Goal: Information Seeking & Learning: Learn about a topic

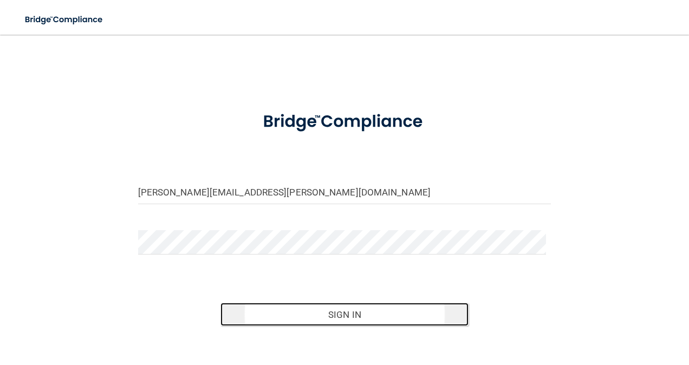
click at [340, 320] on button "Sign In" at bounding box center [345, 315] width 248 height 24
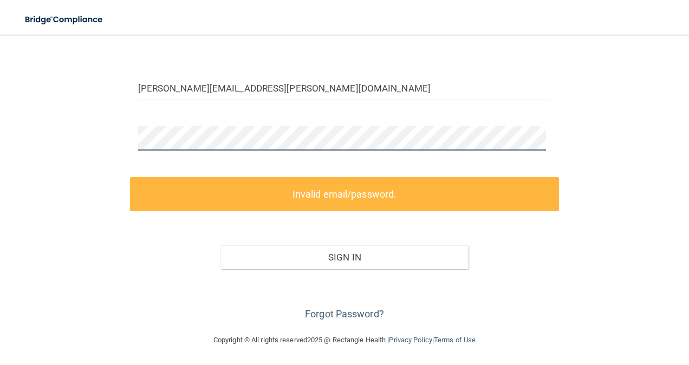
scroll to position [57, 0]
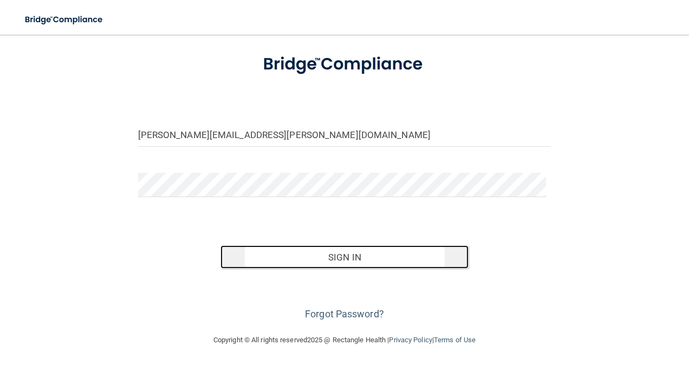
click at [411, 261] on button "Sign In" at bounding box center [345, 257] width 248 height 24
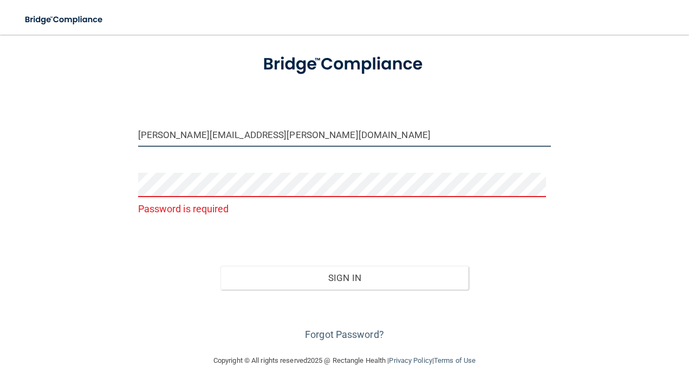
click at [284, 137] on input "[PERSON_NAME][EMAIL_ADDRESS][PERSON_NAME][DOMAIN_NAME]" at bounding box center [344, 134] width 413 height 24
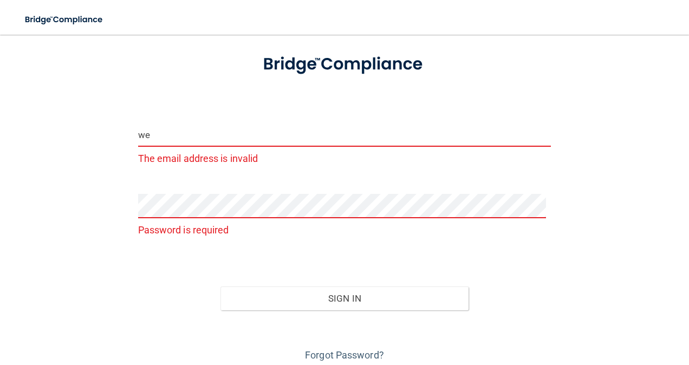
type input "w"
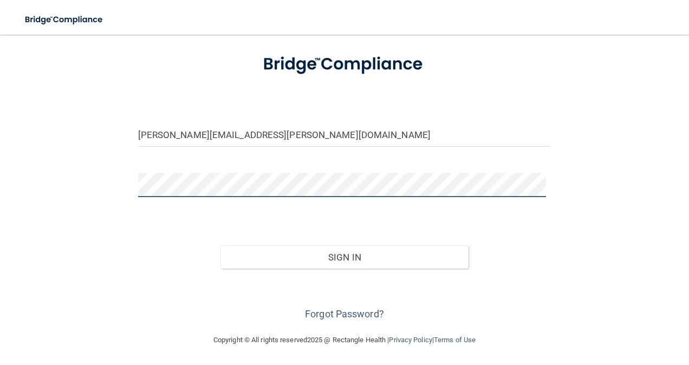
click at [221, 245] on button "Sign In" at bounding box center [345, 257] width 248 height 24
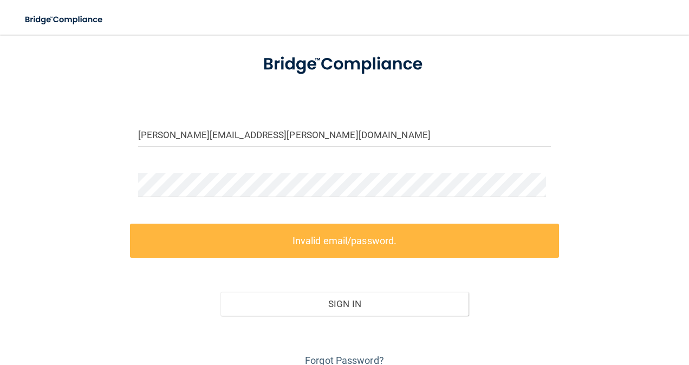
click at [587, 254] on div "wendy.mcmillen@campsmile.com Invalid email/password. You don't have permission …" at bounding box center [345, 178] width 646 height 381
click at [300, 134] on input "[PERSON_NAME][EMAIL_ADDRESS][PERSON_NAME][DOMAIN_NAME]" at bounding box center [344, 134] width 413 height 24
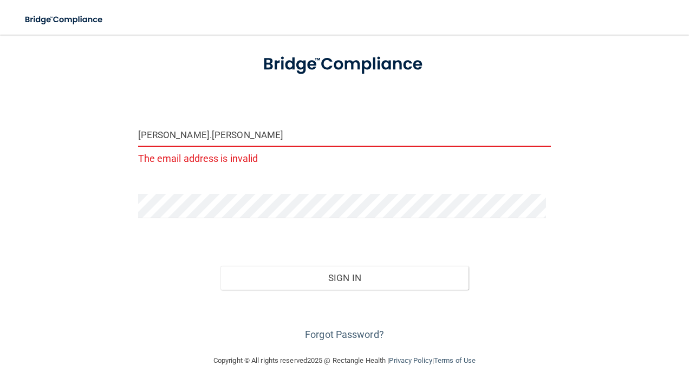
click at [165, 133] on input "wendy.mcmillen" at bounding box center [344, 134] width 413 height 24
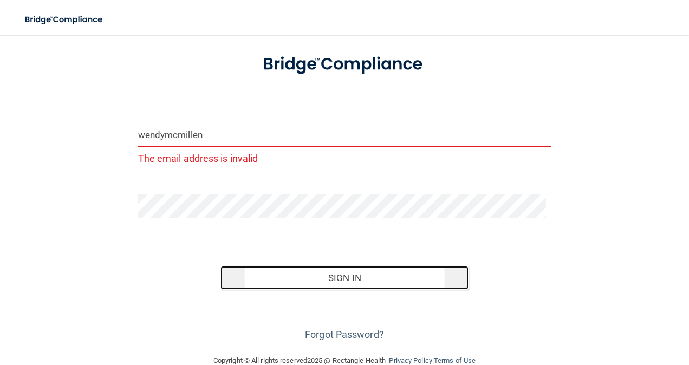
click at [338, 270] on button "Sign In" at bounding box center [345, 278] width 248 height 24
click at [330, 275] on button "Sign In" at bounding box center [345, 278] width 248 height 24
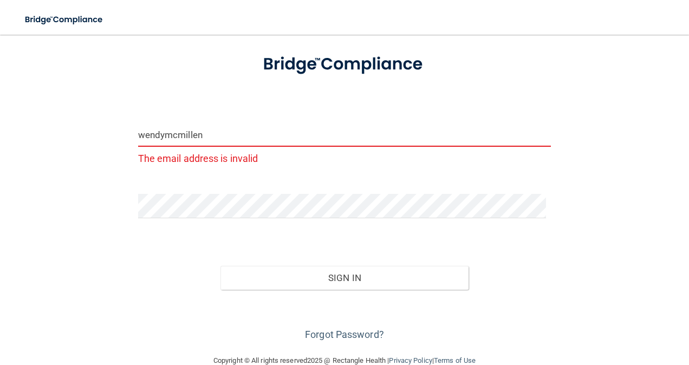
click at [226, 128] on input "wendymcmillen" at bounding box center [344, 134] width 413 height 24
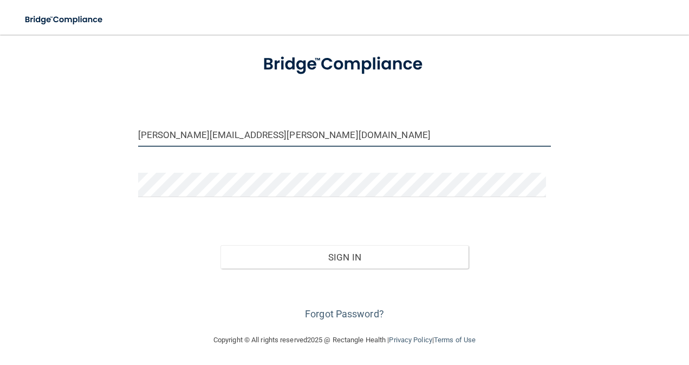
type input "[PERSON_NAME][EMAIL_ADDRESS][PERSON_NAME][DOMAIN_NAME]"
click at [550, 224] on div "Sign In" at bounding box center [345, 247] width 430 height 46
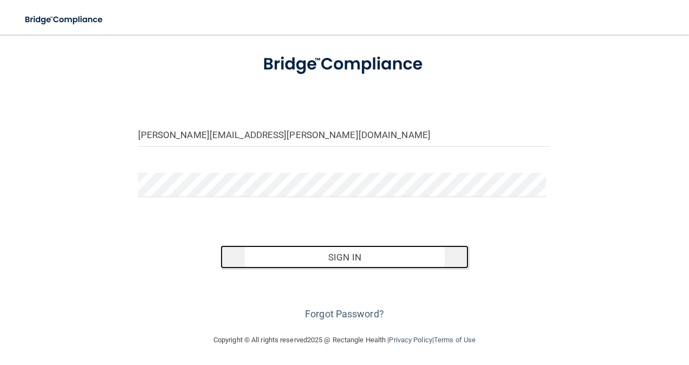
click at [375, 258] on button "Sign In" at bounding box center [345, 257] width 248 height 24
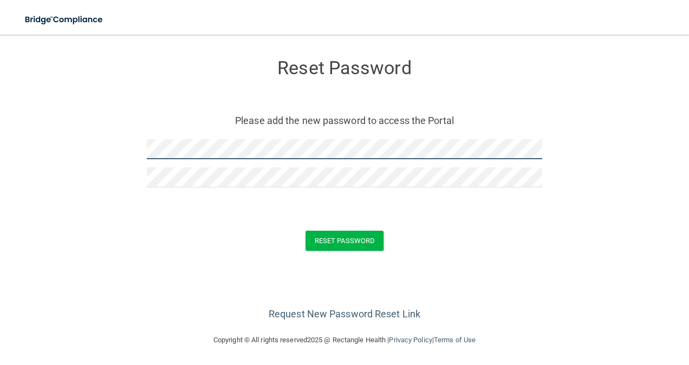
click at [82, 145] on form "Reset Password Please add the new password to access the Portal Reset Password …" at bounding box center [345, 157] width 646 height 223
click at [52, 151] on form "Reset Password Please add the new password to access the Portal Reset Password …" at bounding box center [345, 157] width 646 height 223
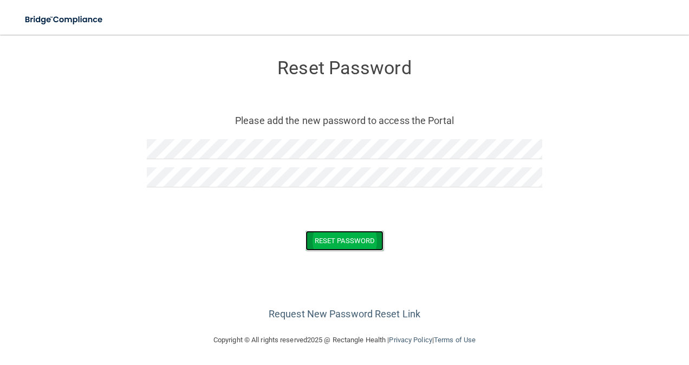
click at [354, 239] on button "Reset Password" at bounding box center [345, 241] width 78 height 20
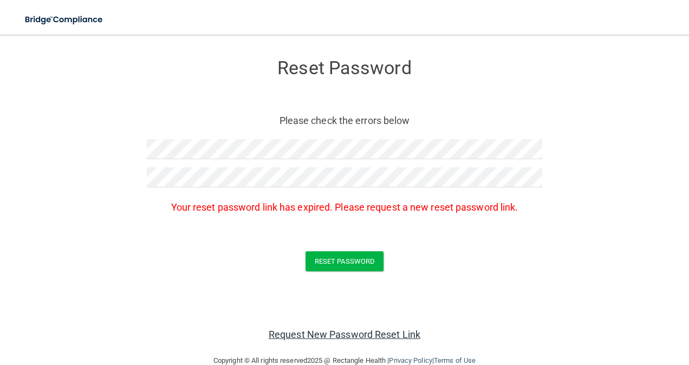
click at [325, 332] on link "Request New Password Reset Link" at bounding box center [345, 334] width 152 height 11
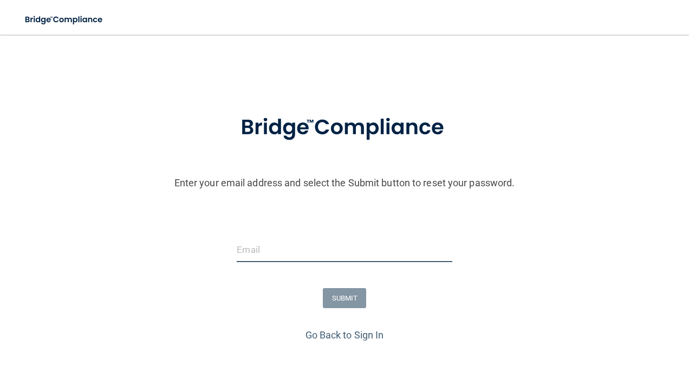
click at [284, 253] on input "email" at bounding box center [344, 250] width 215 height 24
type input "[PERSON_NAME][EMAIL_ADDRESS][PERSON_NAME][DOMAIN_NAME]"
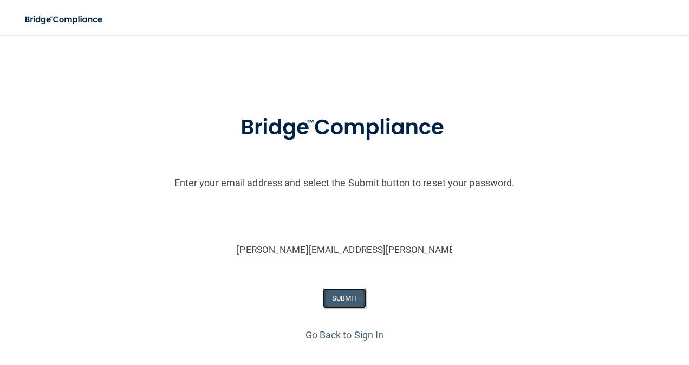
click at [348, 302] on button "SUBMIT" at bounding box center [345, 298] width 44 height 20
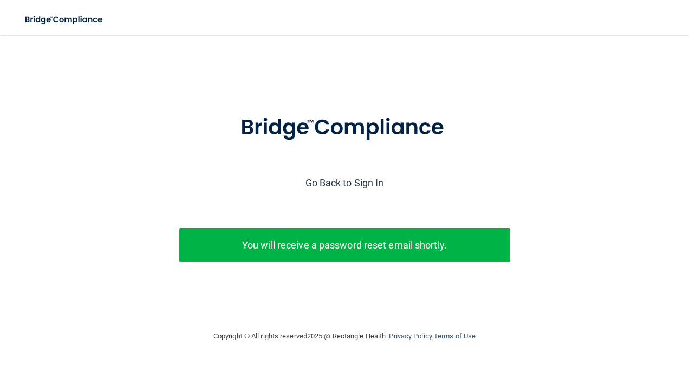
click at [358, 185] on link "Go Back to Sign In" at bounding box center [345, 182] width 79 height 11
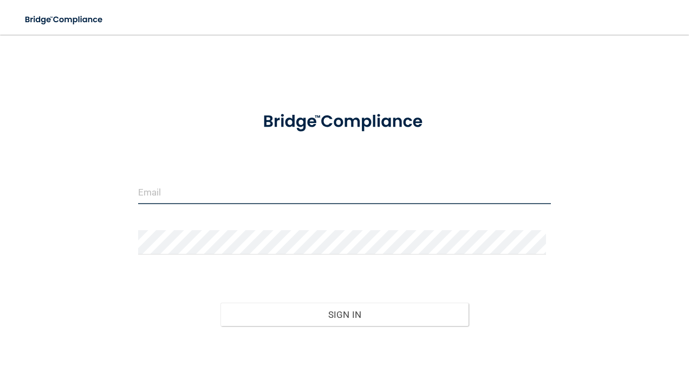
type input "[PERSON_NAME][EMAIL_ADDRESS][PERSON_NAME][DOMAIN_NAME]"
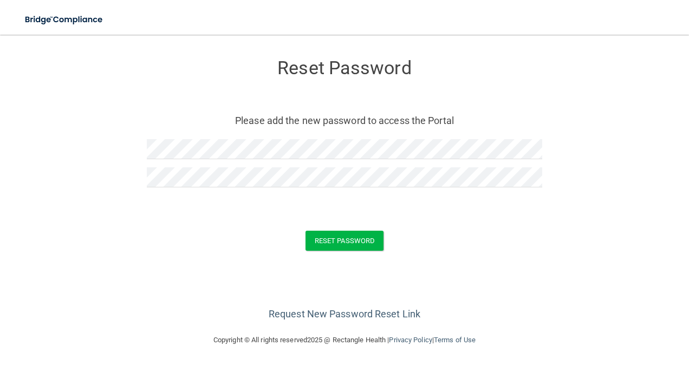
click at [470, 199] on div at bounding box center [345, 200] width 396 height 8
click at [342, 239] on button "Reset Password" at bounding box center [345, 241] width 78 height 20
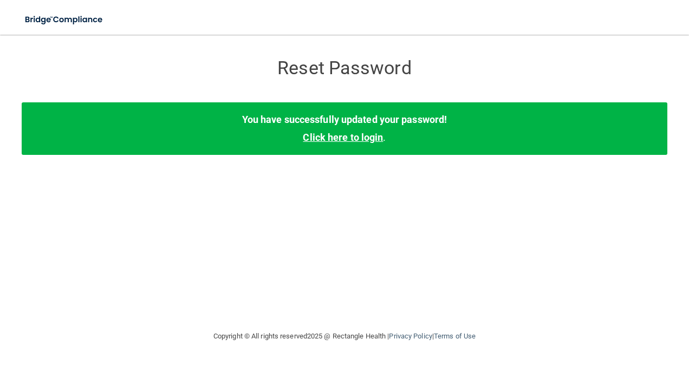
click at [343, 140] on link "Click here to login" at bounding box center [343, 137] width 80 height 11
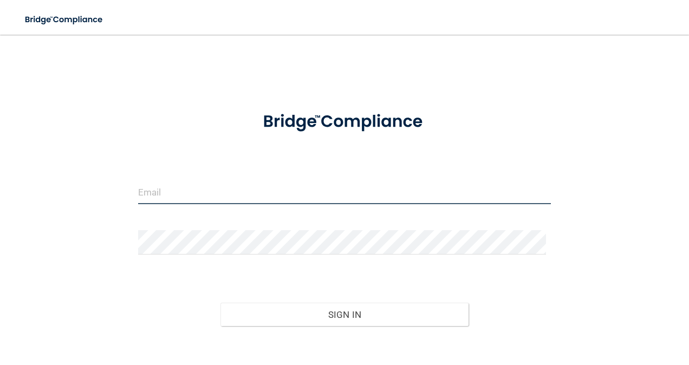
type input "[PERSON_NAME][EMAIL_ADDRESS][PERSON_NAME][DOMAIN_NAME]"
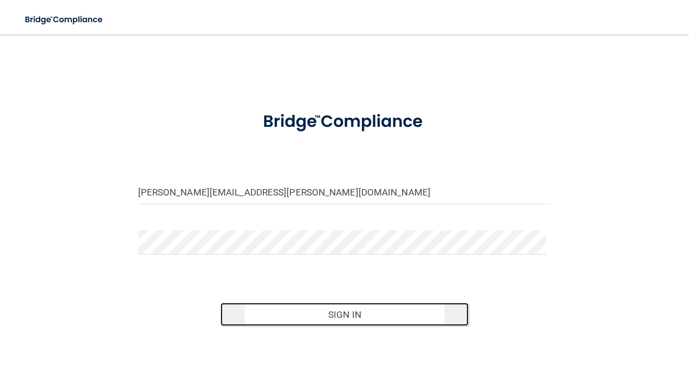
click at [359, 311] on button "Sign In" at bounding box center [345, 315] width 248 height 24
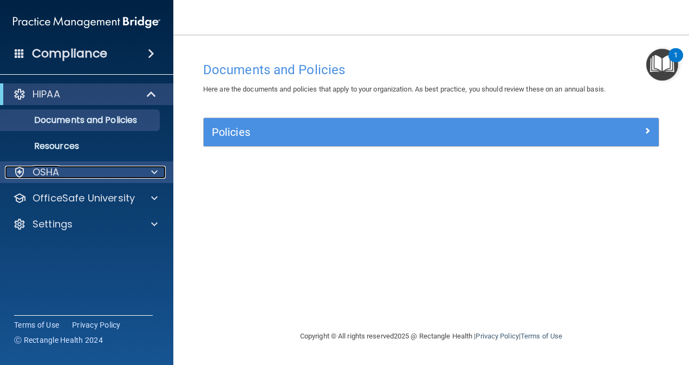
click at [60, 171] on div "OSHA" at bounding box center [72, 172] width 134 height 13
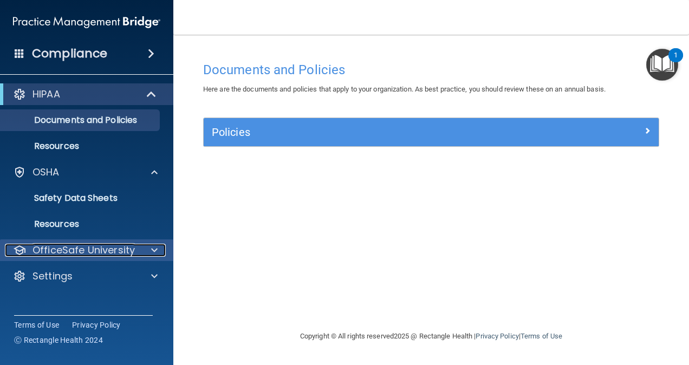
click at [74, 246] on p "OfficeSafe University" at bounding box center [84, 250] width 102 height 13
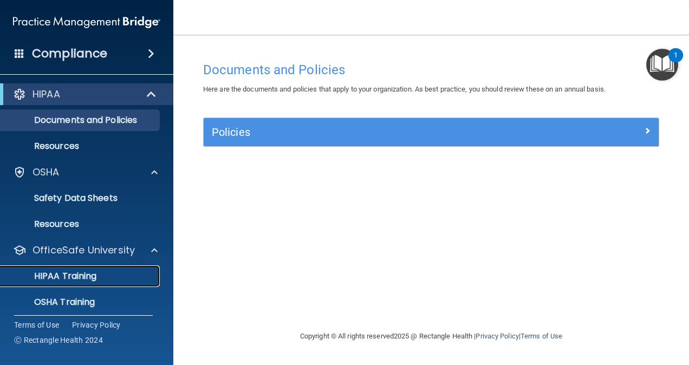
click at [81, 276] on p "HIPAA Training" at bounding box center [51, 276] width 89 height 11
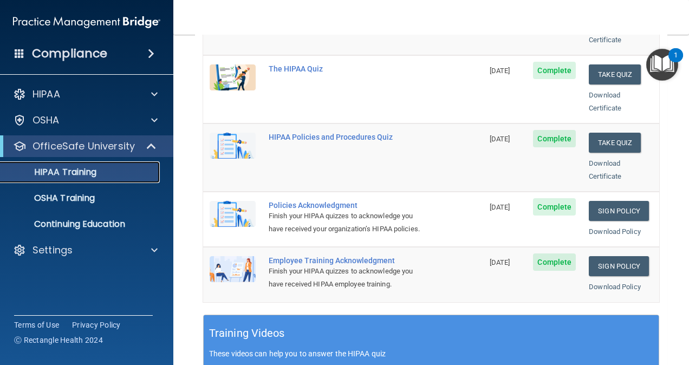
scroll to position [108, 0]
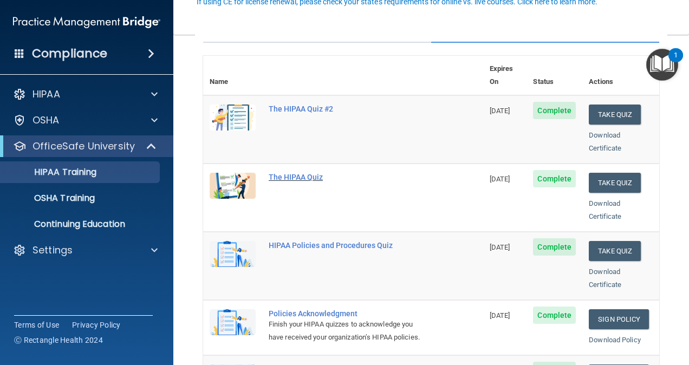
click at [295, 173] on div "The HIPAA Quiz" at bounding box center [349, 177] width 160 height 9
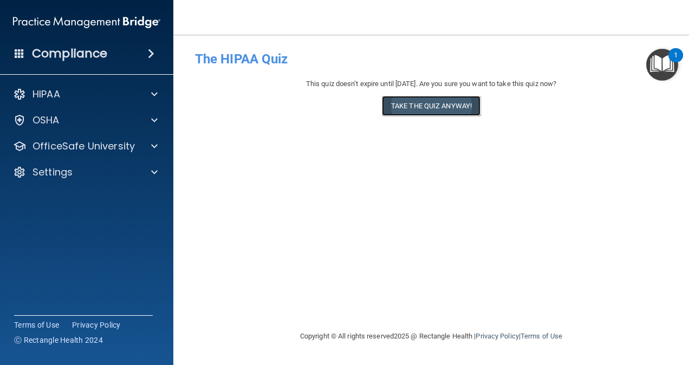
click at [418, 108] on button "Take the quiz anyway!" at bounding box center [431, 106] width 99 height 20
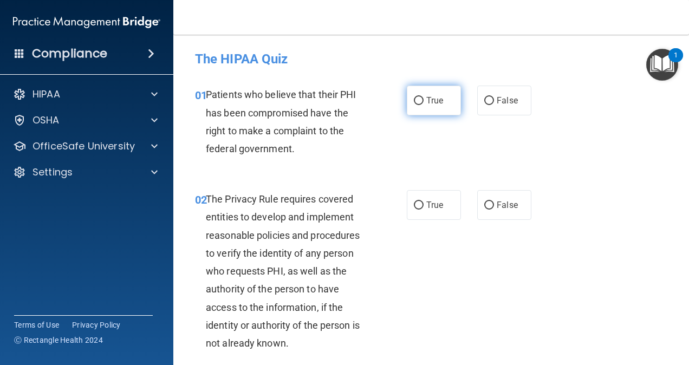
click at [414, 98] on input "True" at bounding box center [419, 101] width 10 height 8
radio input "true"
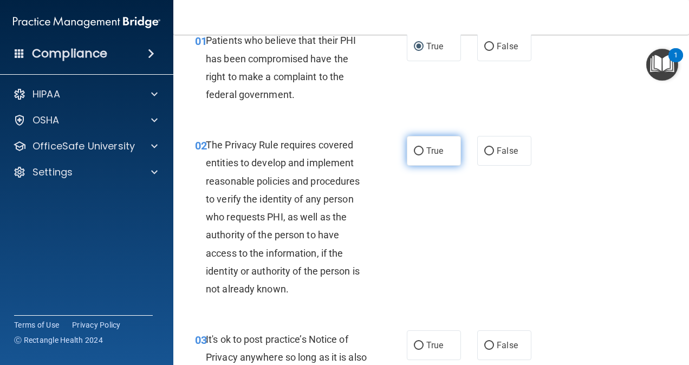
click at [415, 148] on input "True" at bounding box center [419, 151] width 10 height 8
radio input "true"
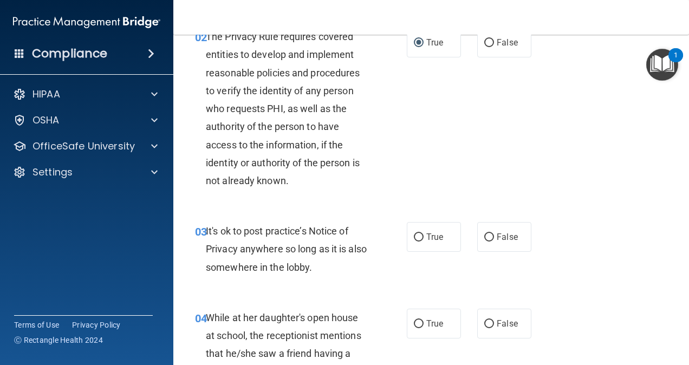
scroll to position [217, 0]
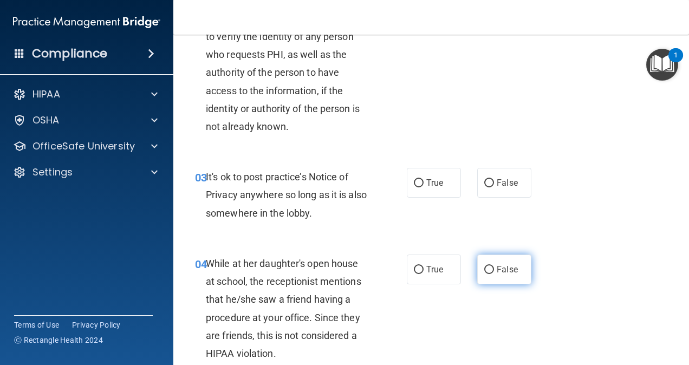
click at [484, 271] on input "False" at bounding box center [489, 270] width 10 height 8
radio input "true"
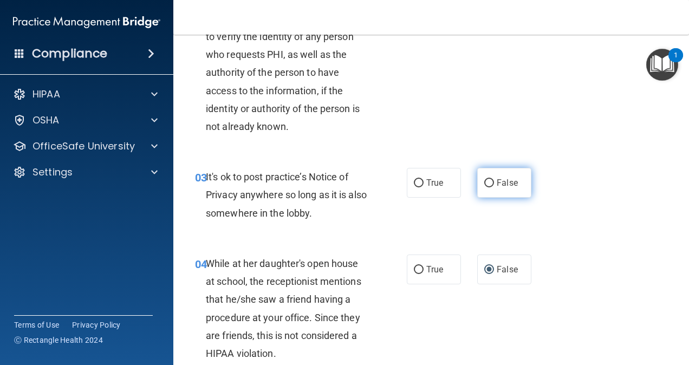
click at [485, 185] on input "False" at bounding box center [489, 183] width 10 height 8
radio input "true"
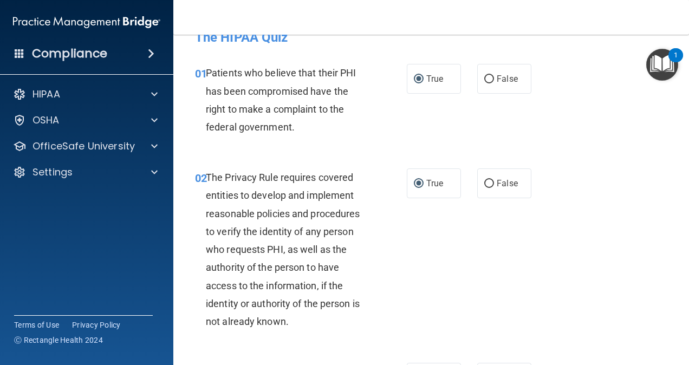
scroll to position [0, 0]
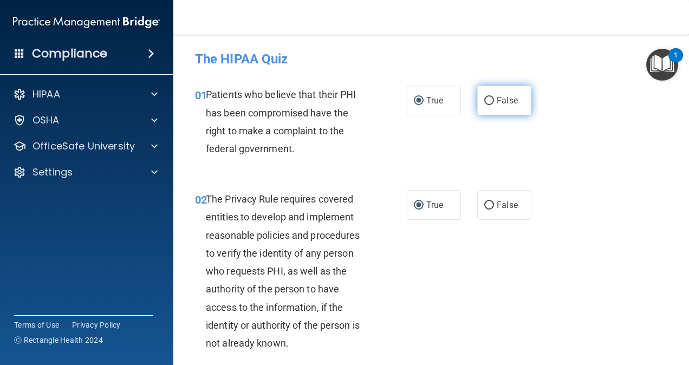
click at [490, 100] on label "False" at bounding box center [504, 101] width 54 height 30
click at [490, 100] on input "False" at bounding box center [489, 101] width 10 height 8
radio input "true"
radio input "false"
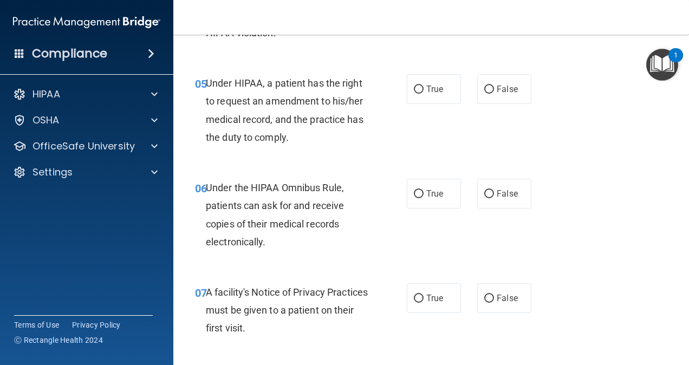
scroll to position [542, 0]
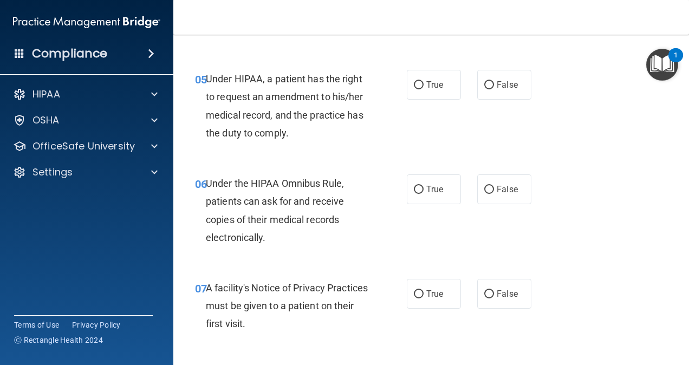
drag, startPoint x: 485, startPoint y: 84, endPoint x: 469, endPoint y: 80, distance: 16.7
click at [485, 87] on input "False" at bounding box center [489, 85] width 10 height 8
radio input "true"
click at [414, 192] on input "True" at bounding box center [419, 190] width 10 height 8
radio input "true"
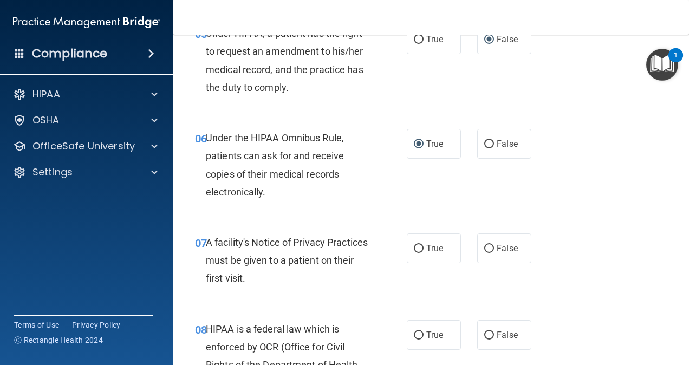
scroll to position [650, 0]
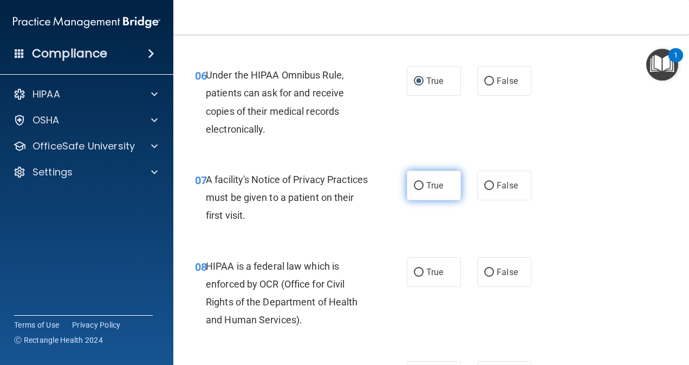
click at [414, 186] on input "True" at bounding box center [419, 186] width 10 height 8
radio input "true"
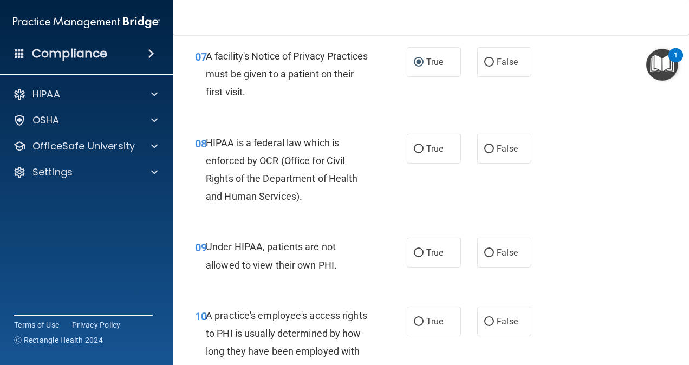
scroll to position [813, 0]
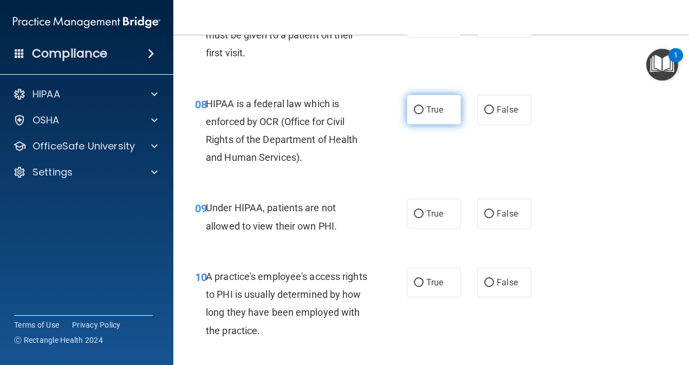
click at [417, 112] on input "True" at bounding box center [419, 110] width 10 height 8
radio input "true"
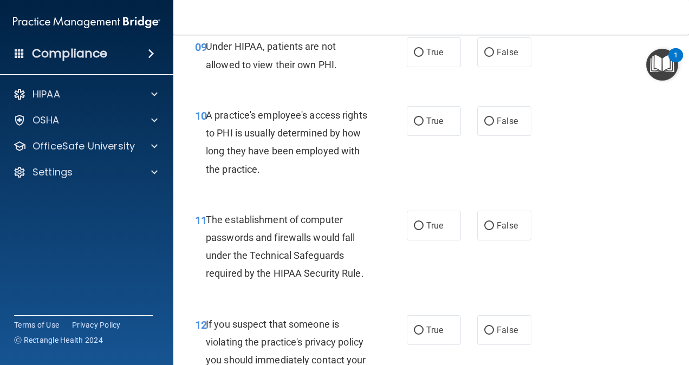
scroll to position [975, 0]
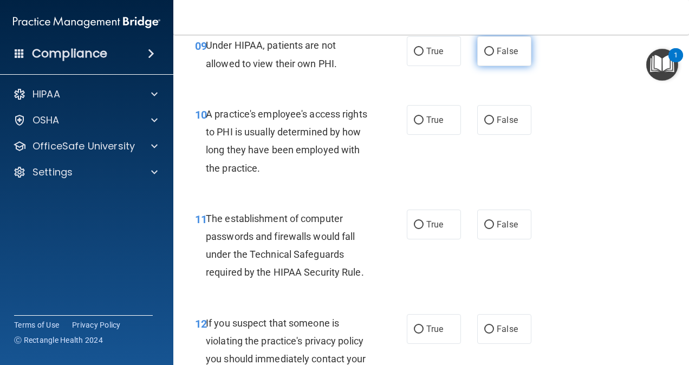
click at [484, 50] on input "False" at bounding box center [489, 52] width 10 height 8
radio input "true"
click at [485, 120] on input "False" at bounding box center [489, 120] width 10 height 8
radio input "true"
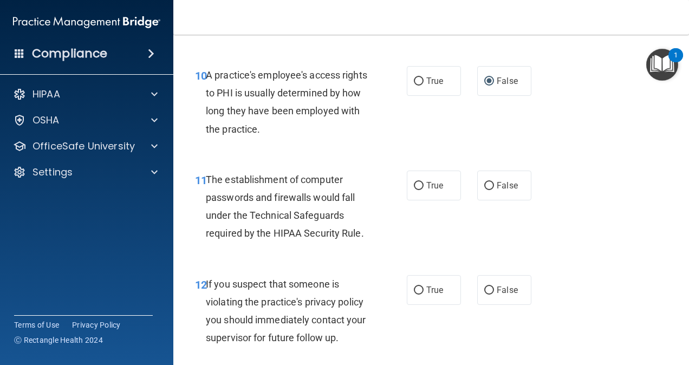
scroll to position [1084, 0]
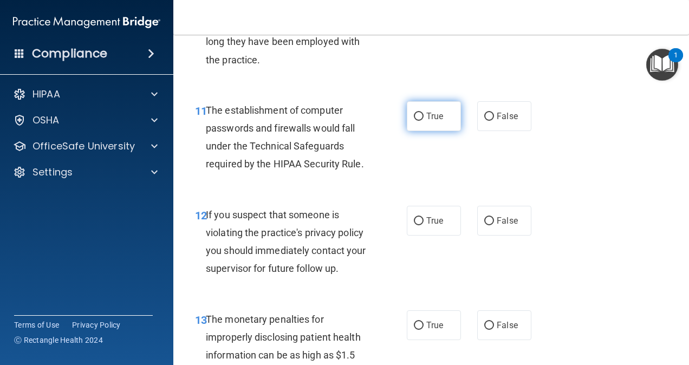
click at [428, 115] on span "True" at bounding box center [434, 116] width 17 height 10
click at [424, 115] on input "True" at bounding box center [419, 117] width 10 height 8
radio input "true"
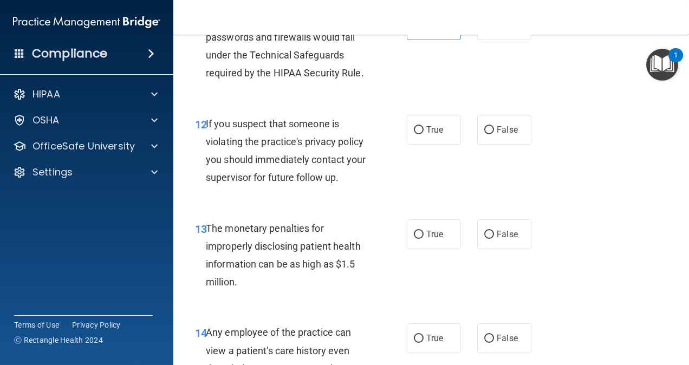
scroll to position [1246, 0]
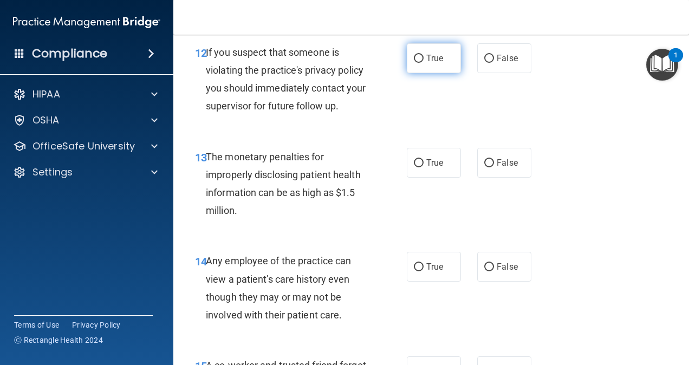
click at [419, 56] on label "True" at bounding box center [434, 58] width 54 height 30
click at [419, 56] on input "True" at bounding box center [419, 59] width 10 height 8
radio input "true"
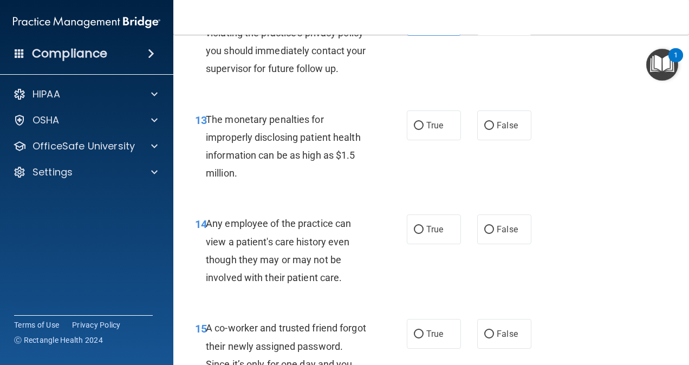
scroll to position [1300, 0]
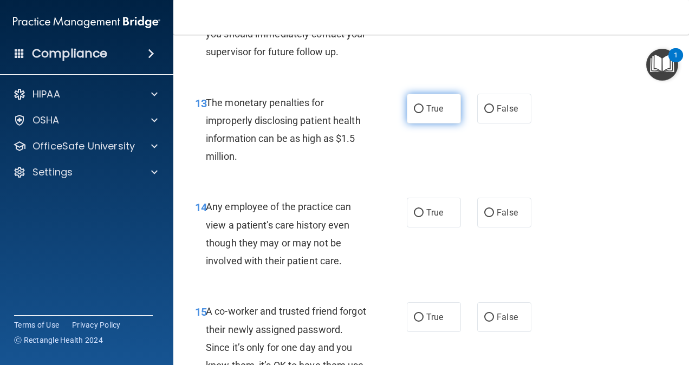
drag, startPoint x: 426, startPoint y: 111, endPoint x: 416, endPoint y: 104, distance: 12.2
click at [426, 111] on span "True" at bounding box center [434, 108] width 17 height 10
click at [424, 111] on input "True" at bounding box center [419, 109] width 10 height 8
radio input "true"
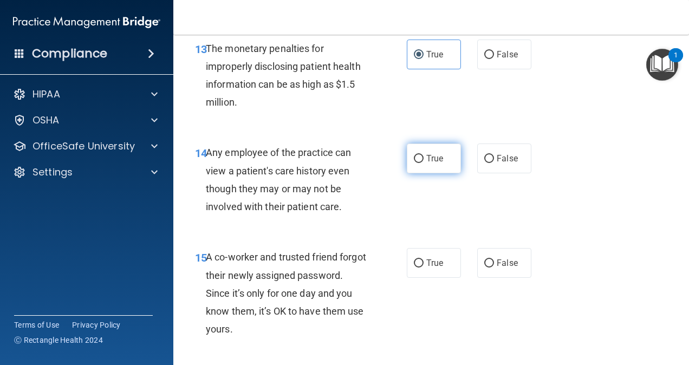
click at [416, 157] on input "True" at bounding box center [419, 159] width 10 height 8
radio input "true"
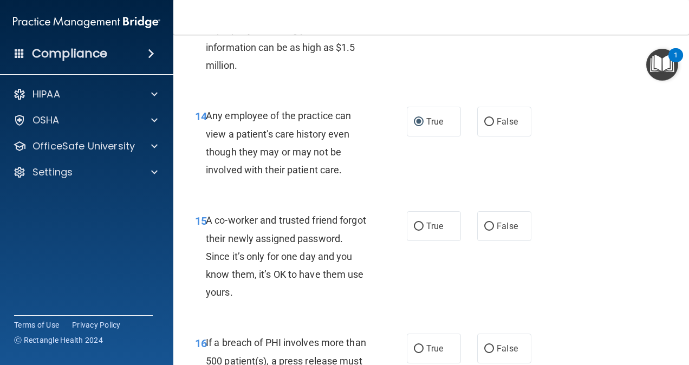
scroll to position [1409, 0]
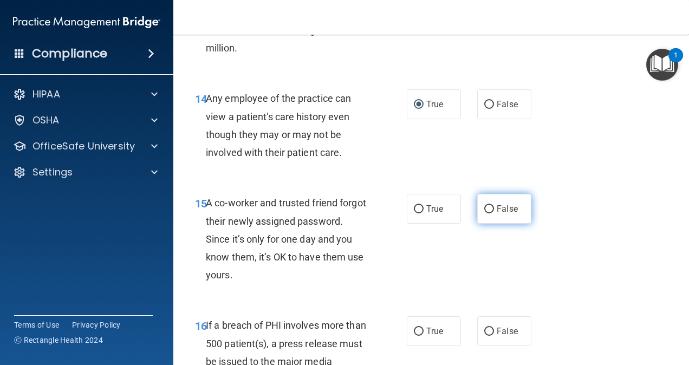
click at [484, 207] on input "False" at bounding box center [489, 209] width 10 height 8
radio input "true"
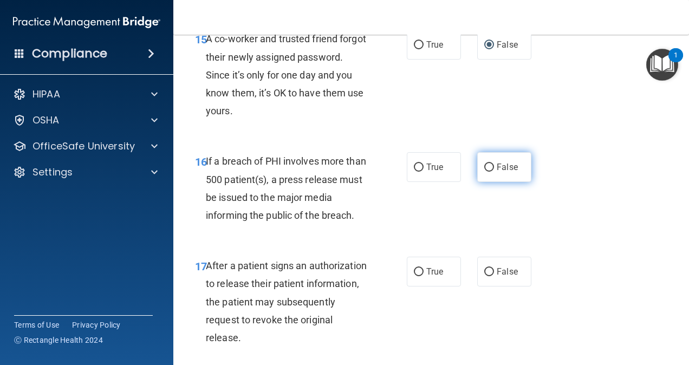
scroll to position [1625, 0]
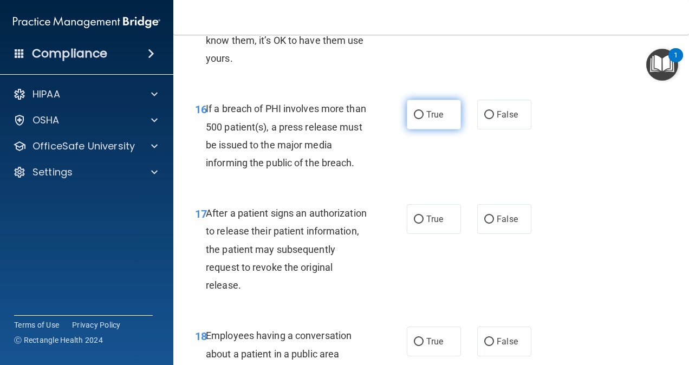
click at [416, 117] on input "True" at bounding box center [419, 115] width 10 height 8
radio input "true"
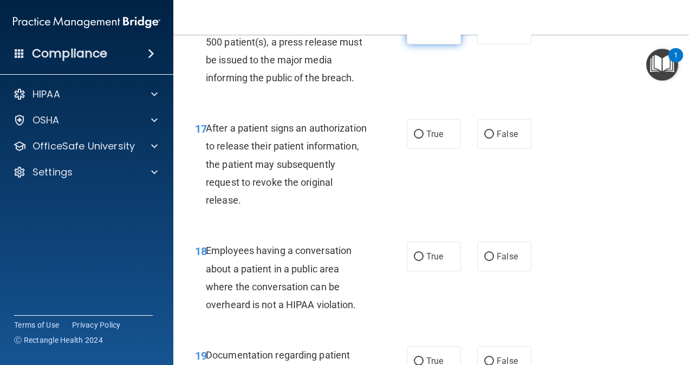
scroll to position [1734, 0]
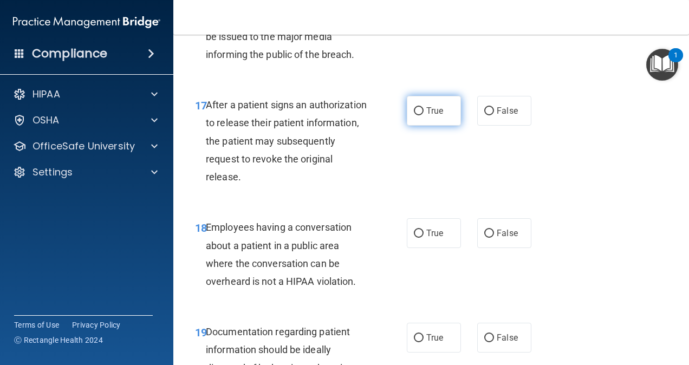
click at [416, 113] on input "True" at bounding box center [419, 111] width 10 height 8
radio input "true"
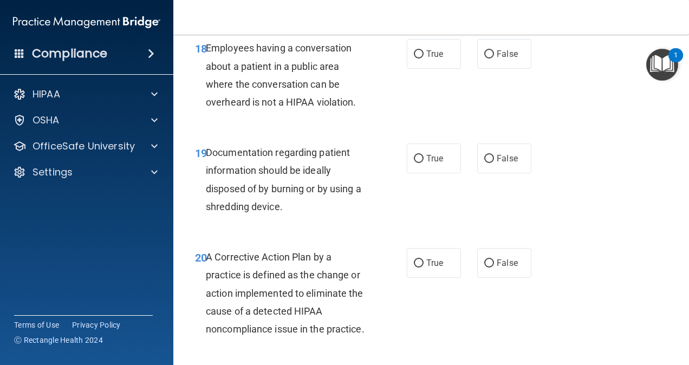
scroll to position [1896, 0]
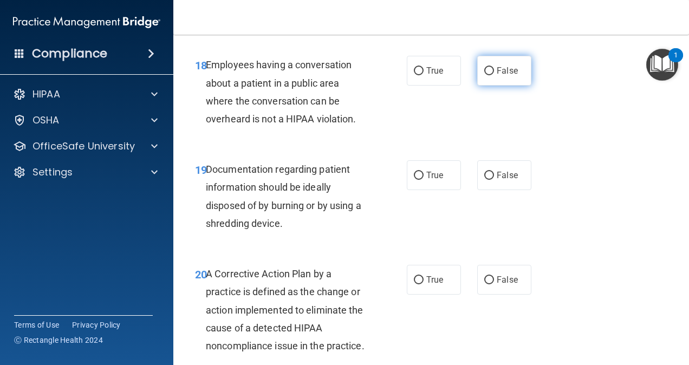
click at [484, 72] on input "False" at bounding box center [489, 71] width 10 height 8
radio input "true"
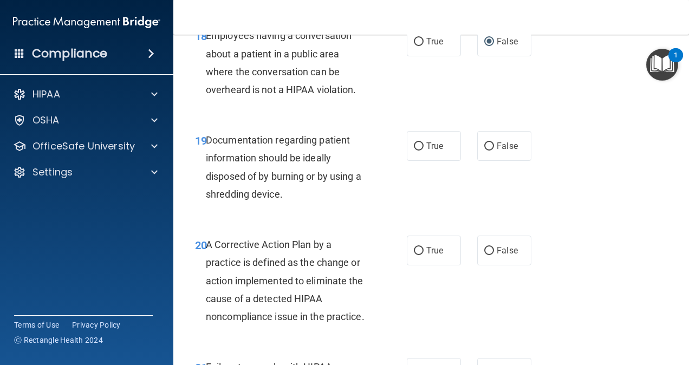
scroll to position [1950, 0]
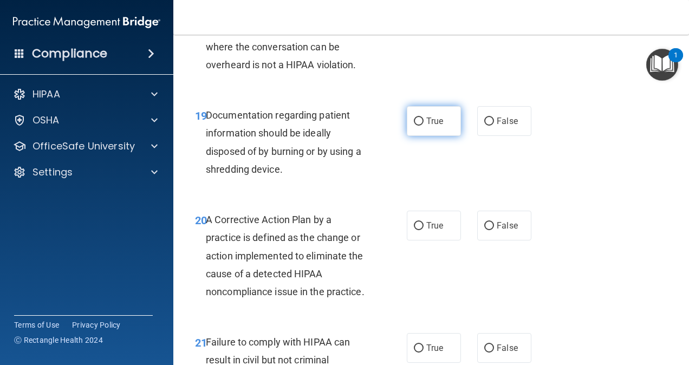
click at [429, 121] on span "True" at bounding box center [434, 121] width 17 height 10
click at [424, 121] on input "True" at bounding box center [419, 122] width 10 height 8
radio input "true"
click at [433, 223] on span "True" at bounding box center [434, 226] width 17 height 10
click at [424, 223] on input "True" at bounding box center [419, 226] width 10 height 8
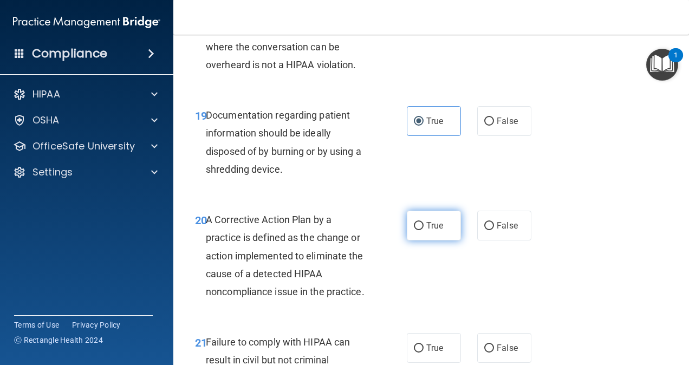
radio input "true"
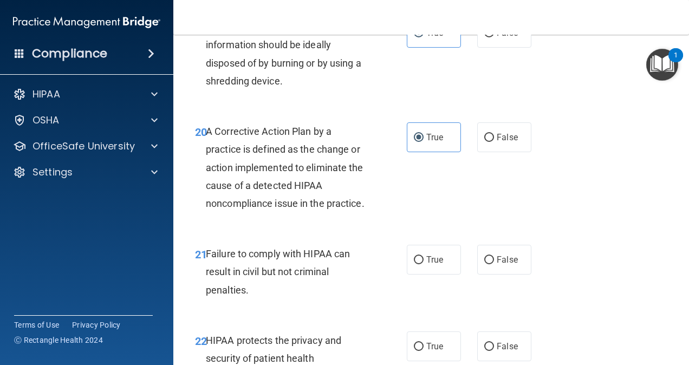
scroll to position [2113, 0]
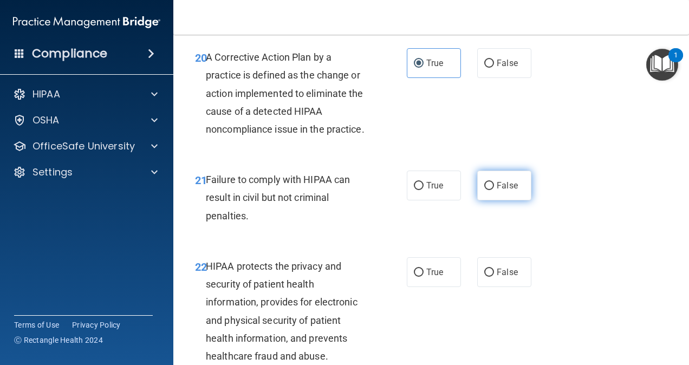
click at [489, 200] on label "False" at bounding box center [504, 186] width 54 height 30
click at [489, 190] on input "False" at bounding box center [489, 186] width 10 height 8
radio input "true"
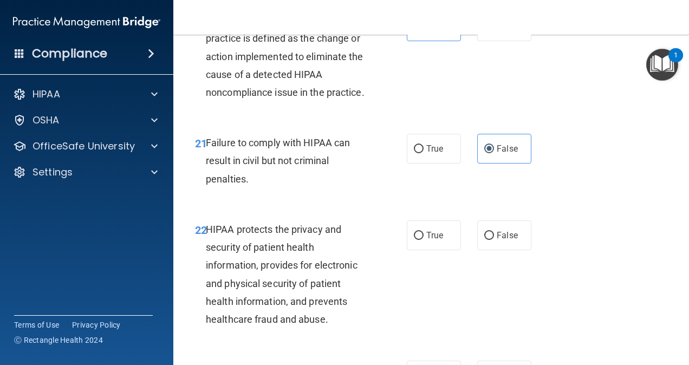
scroll to position [2167, 0]
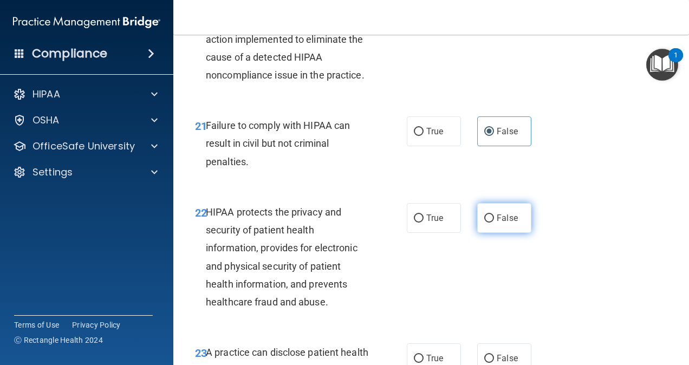
click at [484, 223] on input "False" at bounding box center [489, 219] width 10 height 8
radio input "true"
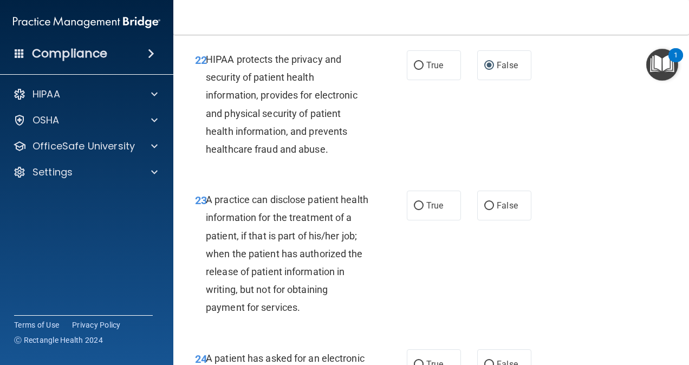
scroll to position [2384, 0]
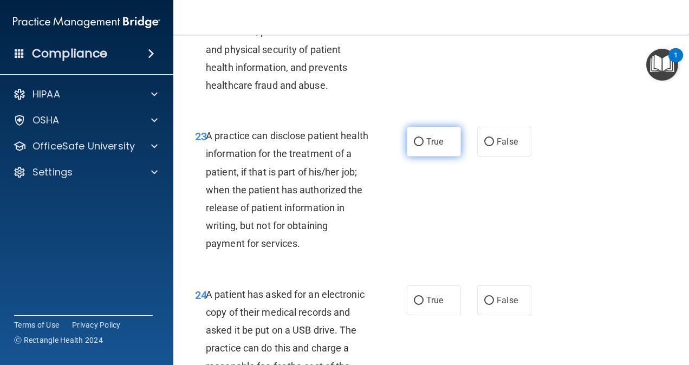
click at [415, 146] on input "True" at bounding box center [419, 142] width 10 height 8
radio input "true"
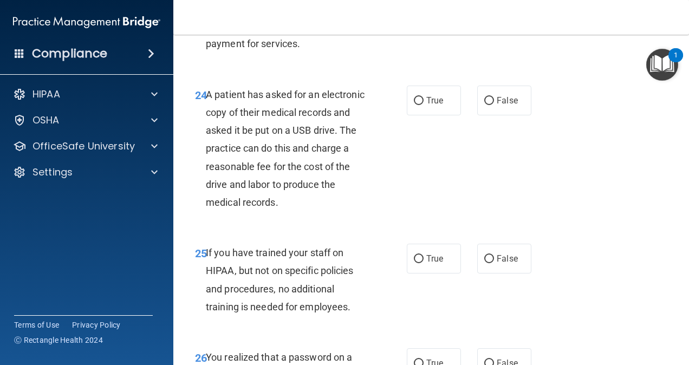
scroll to position [2601, 0]
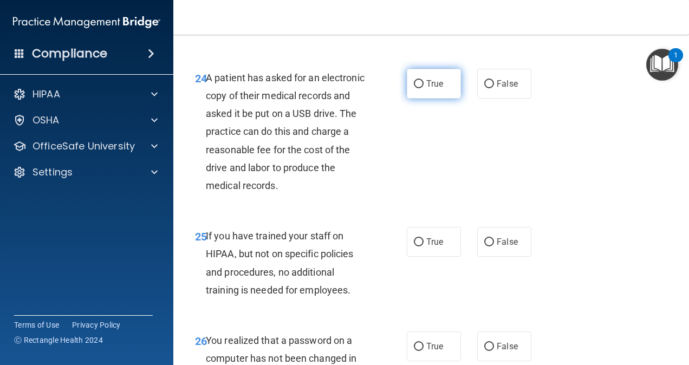
click at [435, 89] on span "True" at bounding box center [434, 84] width 17 height 10
click at [424, 88] on input "True" at bounding box center [419, 84] width 10 height 8
radio input "true"
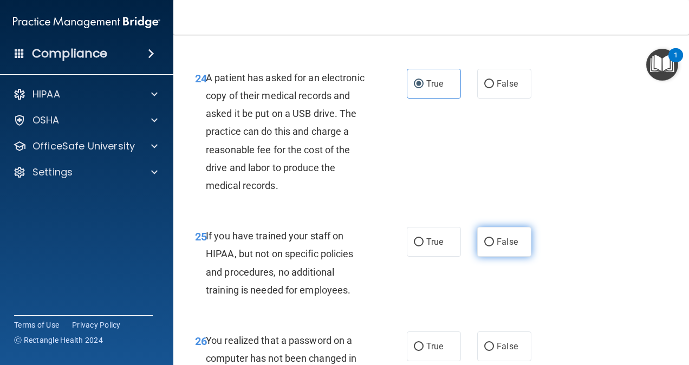
click at [486, 247] on input "False" at bounding box center [489, 242] width 10 height 8
radio input "true"
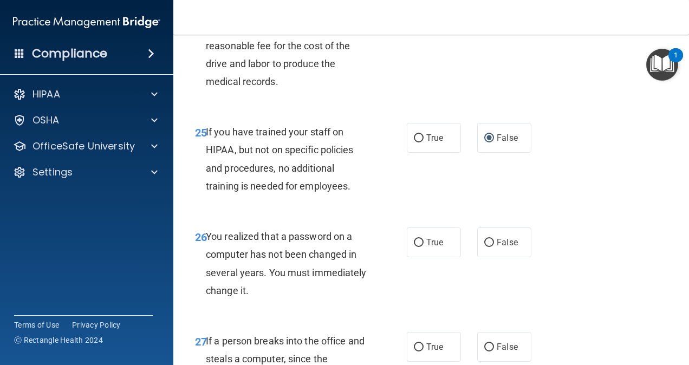
scroll to position [2709, 0]
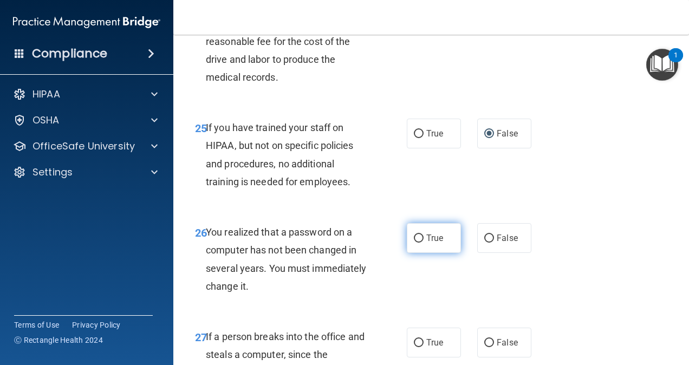
click at [416, 243] on input "True" at bounding box center [419, 239] width 10 height 8
radio input "true"
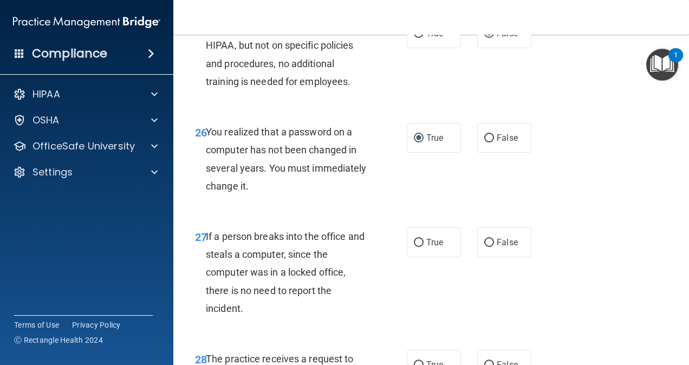
scroll to position [2817, 0]
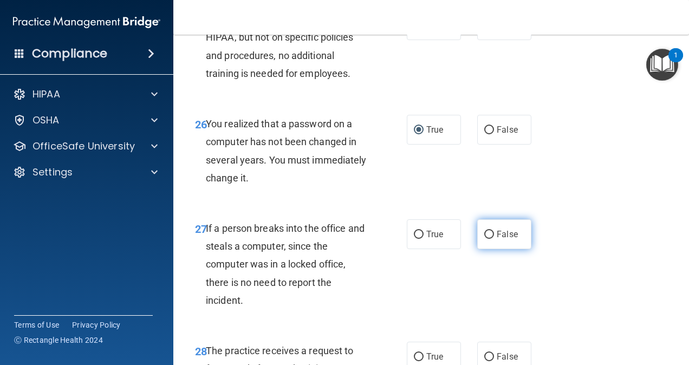
click at [497, 239] on span "False" at bounding box center [507, 234] width 21 height 10
click at [492, 239] on input "False" at bounding box center [489, 235] width 10 height 8
radio input "true"
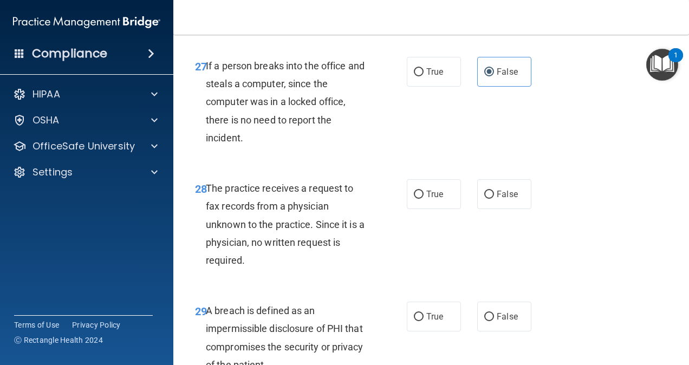
scroll to position [3034, 0]
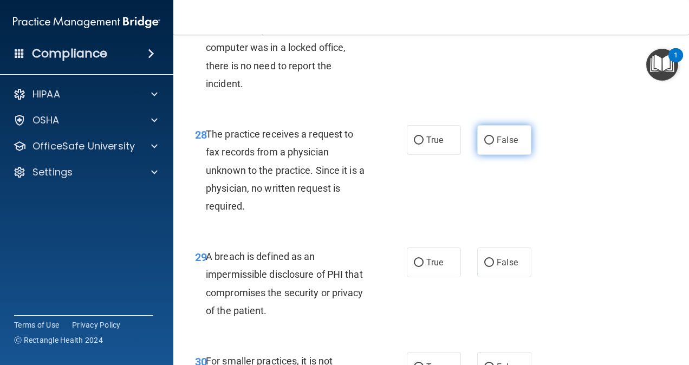
click at [484, 145] on input "False" at bounding box center [489, 141] width 10 height 8
radio input "true"
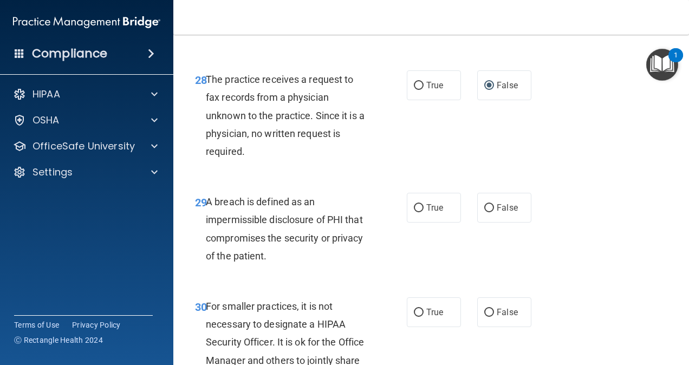
scroll to position [3197, 0]
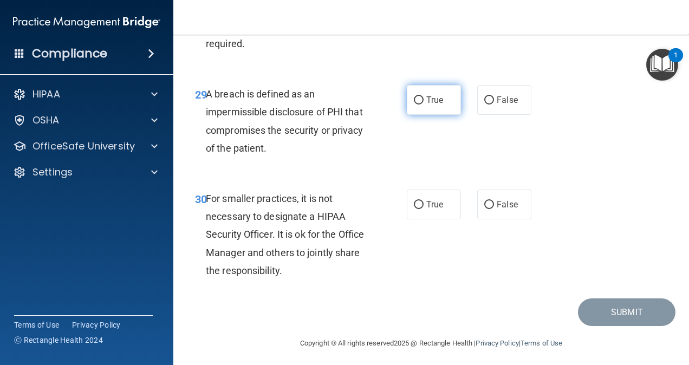
click at [426, 105] on span "True" at bounding box center [434, 100] width 17 height 10
click at [422, 105] on input "True" at bounding box center [419, 100] width 10 height 8
radio input "true"
click at [497, 210] on span "False" at bounding box center [507, 204] width 21 height 10
click at [492, 209] on input "False" at bounding box center [489, 205] width 10 height 8
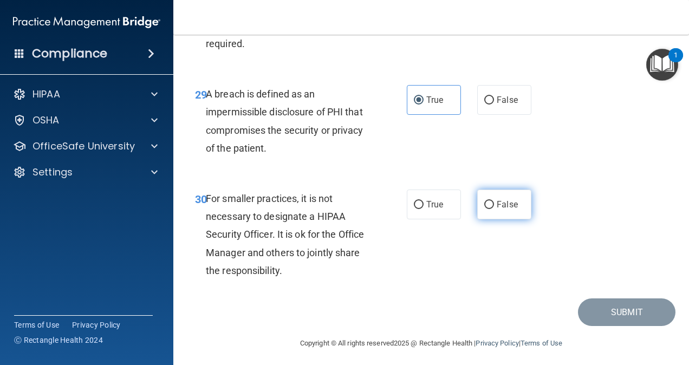
radio input "true"
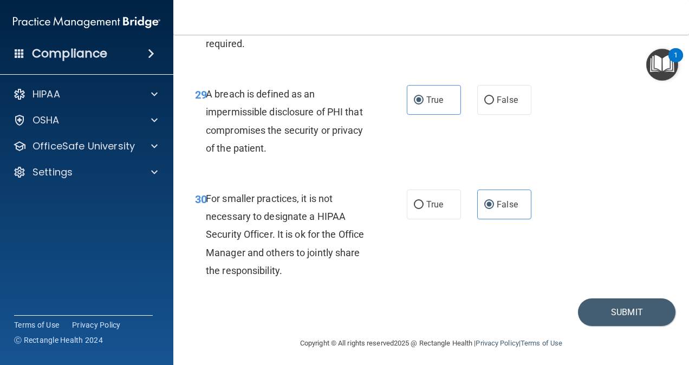
scroll to position [3218, 0]
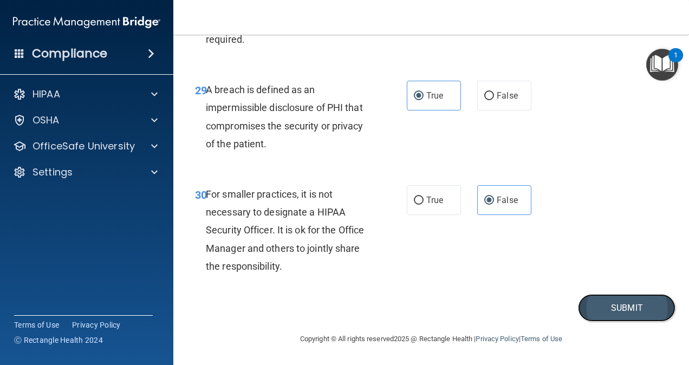
click at [600, 312] on button "Submit" at bounding box center [627, 308] width 98 height 28
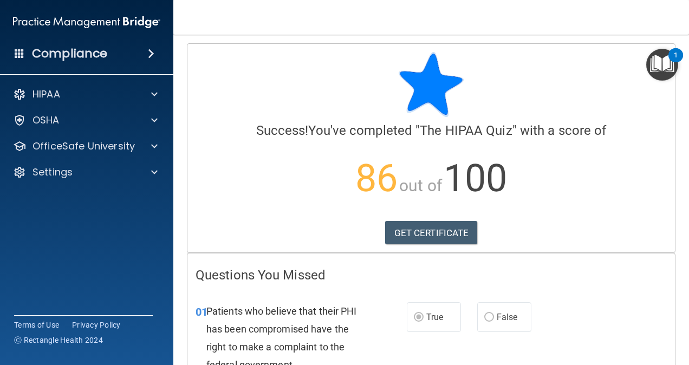
scroll to position [1, 0]
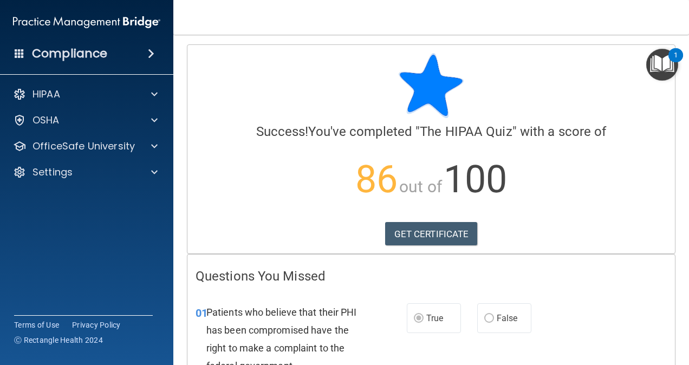
drag, startPoint x: 665, startPoint y: 204, endPoint x: 654, endPoint y: 198, distance: 11.9
click at [665, 205] on div "Calculating your score.... Success! You've completed " The HIPAA Quiz " with a …" at bounding box center [431, 149] width 488 height 209
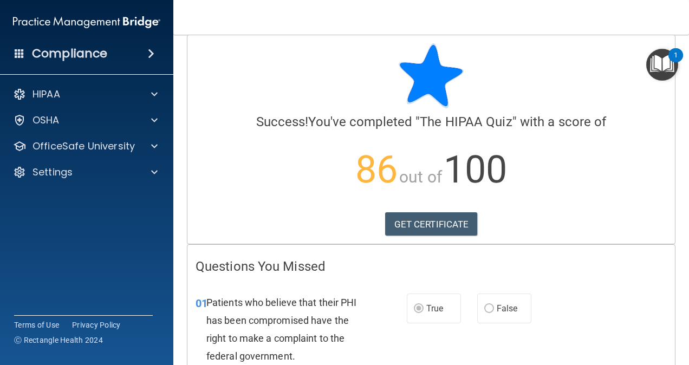
scroll to position [0, 0]
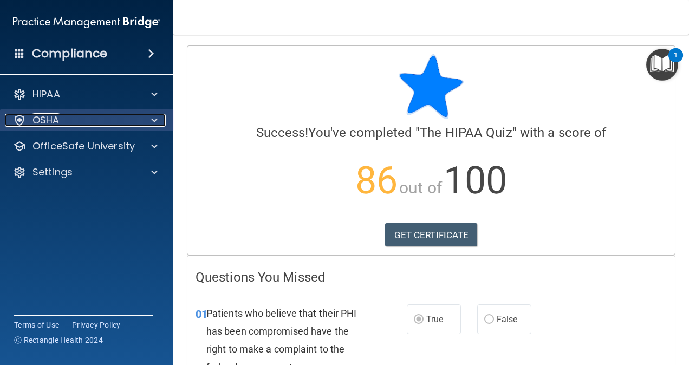
click at [87, 116] on div "OSHA" at bounding box center [72, 120] width 134 height 13
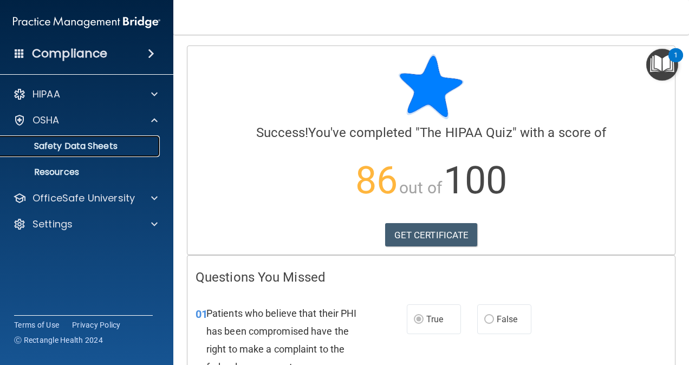
click at [56, 148] on p "Safety Data Sheets" at bounding box center [81, 146] width 148 height 11
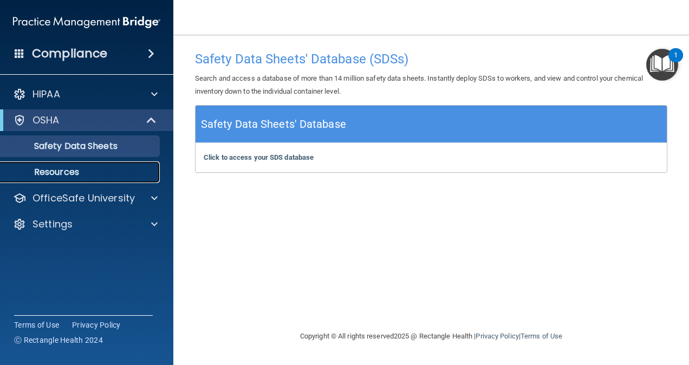
click at [62, 176] on p "Resources" at bounding box center [81, 172] width 148 height 11
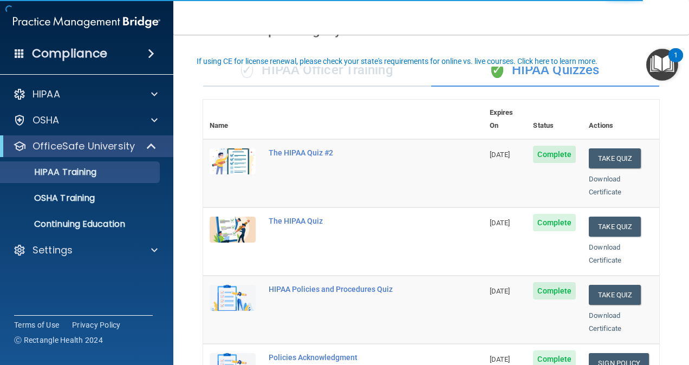
scroll to position [108, 0]
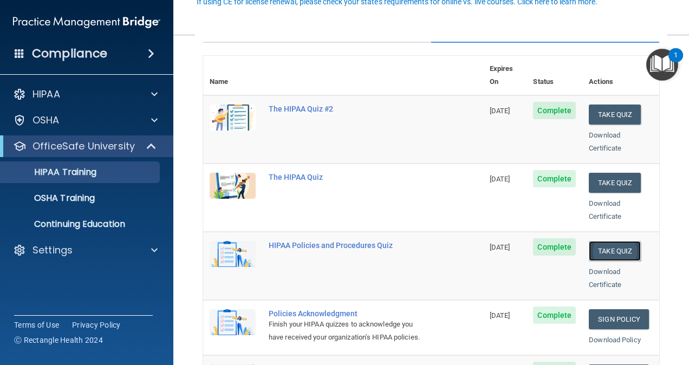
click at [602, 241] on button "Take Quiz" at bounding box center [615, 251] width 52 height 20
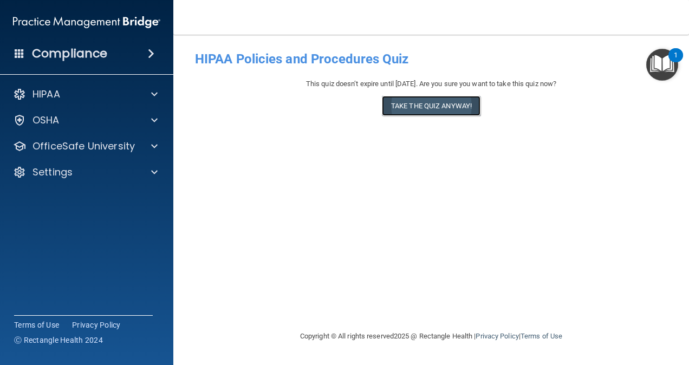
click at [424, 103] on button "Take the quiz anyway!" at bounding box center [431, 106] width 99 height 20
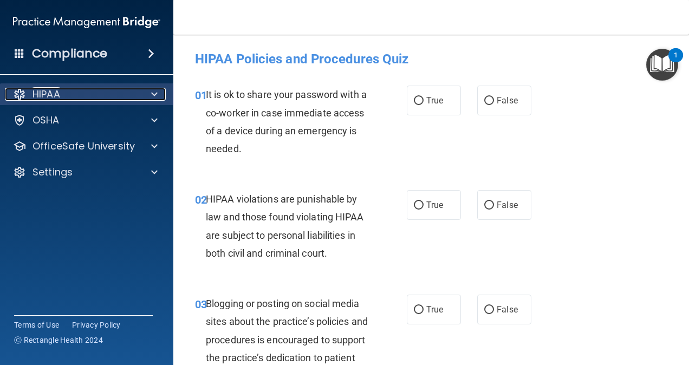
click at [67, 99] on div "HIPAA" at bounding box center [72, 94] width 134 height 13
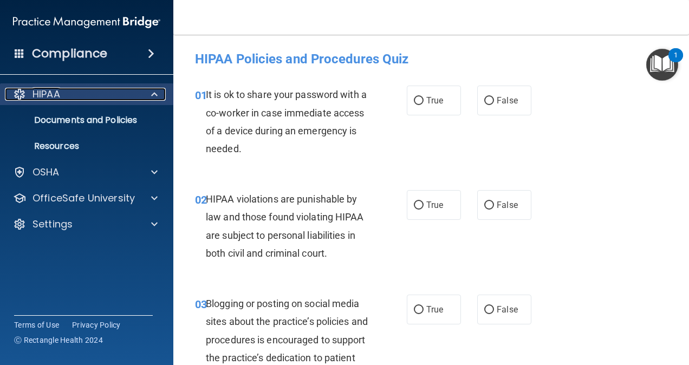
click at [67, 99] on div "HIPAA" at bounding box center [72, 94] width 134 height 13
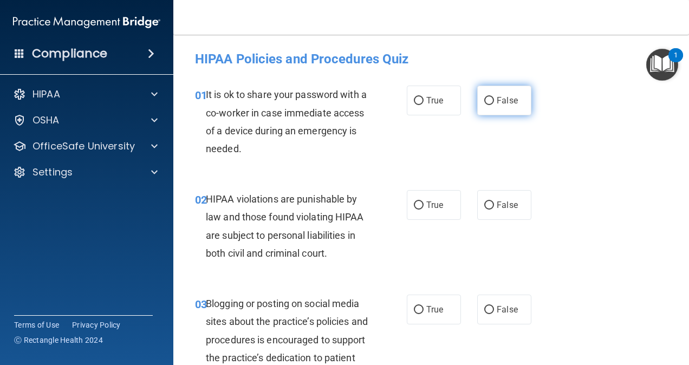
click at [484, 100] on input "False" at bounding box center [489, 101] width 10 height 8
radio input "true"
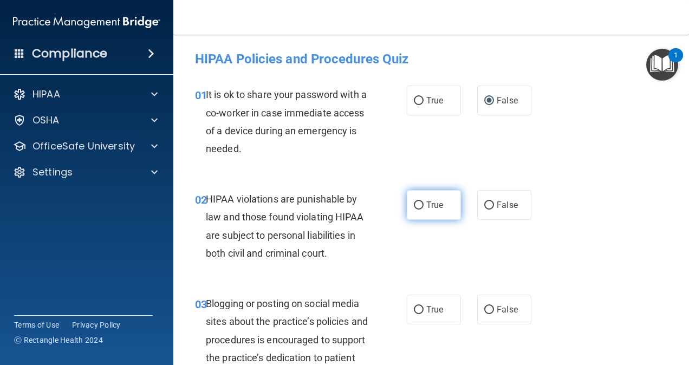
click at [414, 202] on input "True" at bounding box center [419, 206] width 10 height 8
radio input "true"
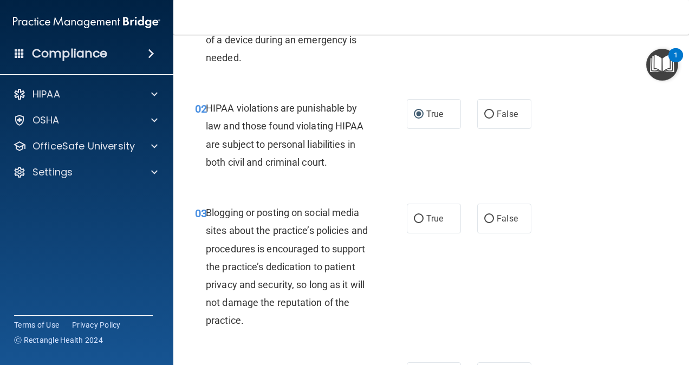
scroll to position [108, 0]
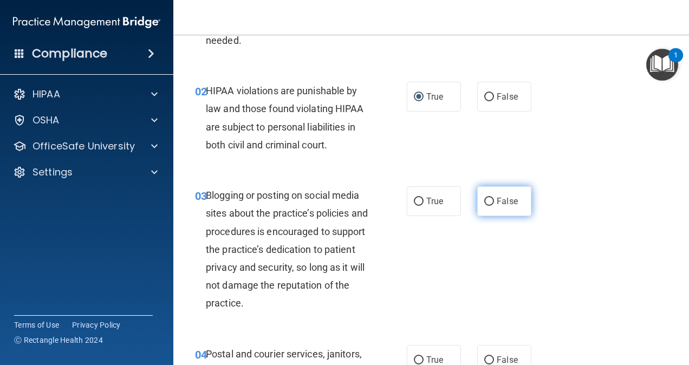
click at [487, 198] on input "False" at bounding box center [489, 202] width 10 height 8
radio input "true"
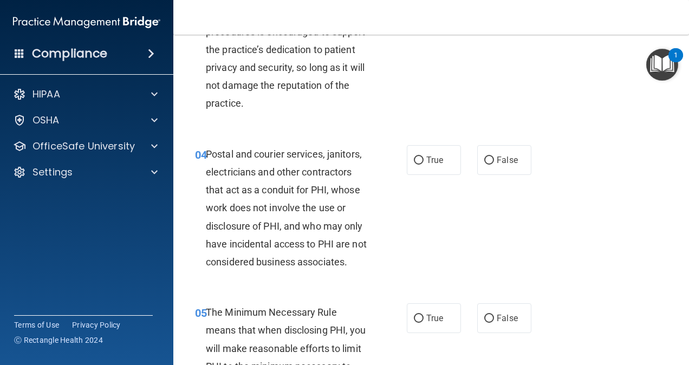
scroll to position [325, 0]
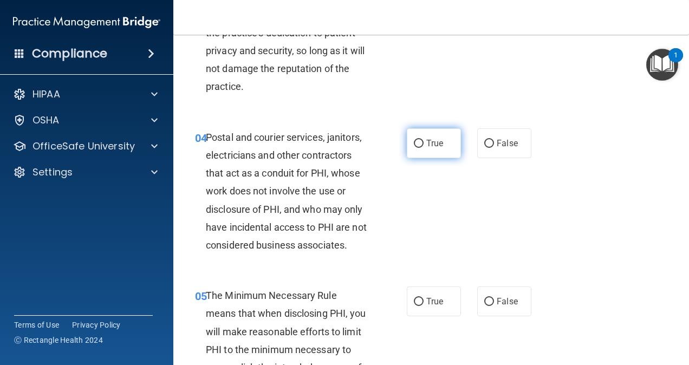
click at [427, 141] on span "True" at bounding box center [434, 143] width 17 height 10
click at [424, 141] on input "True" at bounding box center [419, 144] width 10 height 8
radio input "true"
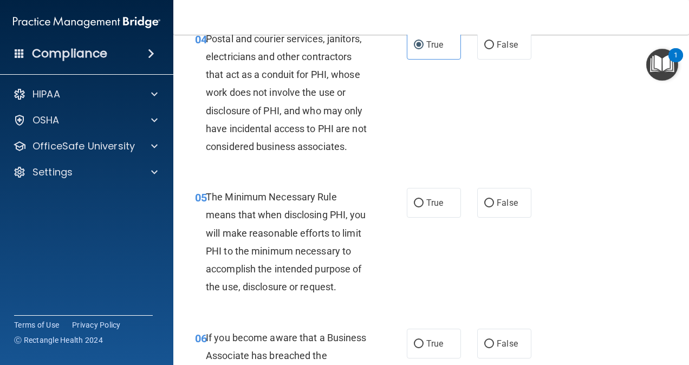
scroll to position [542, 0]
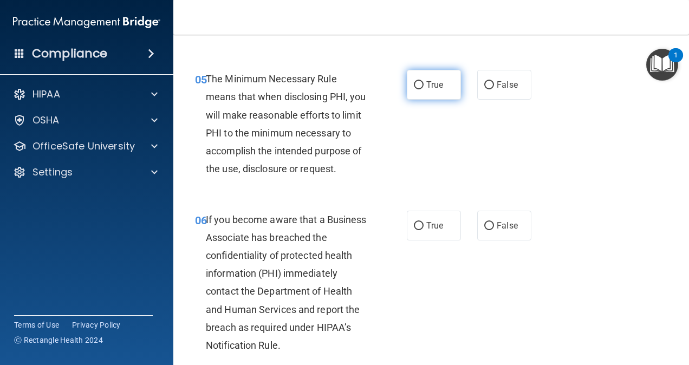
click at [419, 89] on input "True" at bounding box center [419, 85] width 10 height 8
radio input "true"
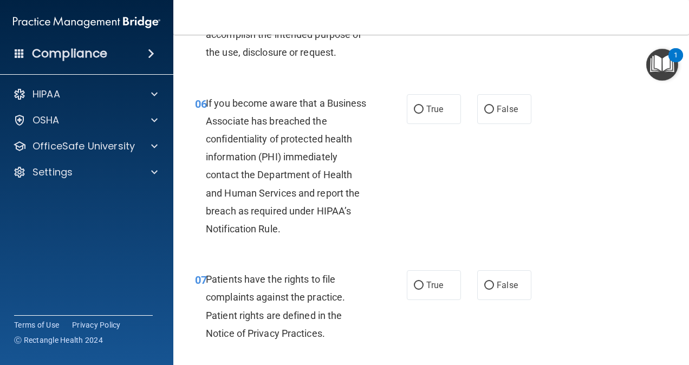
scroll to position [596, 0]
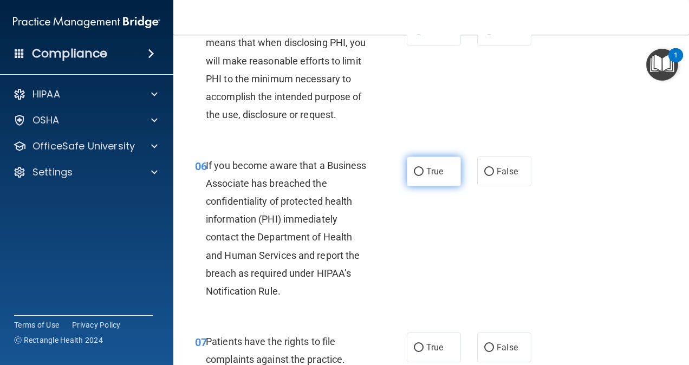
click at [417, 176] on input "True" at bounding box center [419, 172] width 10 height 8
radio input "true"
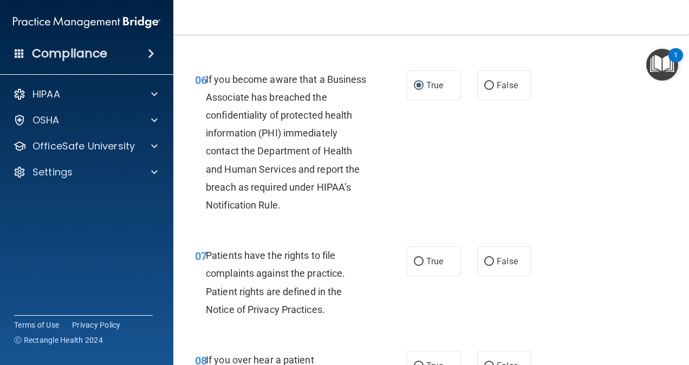
scroll to position [759, 0]
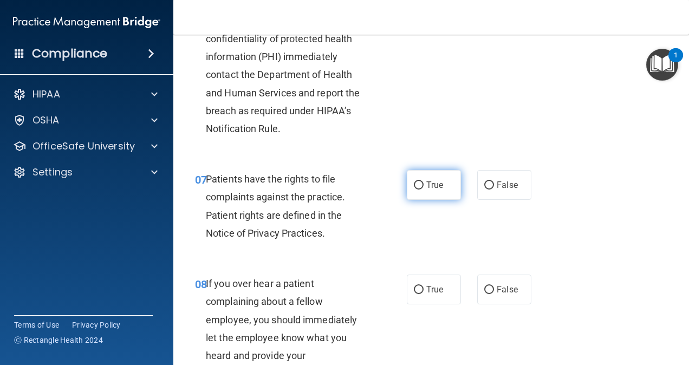
click at [414, 190] on input "True" at bounding box center [419, 186] width 10 height 8
radio input "true"
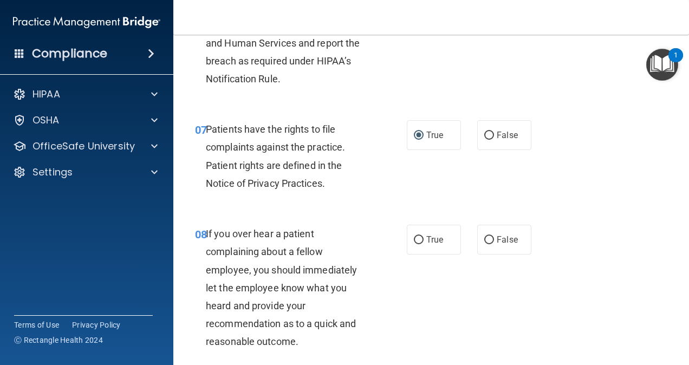
scroll to position [867, 0]
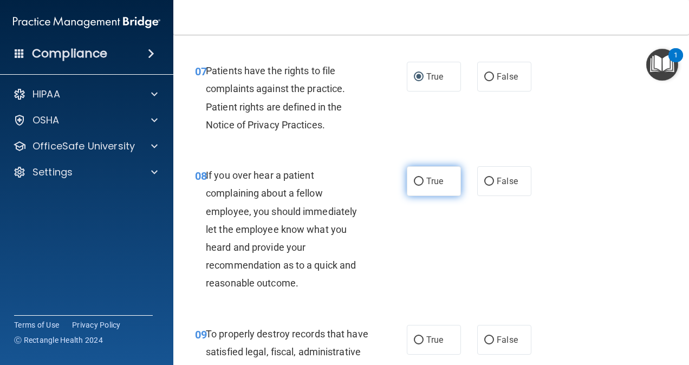
click at [427, 186] on span "True" at bounding box center [434, 181] width 17 height 10
click at [424, 186] on input "True" at bounding box center [419, 182] width 10 height 8
radio input "true"
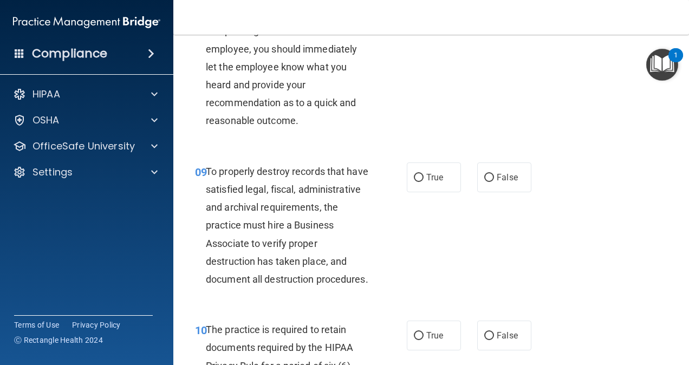
scroll to position [1084, 0]
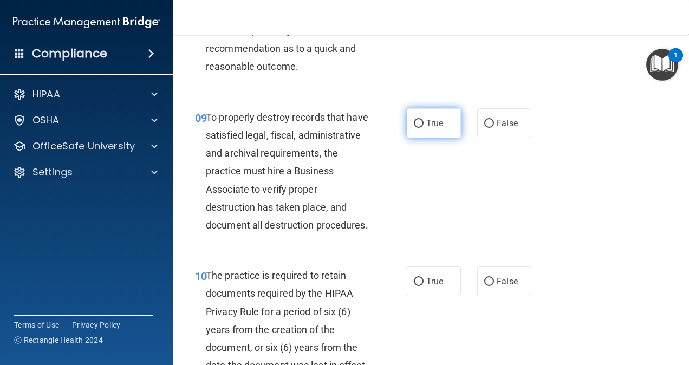
click at [427, 128] on span "True" at bounding box center [434, 123] width 17 height 10
click at [424, 128] on input "True" at bounding box center [419, 124] width 10 height 8
radio input "true"
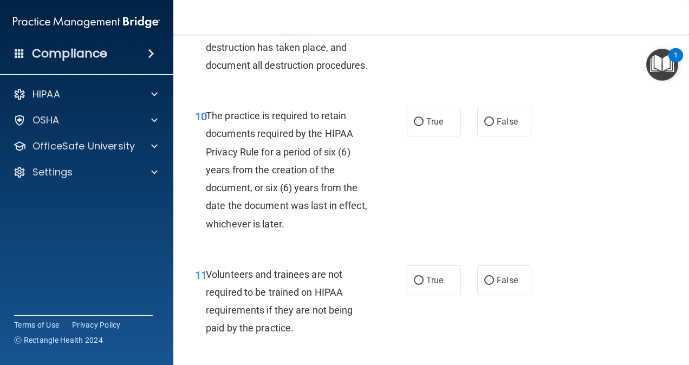
scroll to position [1246, 0]
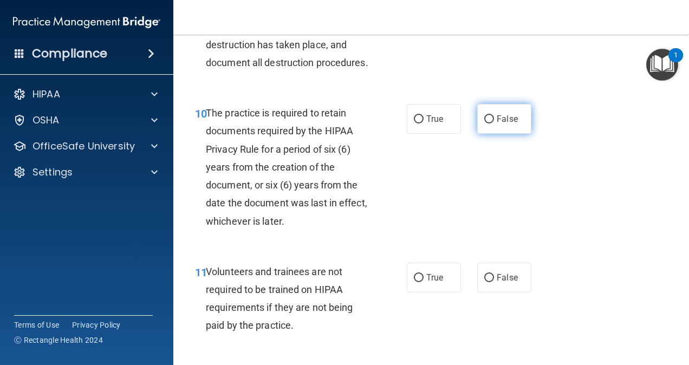
click at [478, 134] on label "False" at bounding box center [504, 119] width 54 height 30
click at [484, 124] on input "False" at bounding box center [489, 119] width 10 height 8
radio input "true"
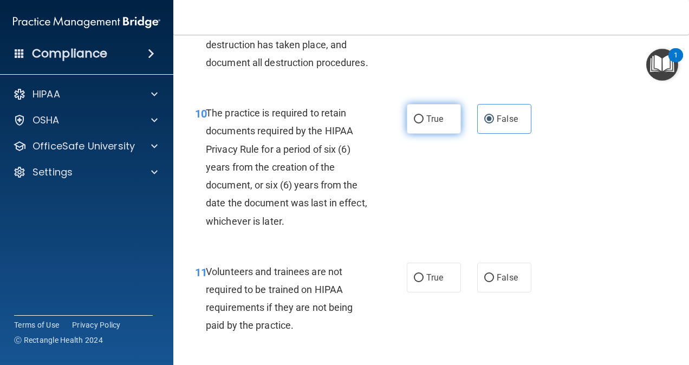
click at [431, 124] on span "True" at bounding box center [434, 119] width 17 height 10
click at [424, 124] on input "True" at bounding box center [419, 119] width 10 height 8
radio input "true"
radio input "false"
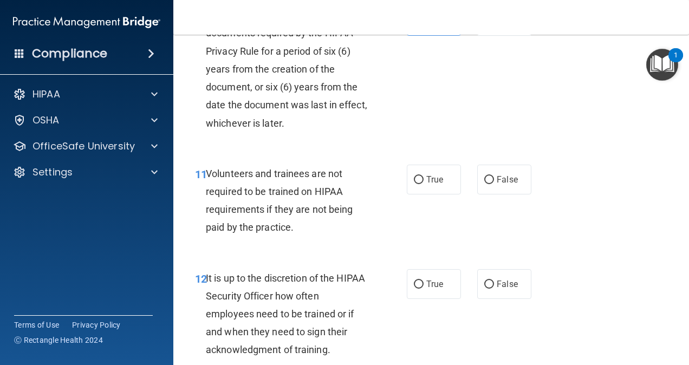
scroll to position [1354, 0]
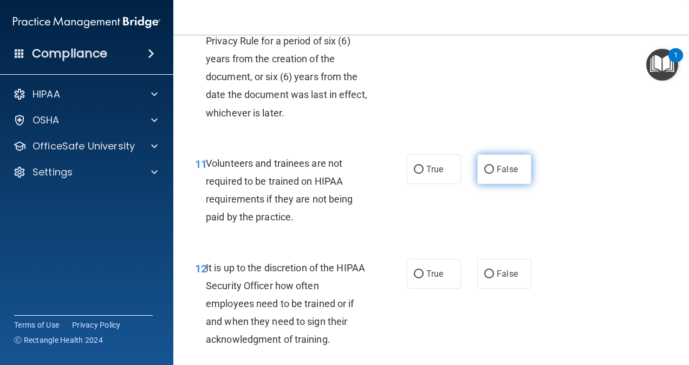
click at [484, 174] on input "False" at bounding box center [489, 170] width 10 height 8
radio input "true"
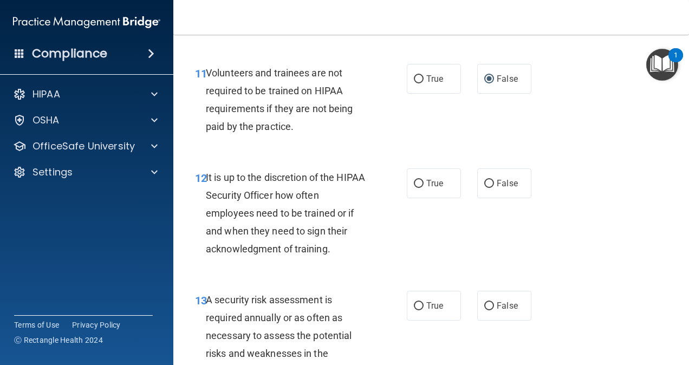
scroll to position [1517, 0]
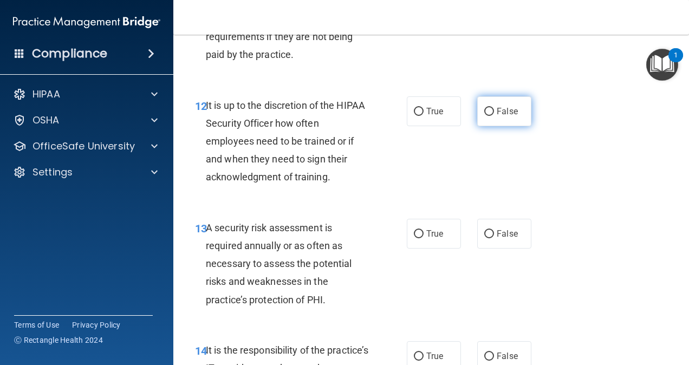
click at [487, 116] on input "False" at bounding box center [489, 112] width 10 height 8
radio input "true"
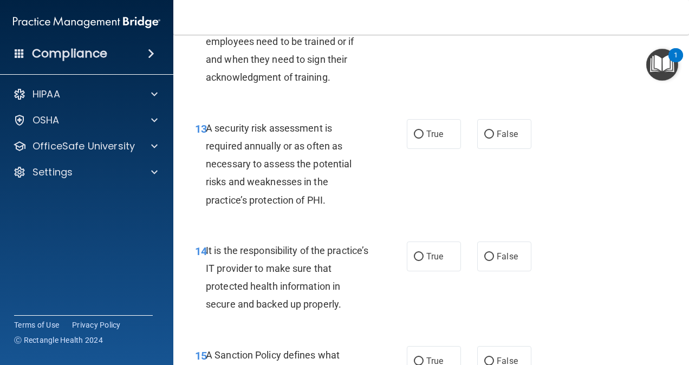
scroll to position [1625, 0]
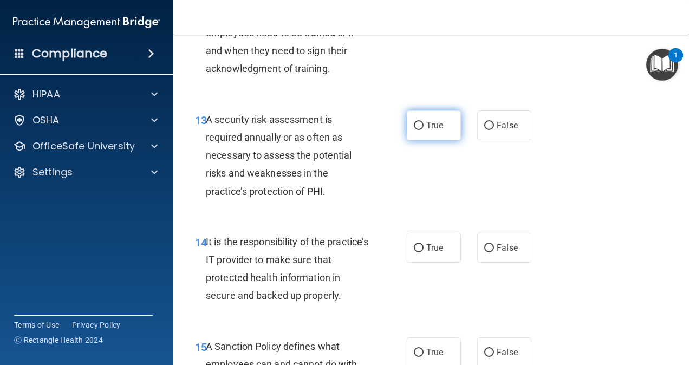
click at [414, 130] on input "True" at bounding box center [419, 126] width 10 height 8
radio input "true"
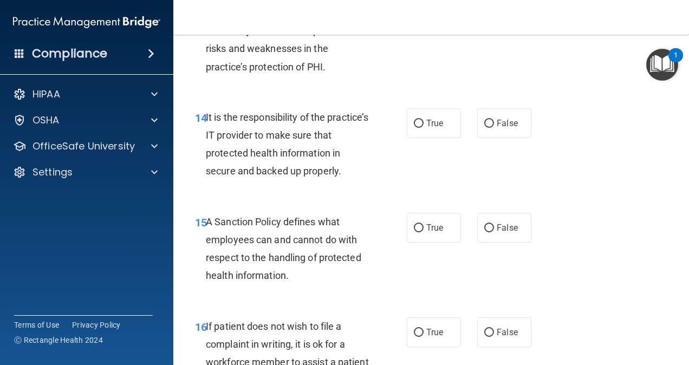
scroll to position [1734, 0]
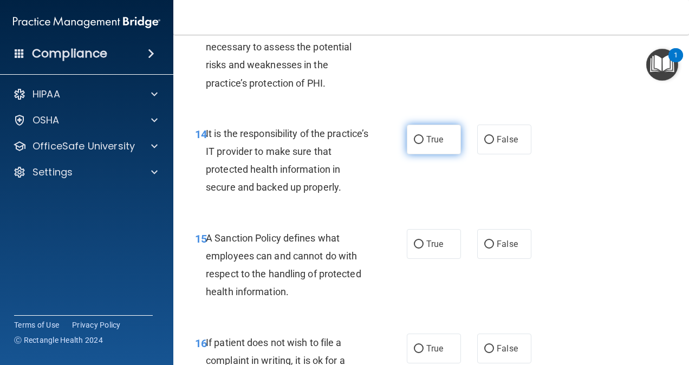
click at [418, 154] on label "True" at bounding box center [434, 140] width 54 height 30
click at [418, 144] on input "True" at bounding box center [419, 140] width 10 height 8
radio input "true"
click at [416, 249] on input "True" at bounding box center [419, 245] width 10 height 8
radio input "true"
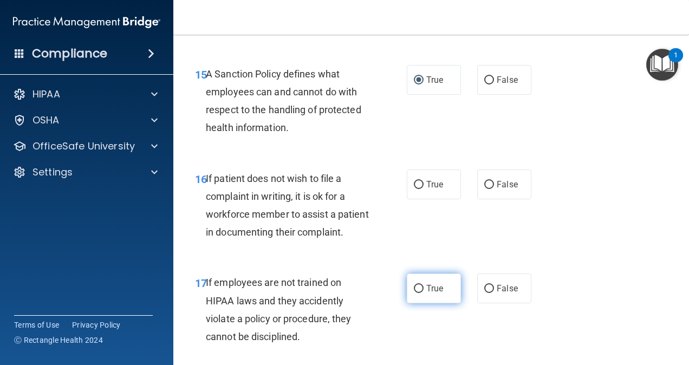
scroll to position [1950, 0]
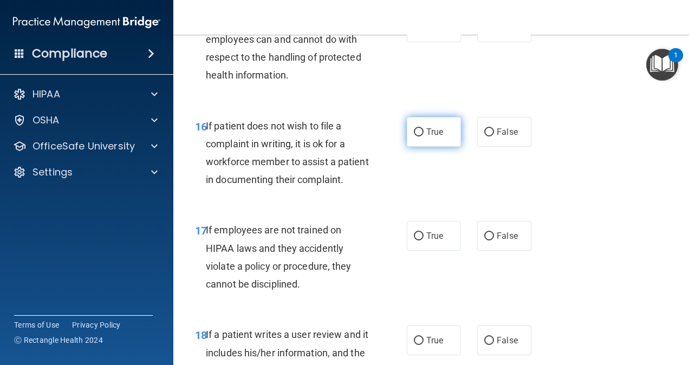
click at [418, 137] on input "True" at bounding box center [419, 132] width 10 height 8
radio input "true"
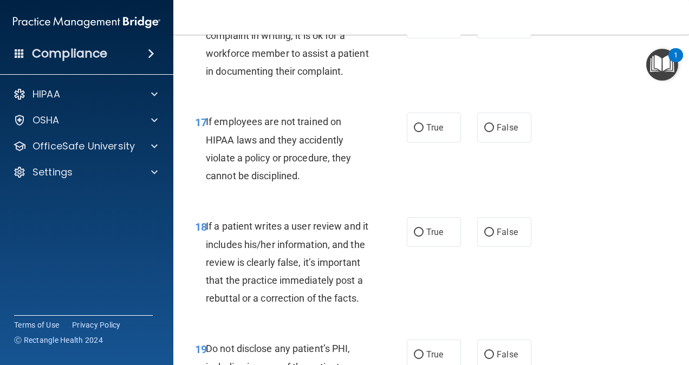
scroll to position [2113, 0]
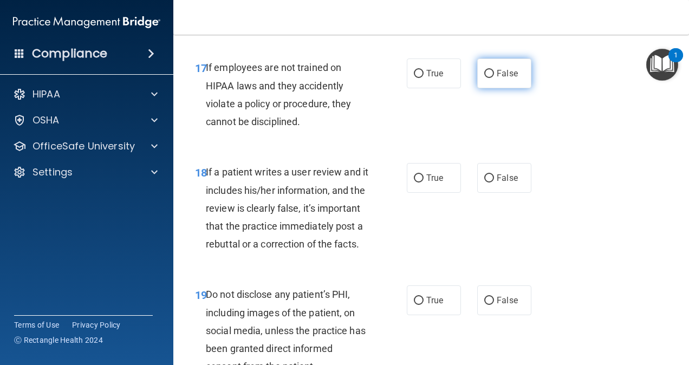
click at [484, 78] on input "False" at bounding box center [489, 74] width 10 height 8
radio input "true"
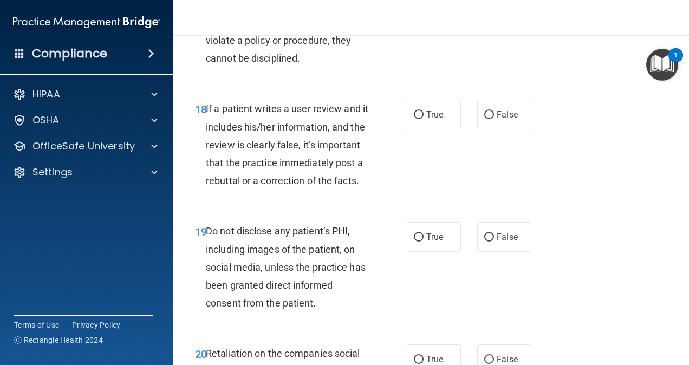
scroll to position [2221, 0]
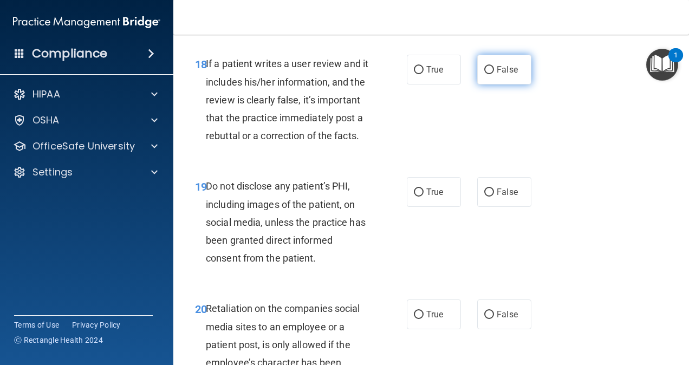
click at [487, 74] on input "False" at bounding box center [489, 70] width 10 height 8
radio input "true"
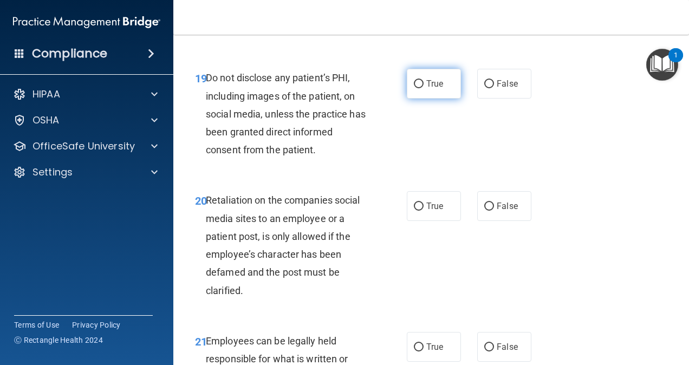
click at [418, 88] on input "True" at bounding box center [419, 84] width 10 height 8
radio input "true"
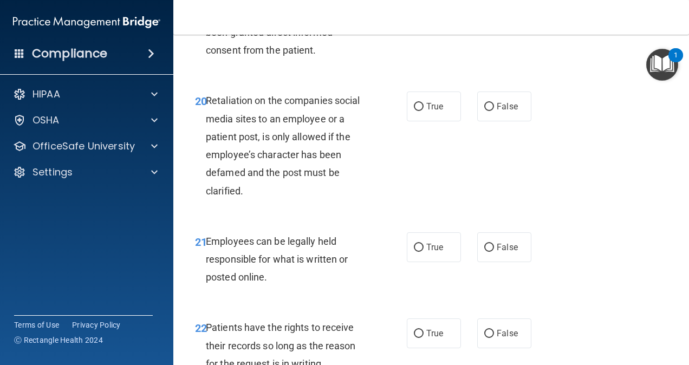
scroll to position [2438, 0]
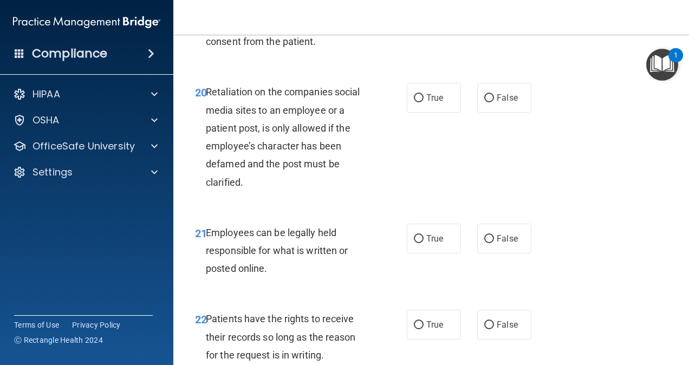
click at [470, 113] on div "True False" at bounding box center [472, 98] width 131 height 30
click at [484, 102] on input "False" at bounding box center [489, 98] width 10 height 8
radio input "true"
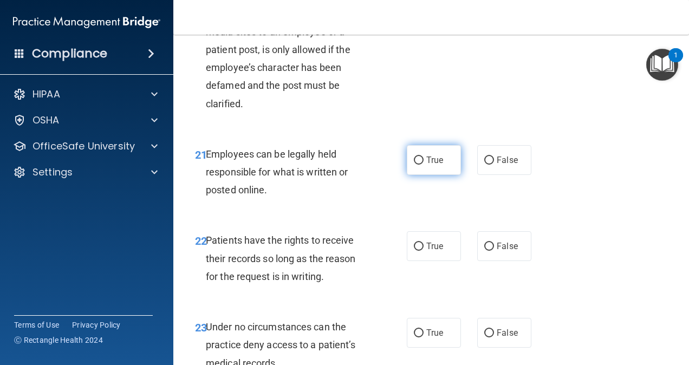
scroll to position [2546, 0]
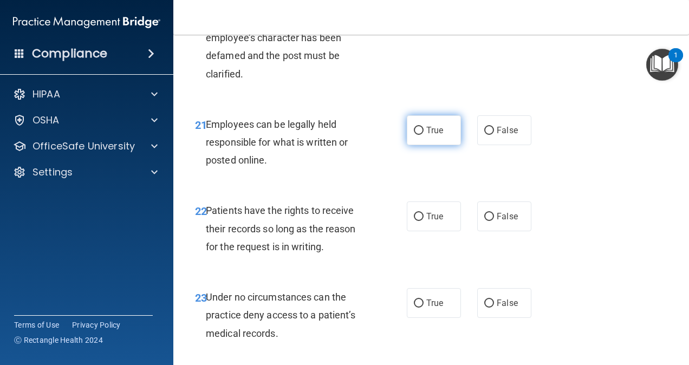
click at [422, 145] on label "True" at bounding box center [434, 130] width 54 height 30
click at [422, 135] on input "True" at bounding box center [419, 131] width 10 height 8
radio input "true"
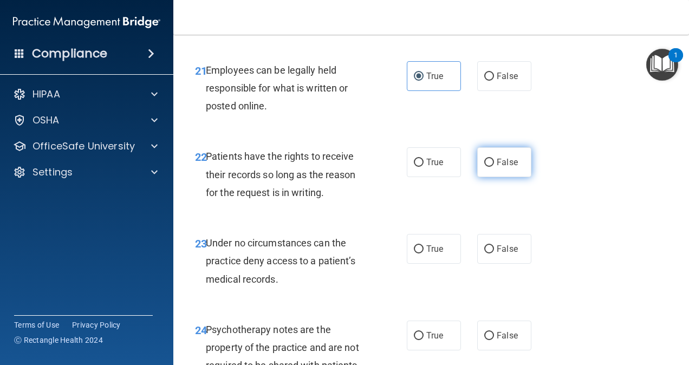
click at [484, 167] on input "False" at bounding box center [489, 163] width 10 height 8
radio input "true"
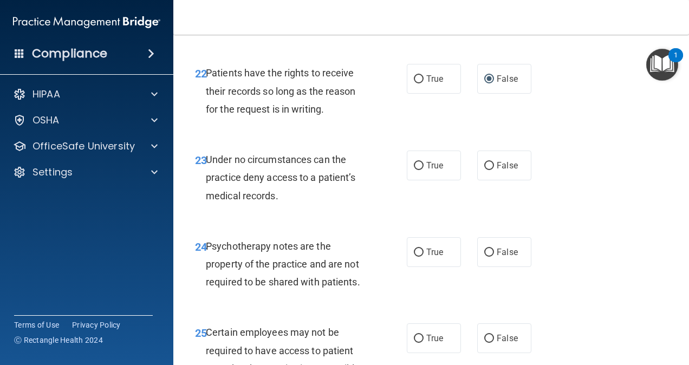
scroll to position [2709, 0]
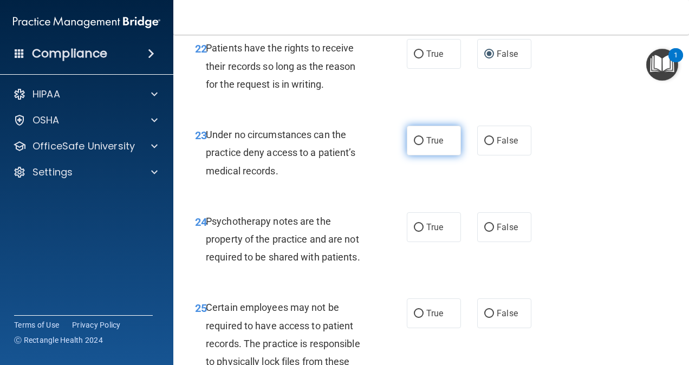
click at [414, 145] on input "True" at bounding box center [419, 141] width 10 height 8
radio input "true"
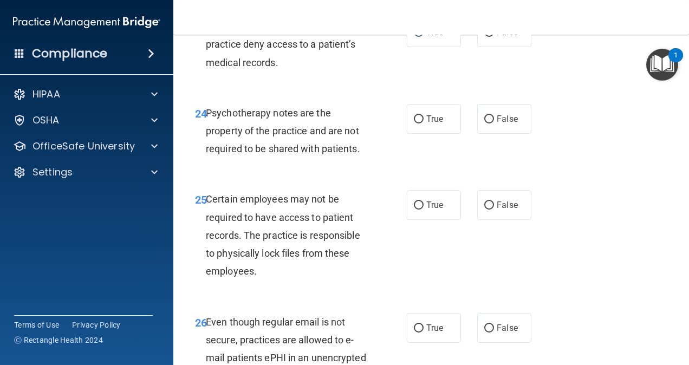
scroll to position [2871, 0]
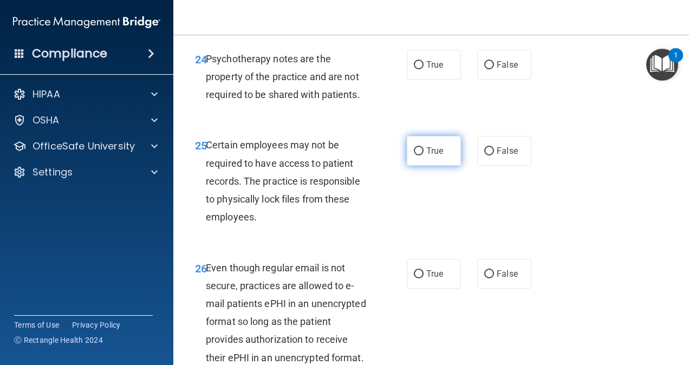
click at [420, 166] on label "True" at bounding box center [434, 151] width 54 height 30
click at [420, 155] on input "True" at bounding box center [419, 151] width 10 height 8
radio input "true"
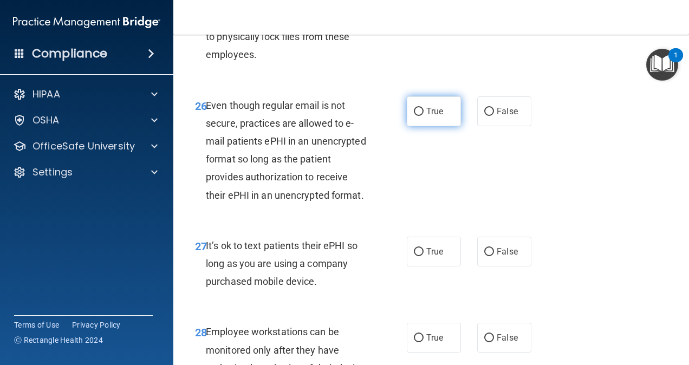
click at [418, 116] on input "True" at bounding box center [419, 112] width 10 height 8
radio input "true"
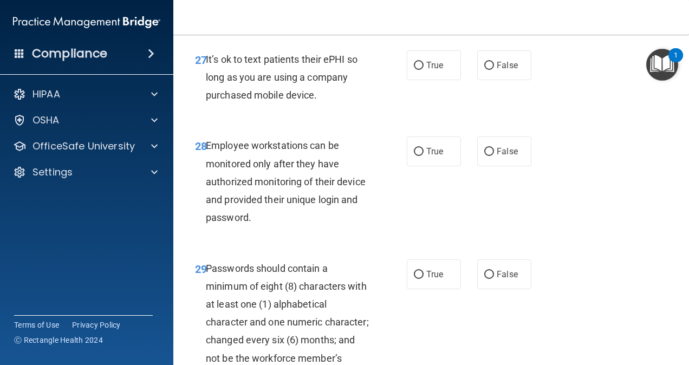
scroll to position [3251, 0]
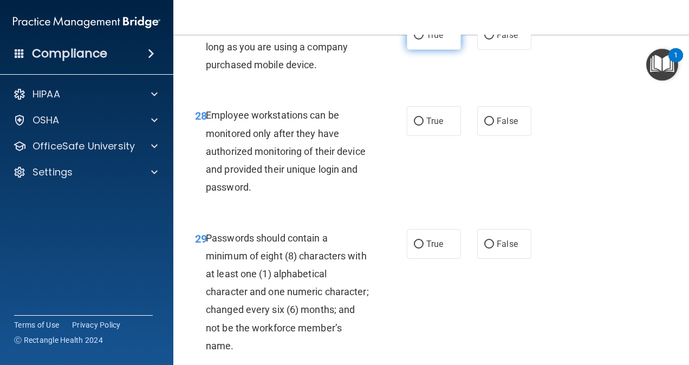
click at [418, 40] on input "True" at bounding box center [419, 35] width 10 height 8
radio input "true"
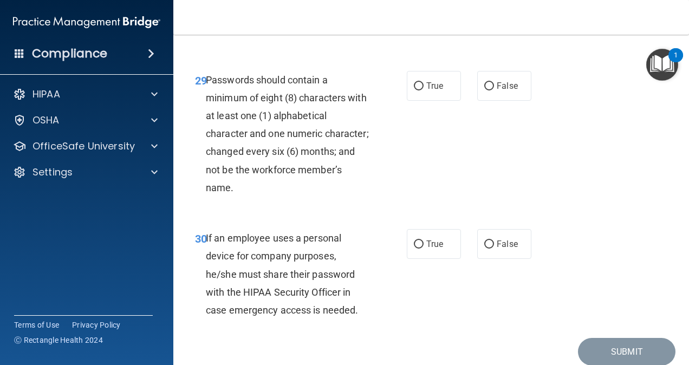
scroll to position [3413, 0]
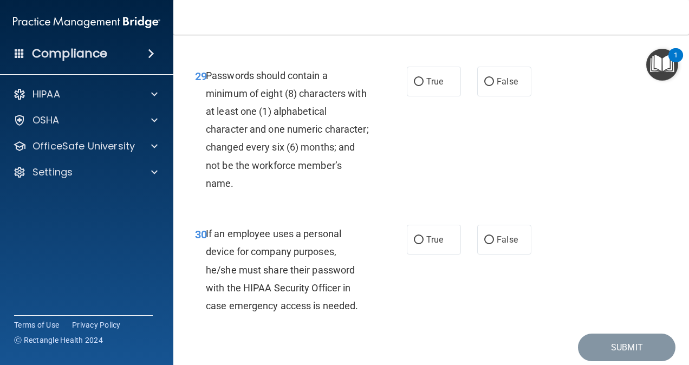
drag, startPoint x: 491, startPoint y: 63, endPoint x: 485, endPoint y: 69, distance: 8.1
radio input "true"
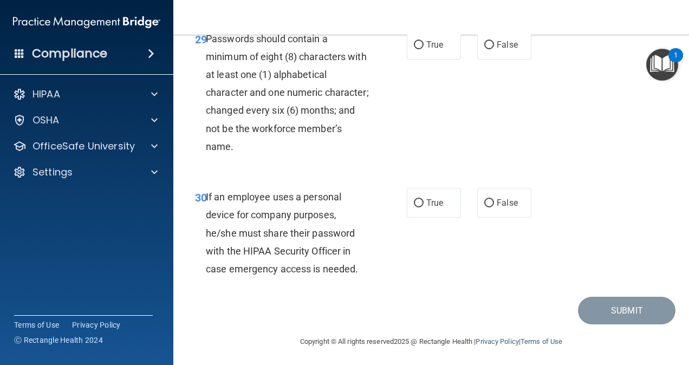
scroll to position [3467, 0]
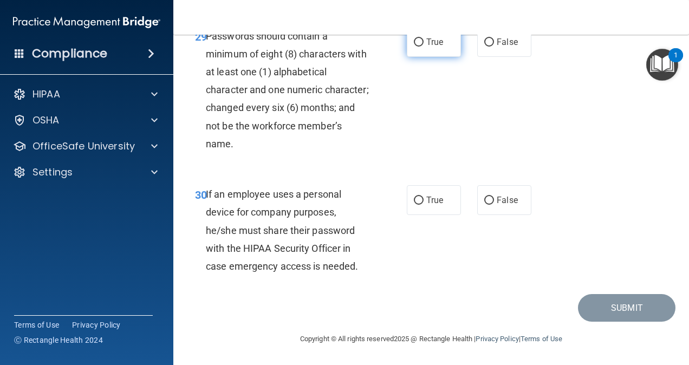
click at [443, 57] on label "True" at bounding box center [434, 42] width 54 height 30
click at [424, 47] on input "True" at bounding box center [419, 42] width 10 height 8
radio input "true"
click at [484, 199] on input "False" at bounding box center [489, 201] width 10 height 8
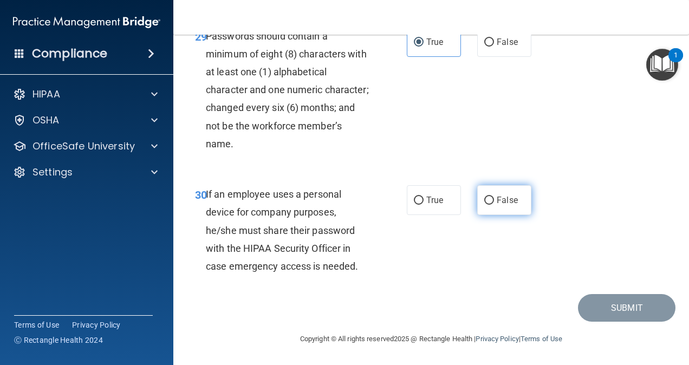
radio input "true"
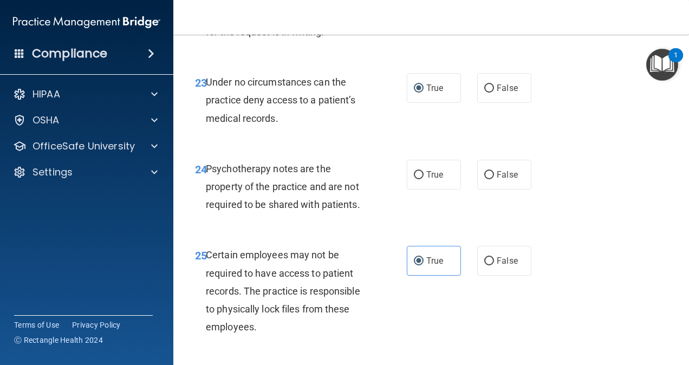
scroll to position [2748, 0]
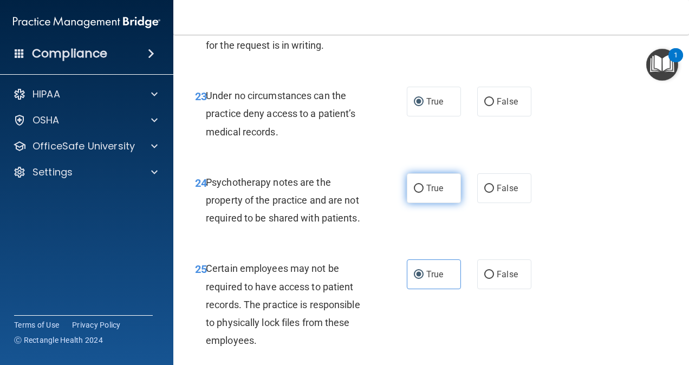
click at [414, 193] on input "True" at bounding box center [419, 189] width 10 height 8
radio input "true"
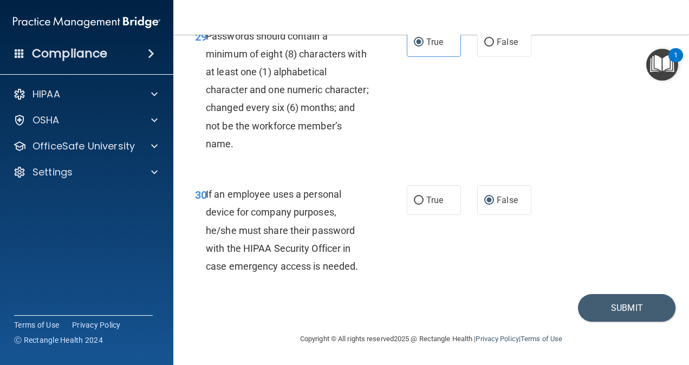
scroll to position [3561, 0]
click at [611, 299] on button "Submit" at bounding box center [627, 308] width 98 height 28
click at [618, 307] on button "Submit" at bounding box center [627, 308] width 98 height 28
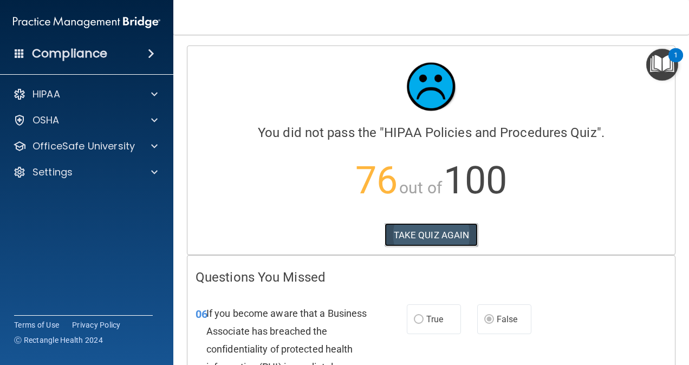
click at [430, 234] on button "TAKE QUIZ AGAIN" at bounding box center [432, 235] width 94 height 24
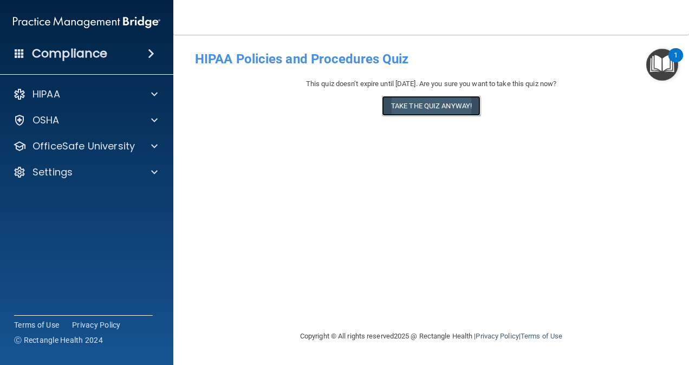
click at [419, 105] on button "Take the quiz anyway!" at bounding box center [431, 106] width 99 height 20
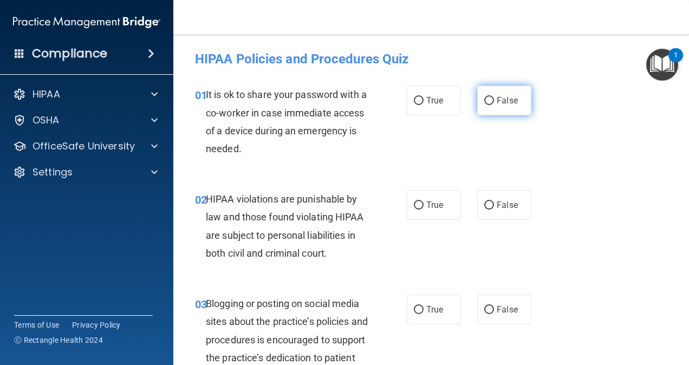
click at [487, 100] on input "False" at bounding box center [489, 101] width 10 height 8
radio input "true"
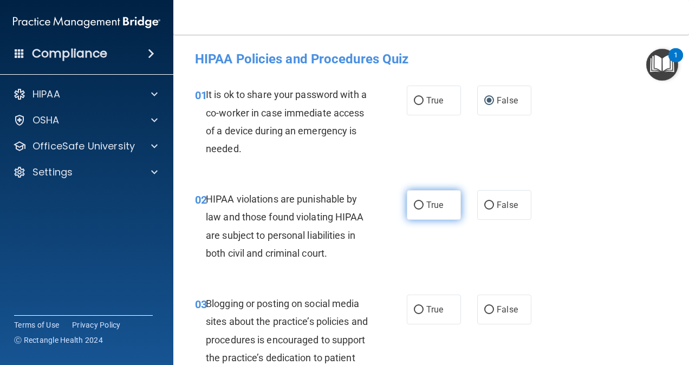
click at [414, 203] on input "True" at bounding box center [419, 206] width 10 height 8
radio input "true"
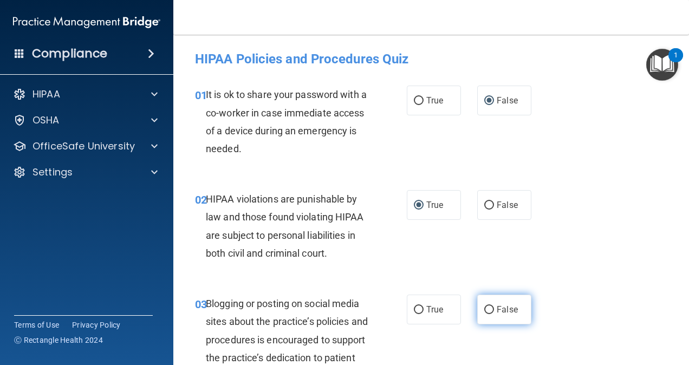
click at [484, 307] on input "False" at bounding box center [489, 310] width 10 height 8
radio input "true"
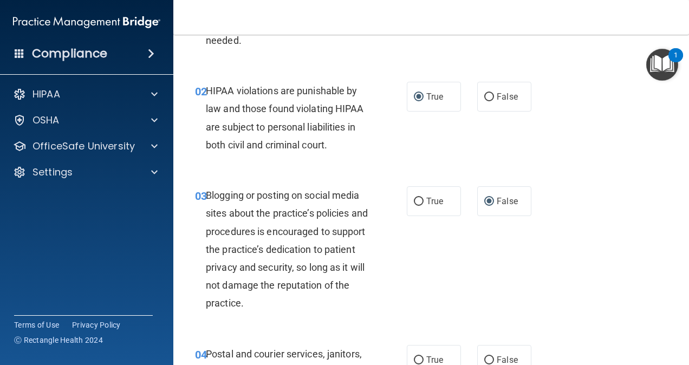
scroll to position [217, 0]
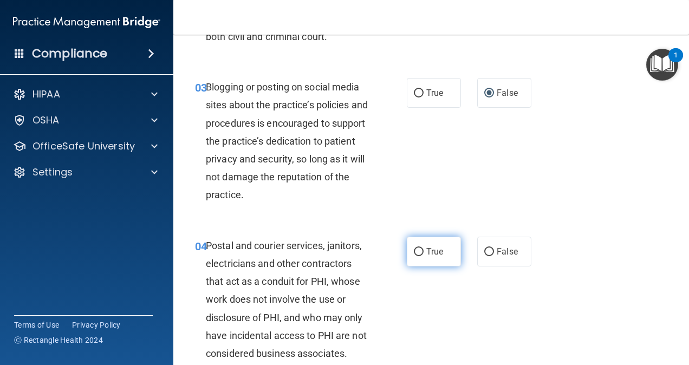
click at [414, 248] on input "True" at bounding box center [419, 252] width 10 height 8
radio input "true"
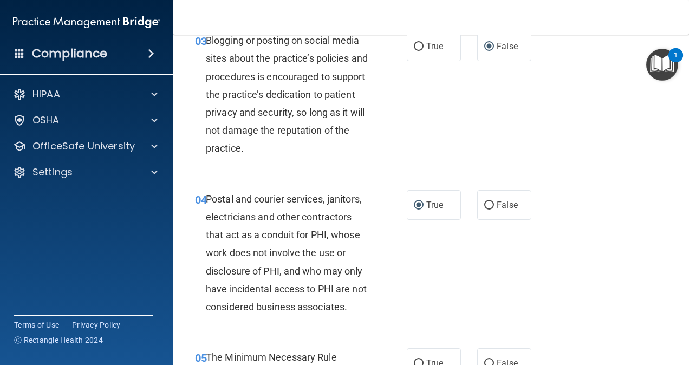
scroll to position [325, 0]
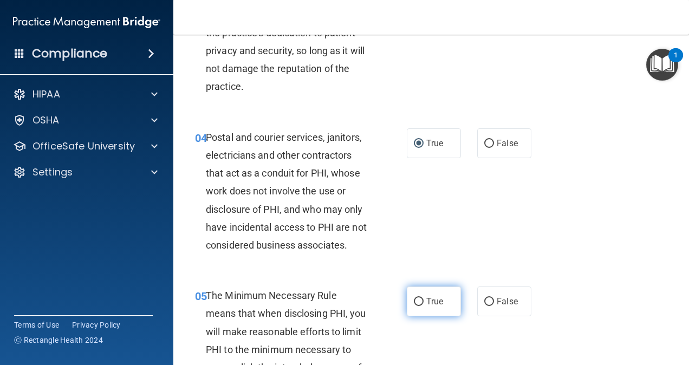
drag, startPoint x: 413, startPoint y: 316, endPoint x: 427, endPoint y: 308, distance: 17.0
click at [414, 306] on input "True" at bounding box center [419, 302] width 10 height 8
radio input "true"
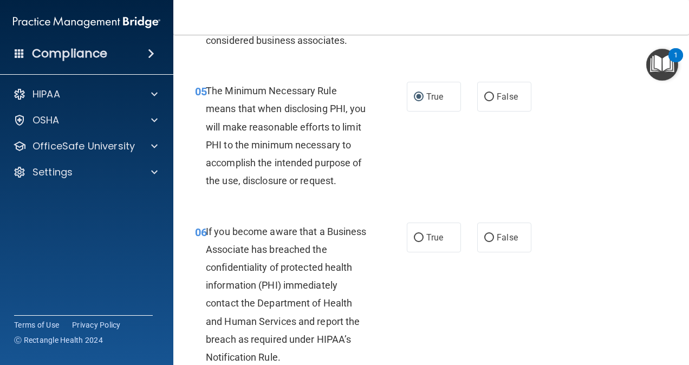
scroll to position [542, 0]
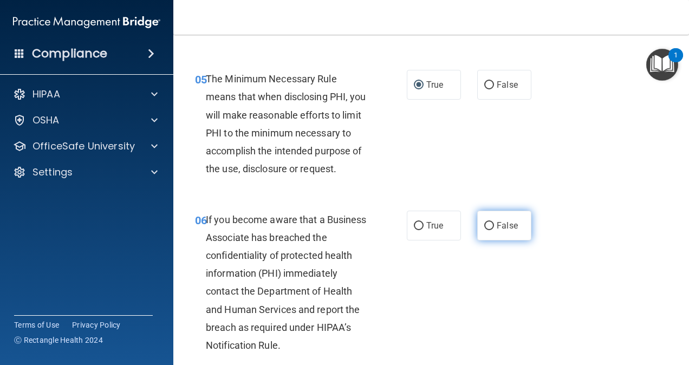
click at [486, 230] on input "False" at bounding box center [489, 226] width 10 height 8
radio input "true"
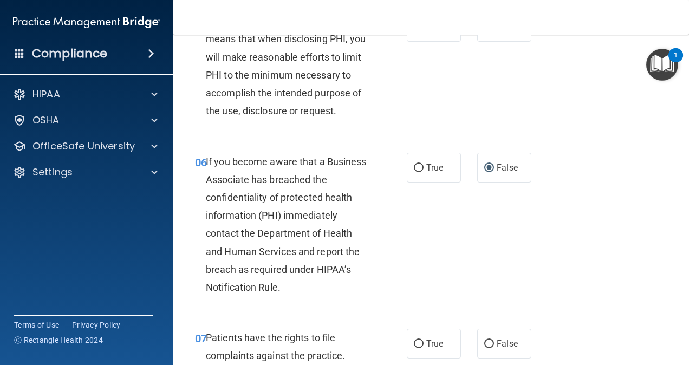
scroll to position [650, 0]
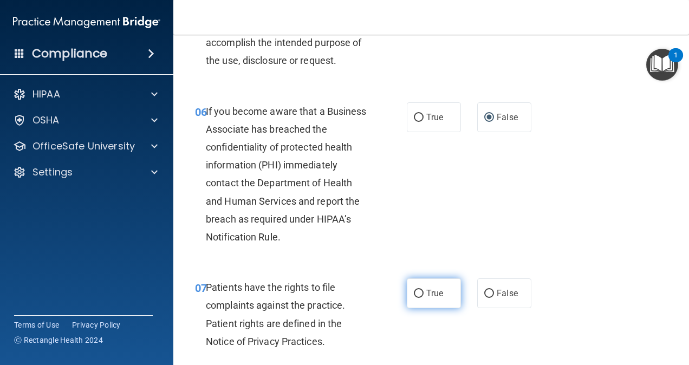
click at [414, 298] on input "True" at bounding box center [419, 294] width 10 height 8
radio input "true"
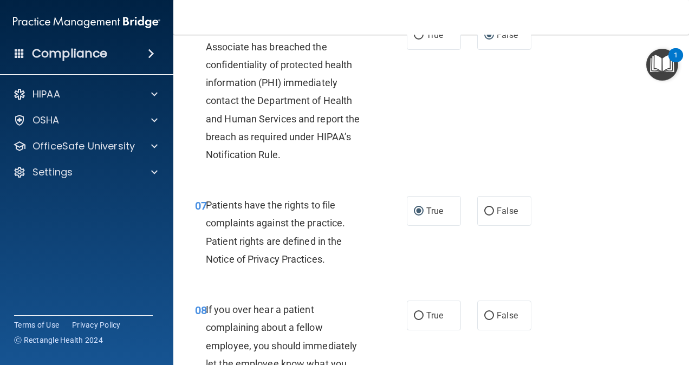
scroll to position [813, 0]
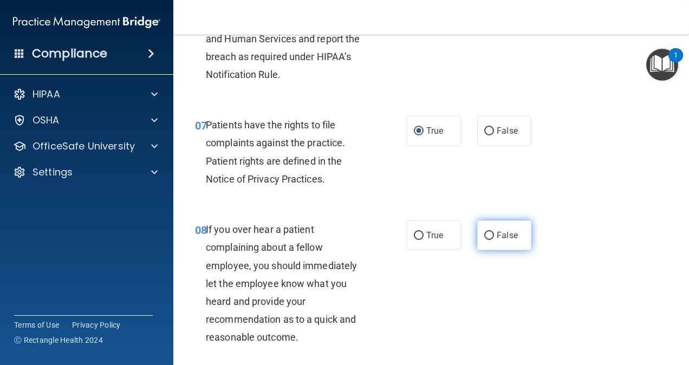
drag, startPoint x: 482, startPoint y: 272, endPoint x: 484, endPoint y: 267, distance: 5.8
click at [484, 240] on input "False" at bounding box center [489, 236] width 10 height 8
radio input "true"
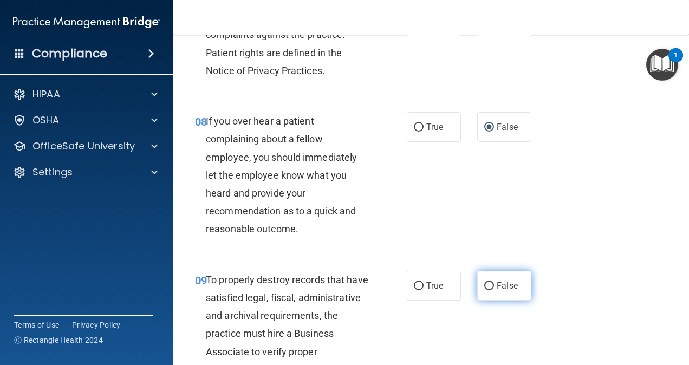
drag, startPoint x: 482, startPoint y: 322, endPoint x: 482, endPoint y: 316, distance: 5.4
click at [484, 290] on input "False" at bounding box center [489, 286] width 10 height 8
radio input "true"
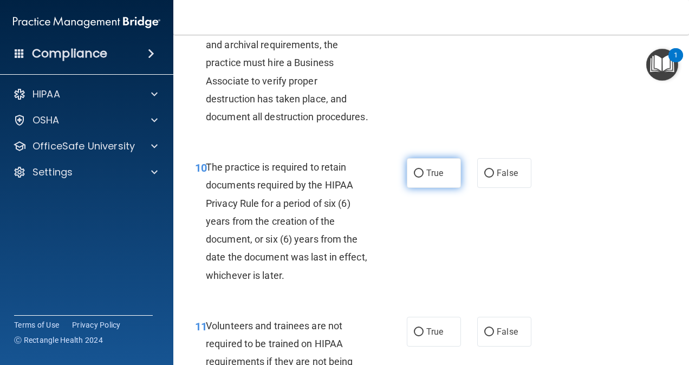
click at [414, 178] on input "True" at bounding box center [419, 174] width 10 height 8
radio input "true"
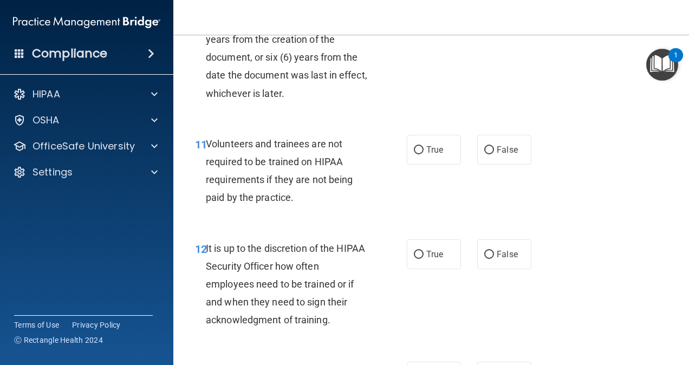
scroll to position [1409, 0]
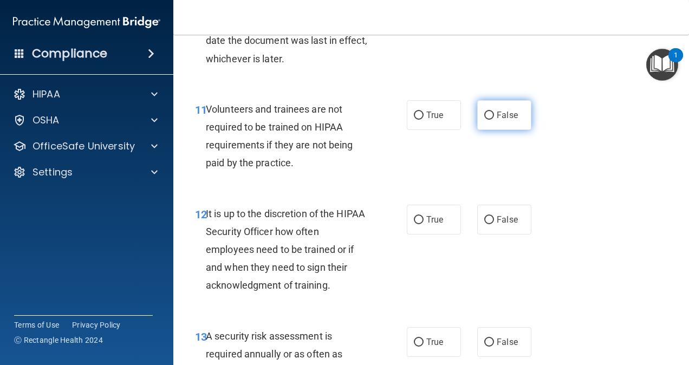
click at [489, 130] on label "False" at bounding box center [504, 115] width 54 height 30
click at [489, 120] on input "False" at bounding box center [489, 116] width 10 height 8
radio input "true"
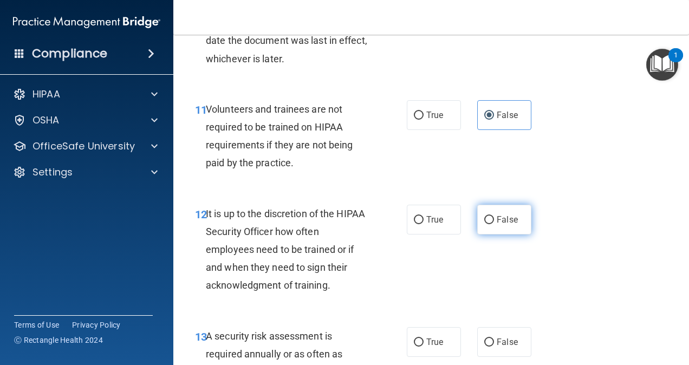
click at [484, 224] on input "False" at bounding box center [489, 220] width 10 height 8
radio input "true"
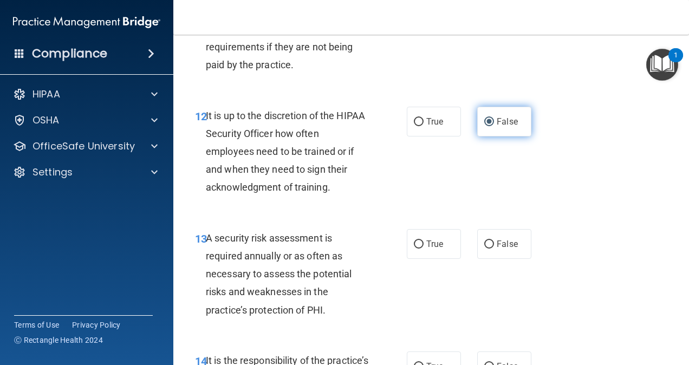
scroll to position [1517, 0]
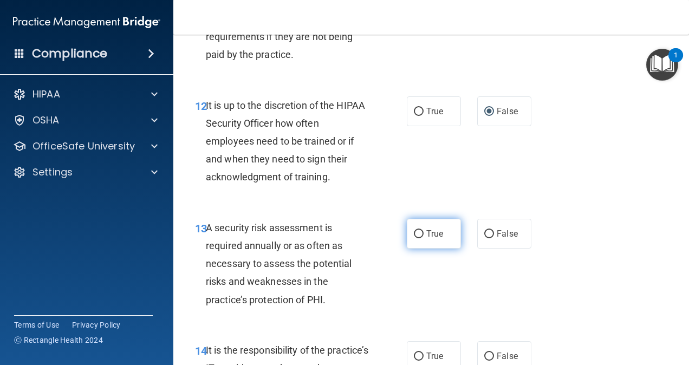
click at [426, 239] on span "True" at bounding box center [434, 234] width 17 height 10
click at [424, 238] on input "True" at bounding box center [419, 234] width 10 height 8
radio input "true"
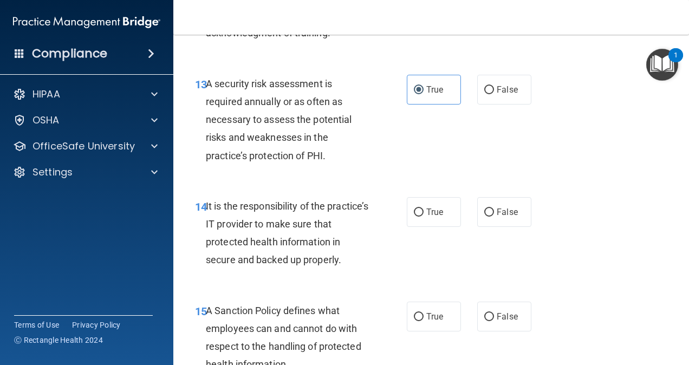
scroll to position [1680, 0]
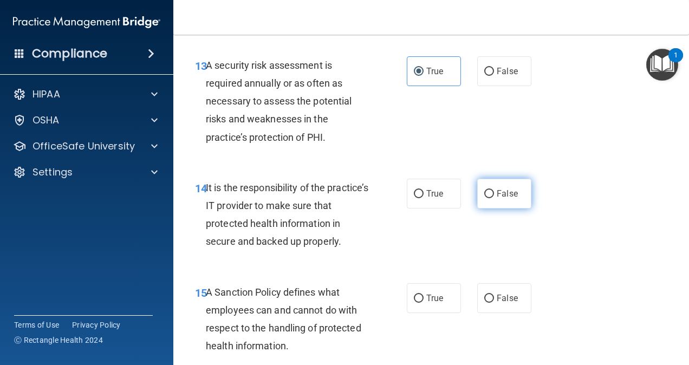
click at [484, 198] on input "False" at bounding box center [489, 194] width 10 height 8
radio input "true"
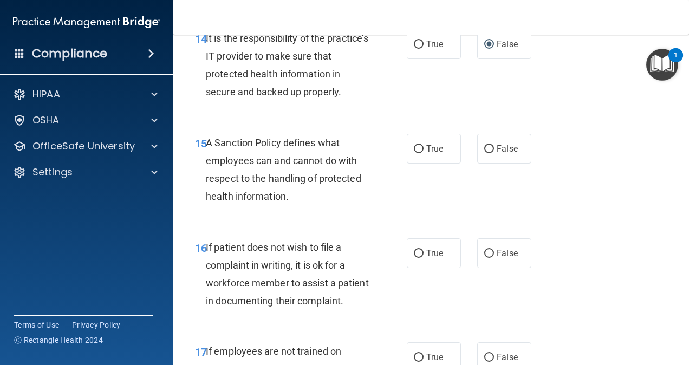
scroll to position [1842, 0]
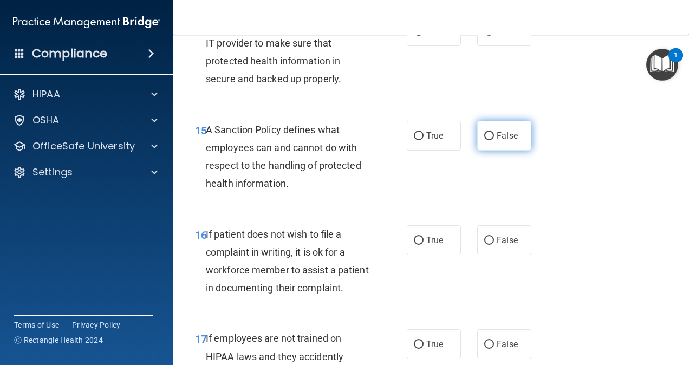
click at [485, 140] on input "False" at bounding box center [489, 136] width 10 height 8
radio input "true"
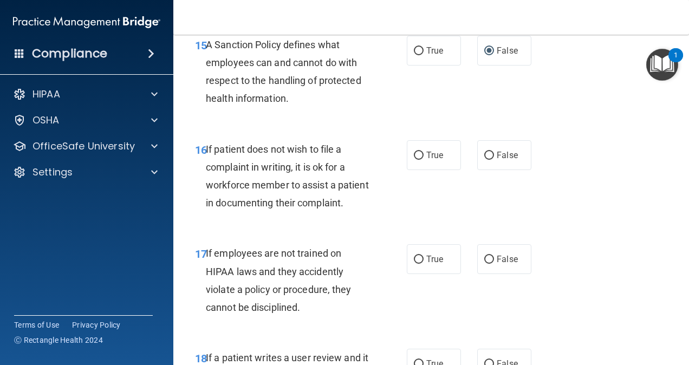
scroll to position [1950, 0]
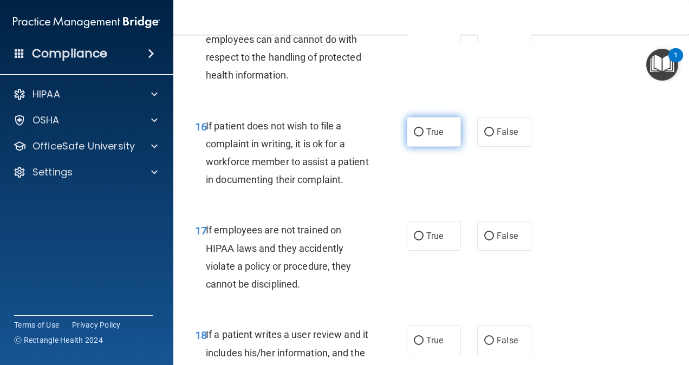
click at [417, 137] on input "True" at bounding box center [419, 132] width 10 height 8
radio input "true"
click at [484, 251] on label "False" at bounding box center [504, 236] width 54 height 30
click at [484, 241] on input "False" at bounding box center [489, 236] width 10 height 8
radio input "true"
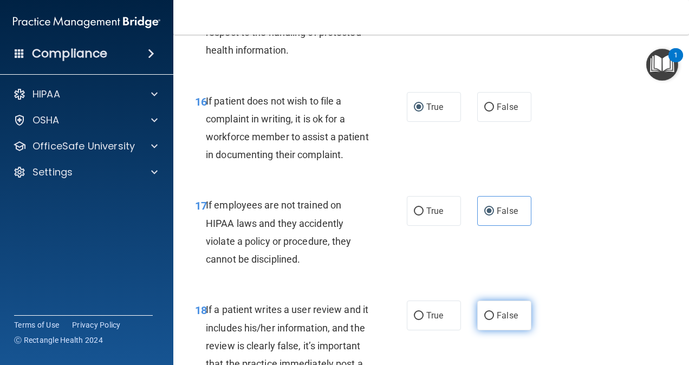
scroll to position [2059, 0]
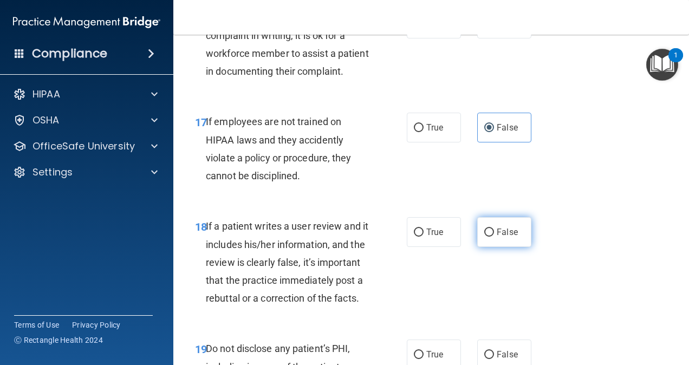
click at [484, 237] on input "False" at bounding box center [489, 233] width 10 height 8
radio input "true"
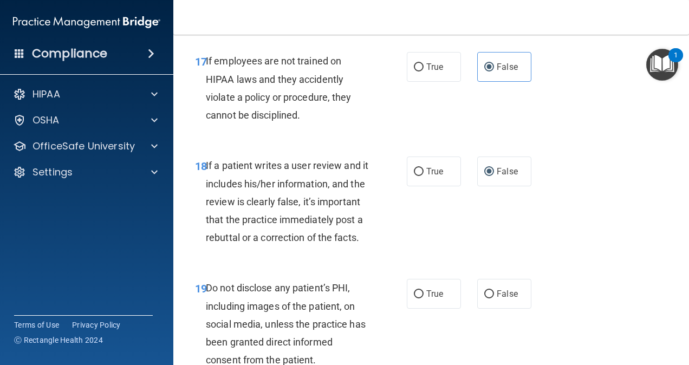
scroll to position [2167, 0]
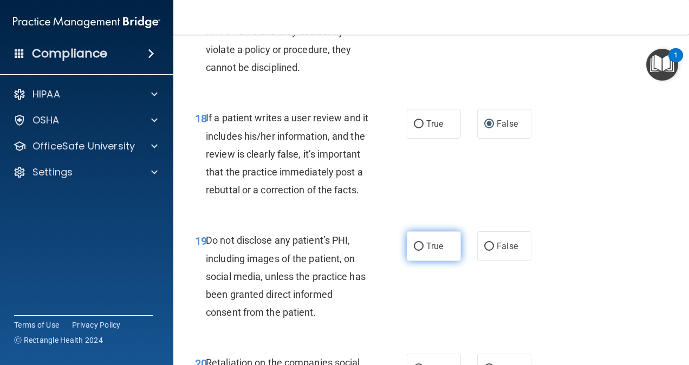
drag, startPoint x: 413, startPoint y: 337, endPoint x: 416, endPoint y: 326, distance: 11.2
click at [414, 251] on input "True" at bounding box center [419, 247] width 10 height 8
radio input "true"
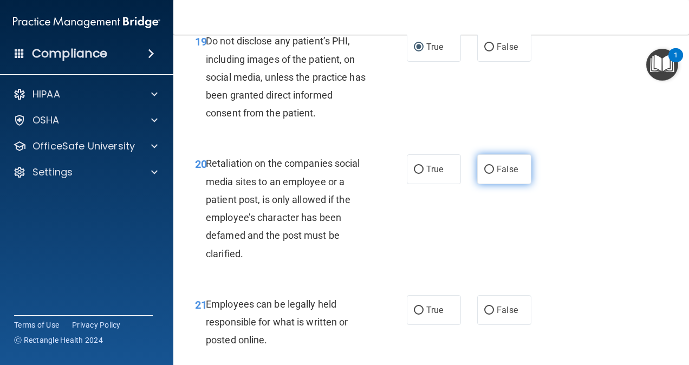
scroll to position [2384, 0]
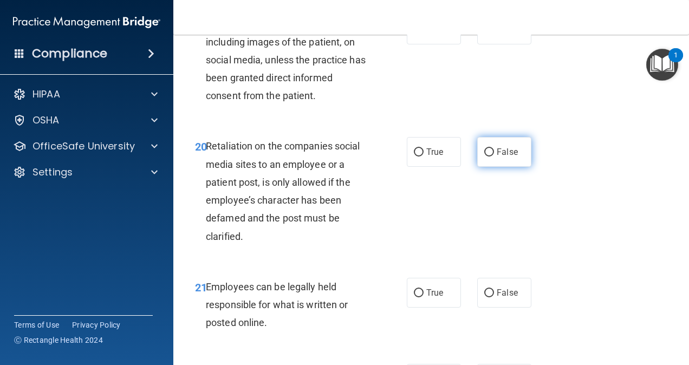
click at [487, 157] on input "False" at bounding box center [489, 152] width 10 height 8
radio input "true"
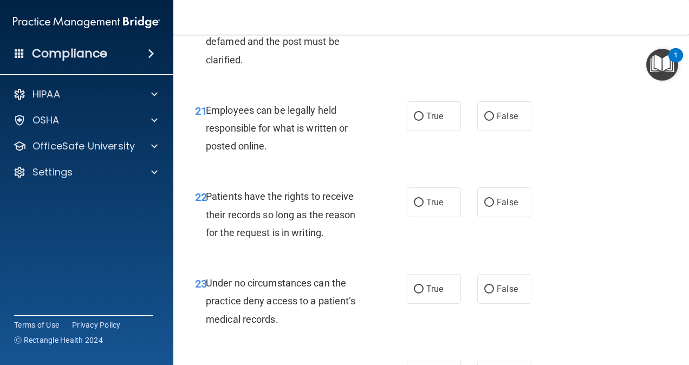
scroll to position [2601, 0]
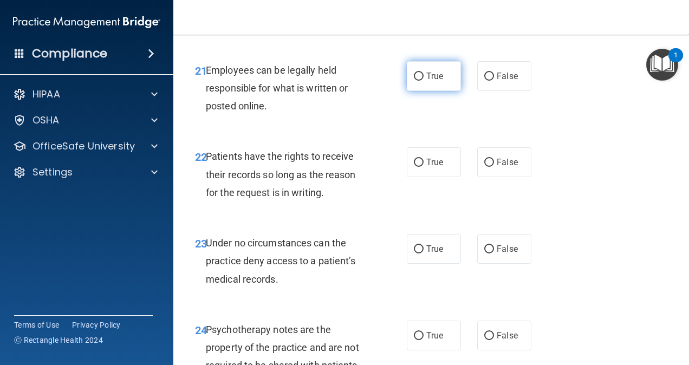
click at [414, 81] on input "True" at bounding box center [419, 77] width 10 height 8
radio input "true"
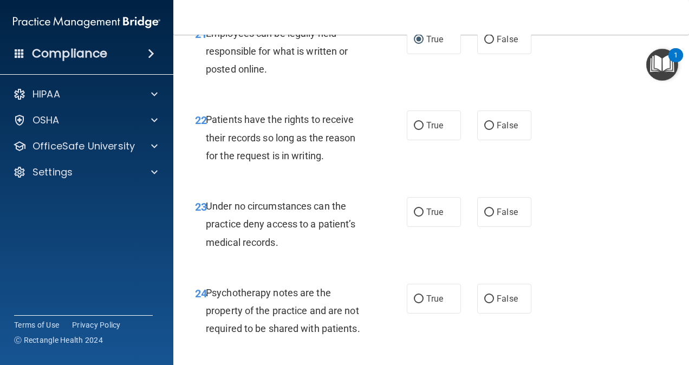
scroll to position [2655, 0]
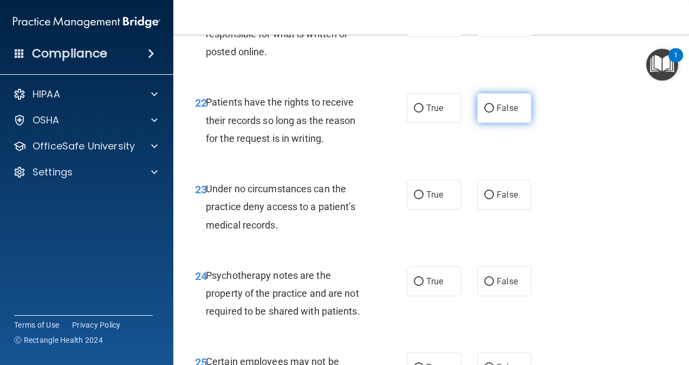
click at [484, 113] on input "False" at bounding box center [489, 109] width 10 height 8
radio input "true"
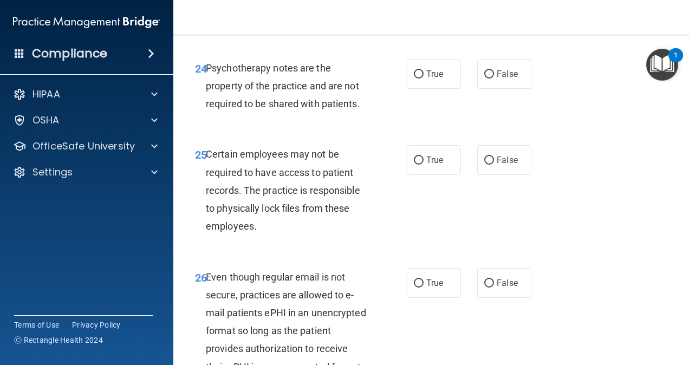
scroll to position [2926, 0]
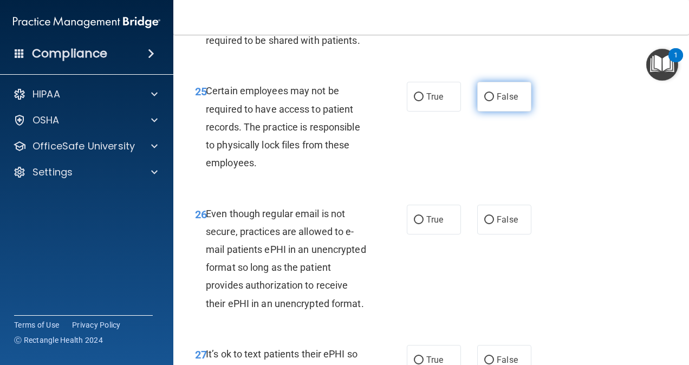
click at [484, 101] on input "False" at bounding box center [489, 97] width 10 height 8
radio input "true"
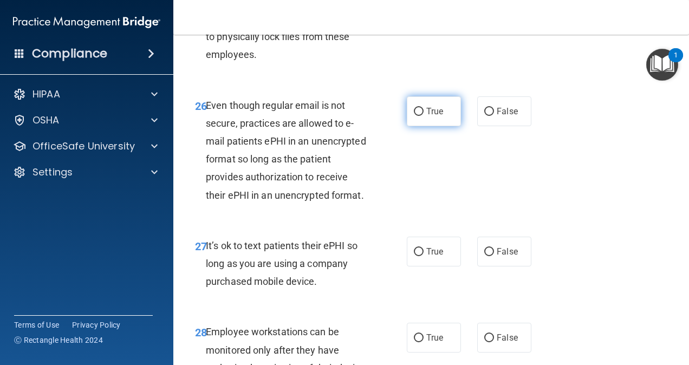
click at [416, 116] on input "True" at bounding box center [419, 112] width 10 height 8
radio input "true"
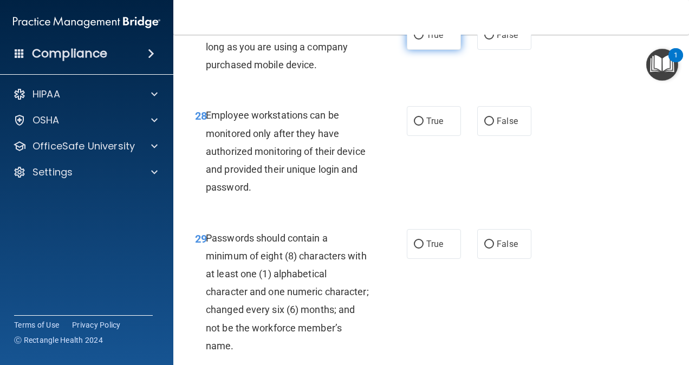
click at [418, 40] on input "True" at bounding box center [419, 35] width 10 height 8
radio input "true"
click at [414, 126] on input "True" at bounding box center [419, 122] width 10 height 8
radio input "true"
click at [489, 136] on label "False" at bounding box center [504, 121] width 54 height 30
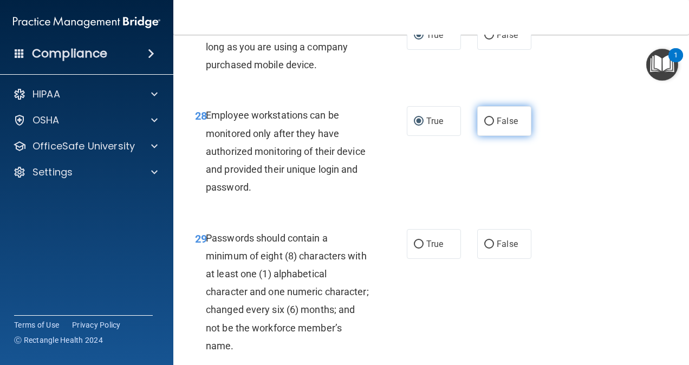
click at [489, 126] on input "False" at bounding box center [489, 122] width 10 height 8
radio input "true"
radio input "false"
click at [489, 40] on input "False" at bounding box center [489, 35] width 10 height 8
radio input "true"
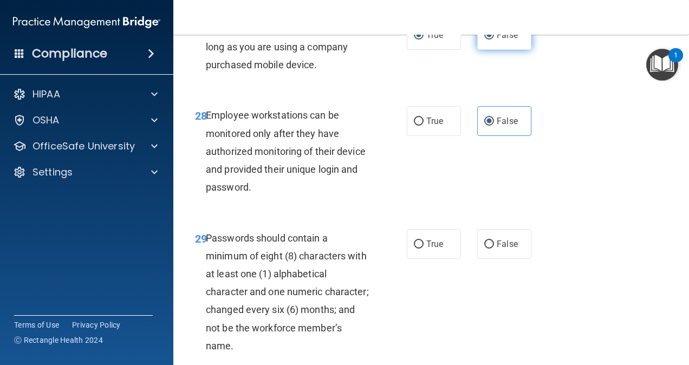
radio input "false"
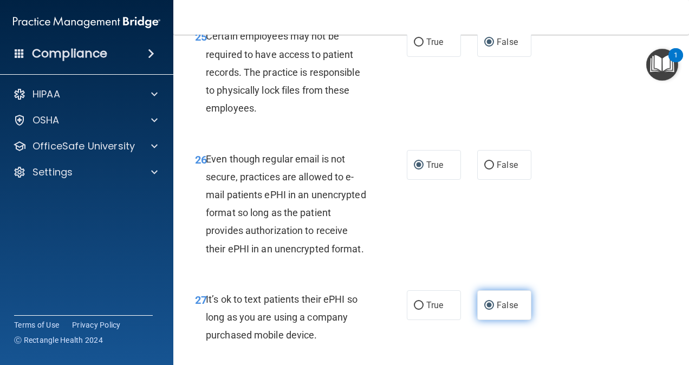
scroll to position [2980, 0]
click at [414, 47] on input "True" at bounding box center [419, 43] width 10 height 8
radio input "true"
radio input "false"
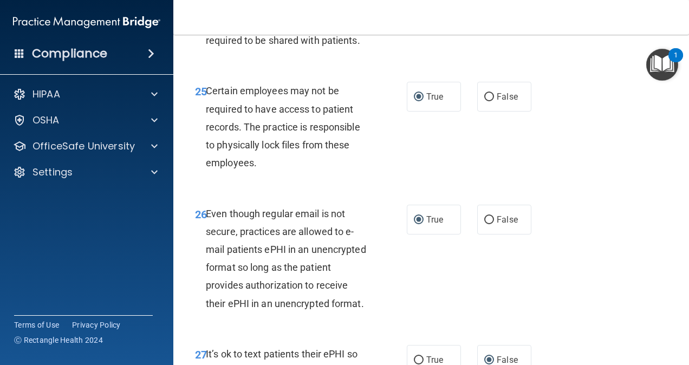
click at [414, 15] on input "True" at bounding box center [419, 11] width 10 height 8
radio input "true"
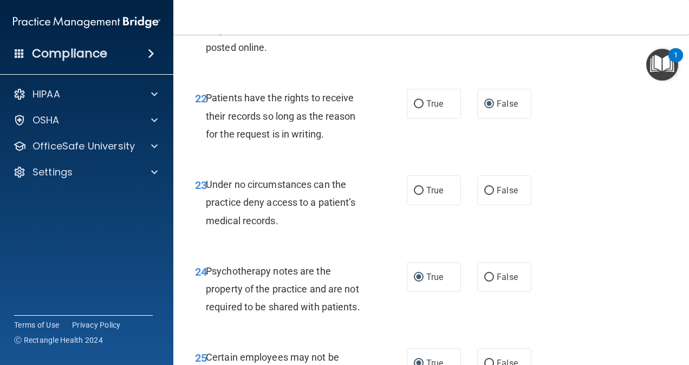
scroll to position [2655, 0]
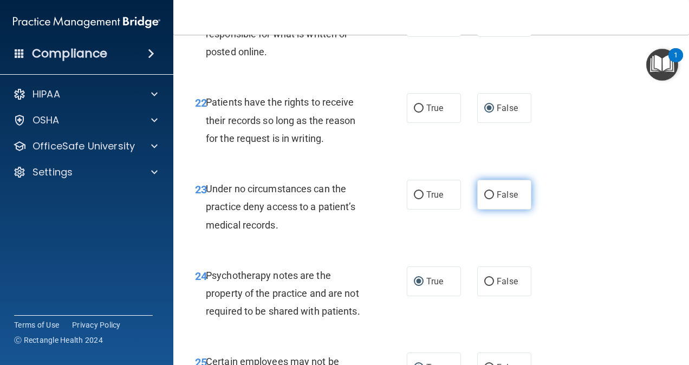
click at [484, 199] on input "False" at bounding box center [489, 195] width 10 height 8
radio input "true"
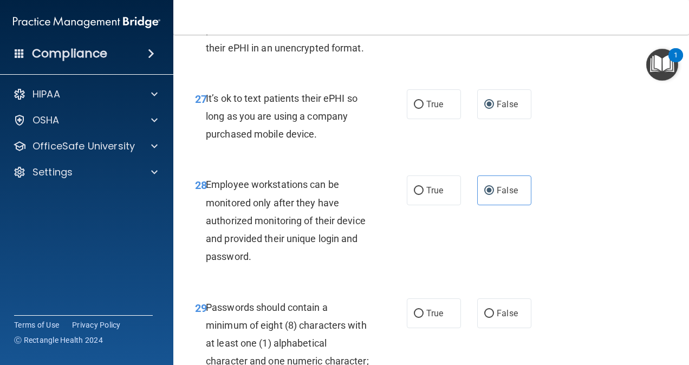
scroll to position [3197, 0]
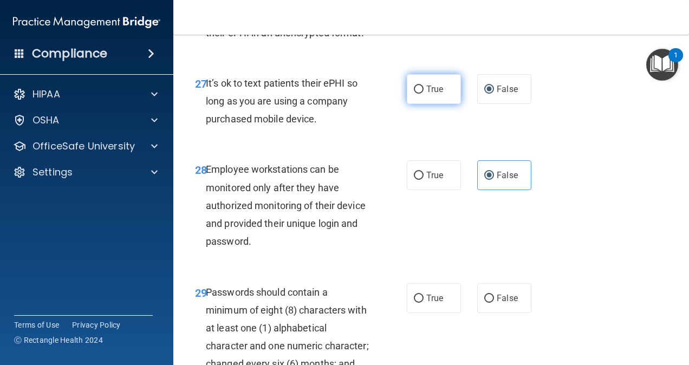
click at [414, 94] on input "True" at bounding box center [419, 90] width 10 height 8
radio input "true"
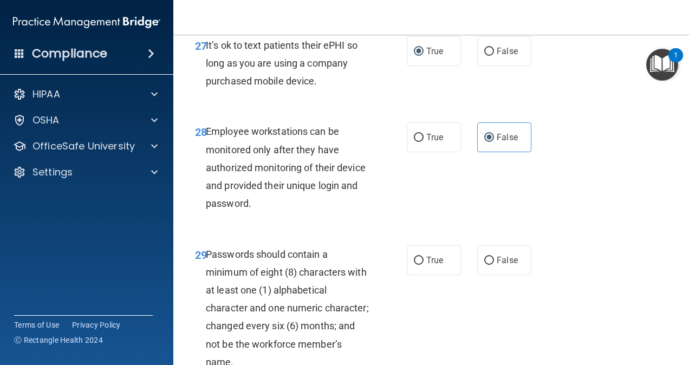
scroll to position [3251, 0]
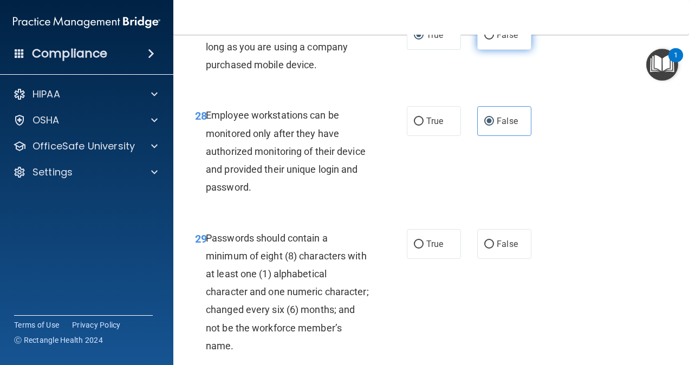
click at [487, 40] on input "False" at bounding box center [489, 35] width 10 height 8
radio input "true"
radio input "false"
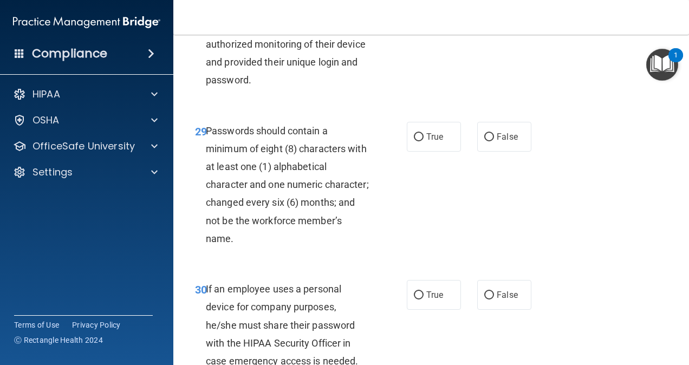
scroll to position [3359, 0]
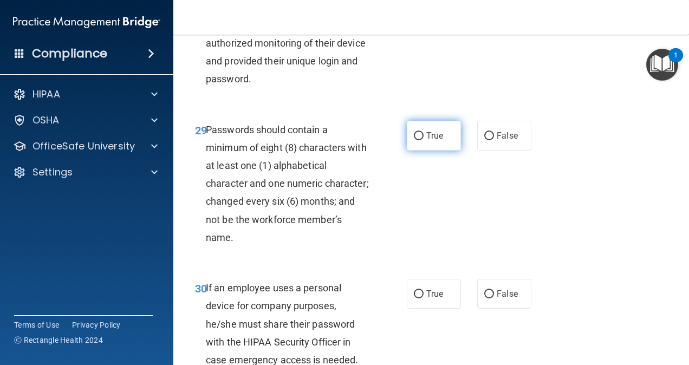
click at [426, 141] on span "True" at bounding box center [434, 136] width 17 height 10
click at [424, 140] on input "True" at bounding box center [419, 136] width 10 height 8
radio input "true"
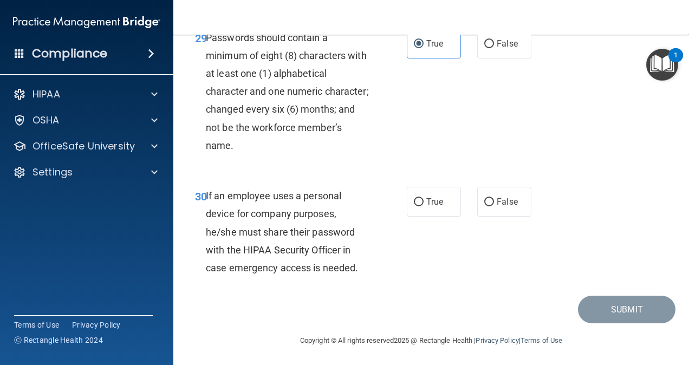
scroll to position [3522, 0]
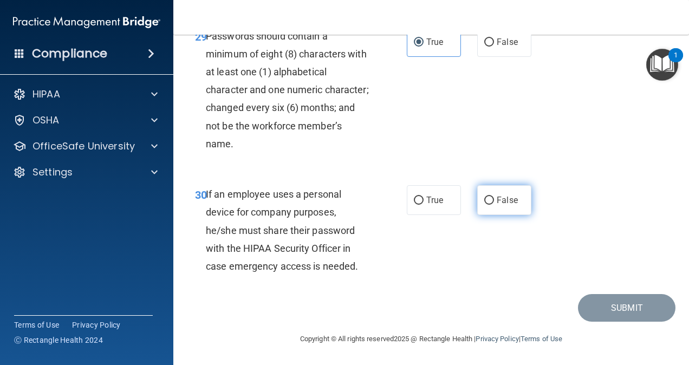
click at [497, 205] on span "False" at bounding box center [507, 200] width 21 height 10
click at [493, 205] on input "False" at bounding box center [489, 201] width 10 height 8
radio input "true"
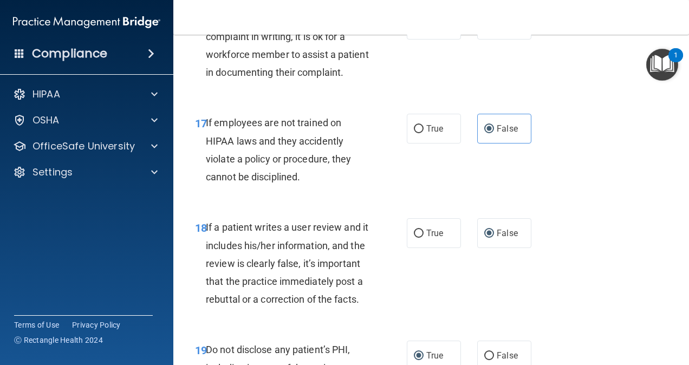
scroll to position [2059, 0]
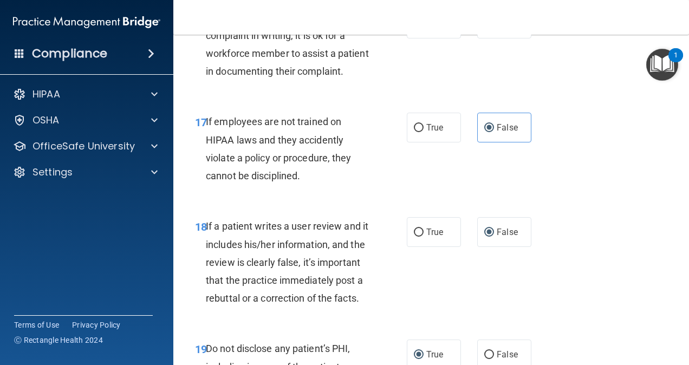
drag, startPoint x: 547, startPoint y: 166, endPoint x: 540, endPoint y: 158, distance: 10.7
drag, startPoint x: 540, startPoint y: 158, endPoint x: 466, endPoint y: 124, distance: 80.9
click at [466, 100] on div "16 If patient does not wish to file a complaint in writing, it is ok for a work…" at bounding box center [431, 47] width 489 height 105
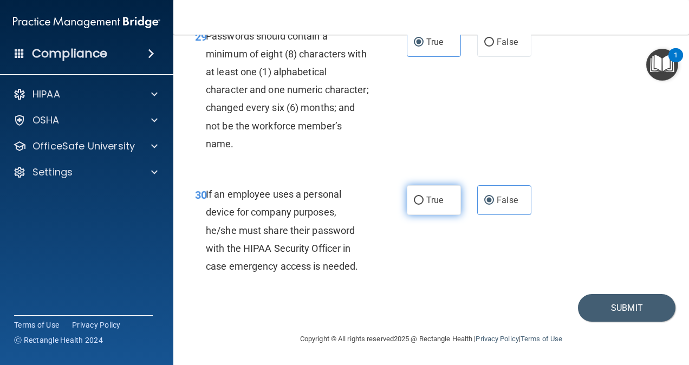
scroll to position [3561, 0]
click at [612, 312] on button "Submit" at bounding box center [627, 308] width 98 height 28
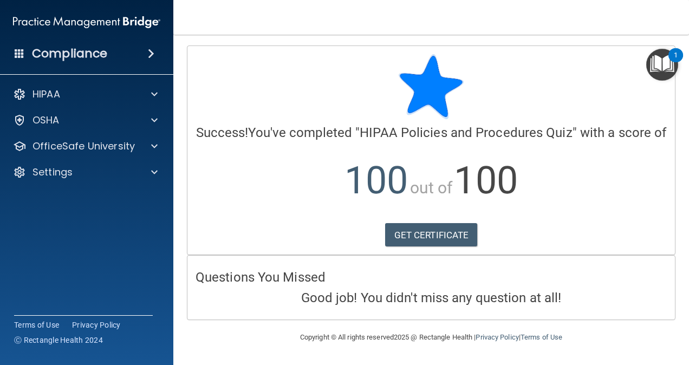
click at [653, 270] on h4 "Questions You Missed" at bounding box center [431, 277] width 471 height 14
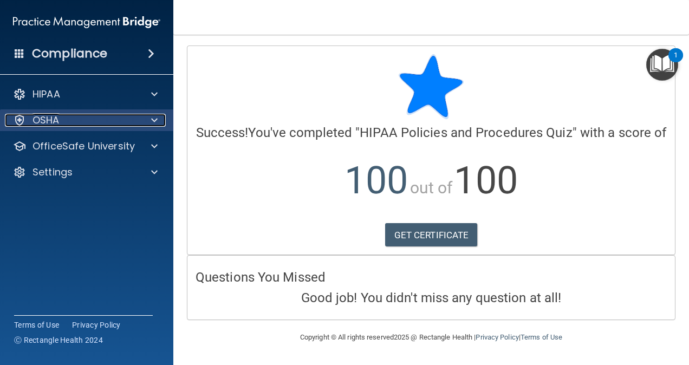
click at [158, 120] on div at bounding box center [152, 120] width 27 height 13
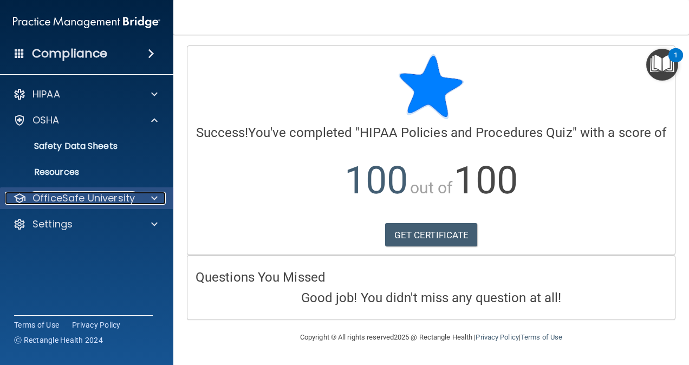
click at [115, 196] on p "OfficeSafe University" at bounding box center [84, 198] width 102 height 13
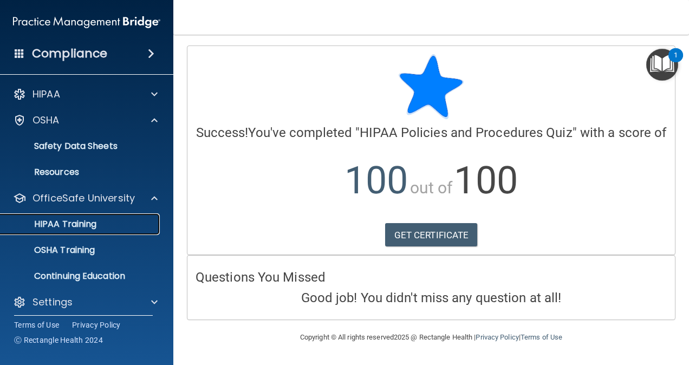
click at [93, 225] on p "HIPAA Training" at bounding box center [51, 224] width 89 height 11
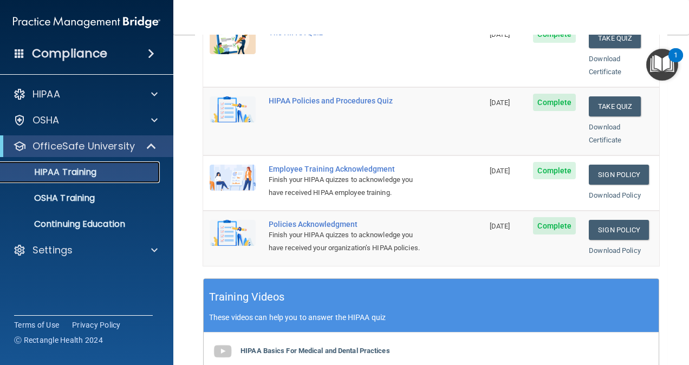
scroll to position [271, 0]
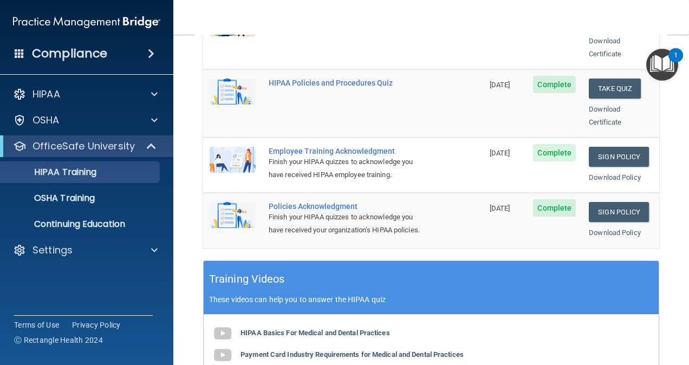
click at [307, 147] on div "Employee Training Acknowledgment" at bounding box center [349, 151] width 160 height 9
click at [603, 147] on link "Sign Policy" at bounding box center [619, 157] width 60 height 20
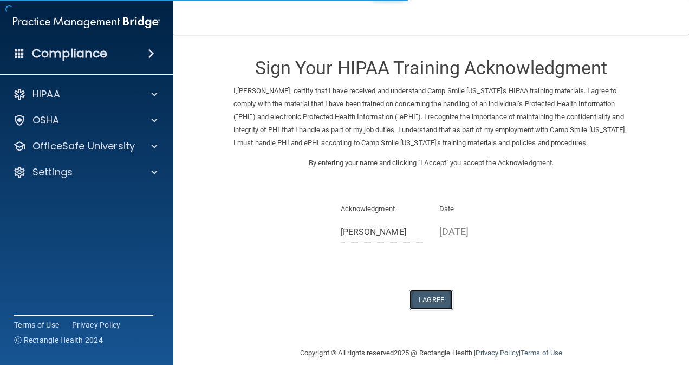
click at [422, 309] on button "I Agree" at bounding box center [431, 300] width 43 height 20
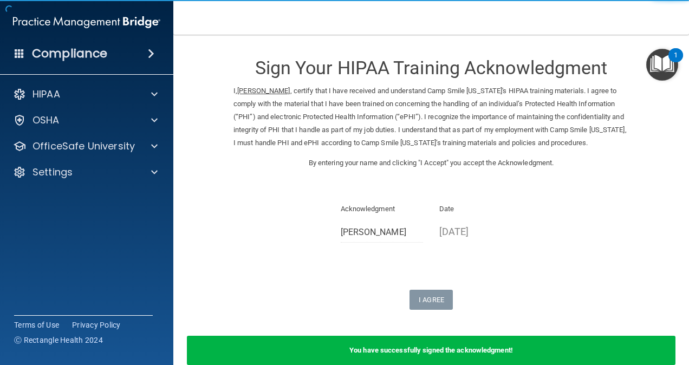
scroll to position [69, 0]
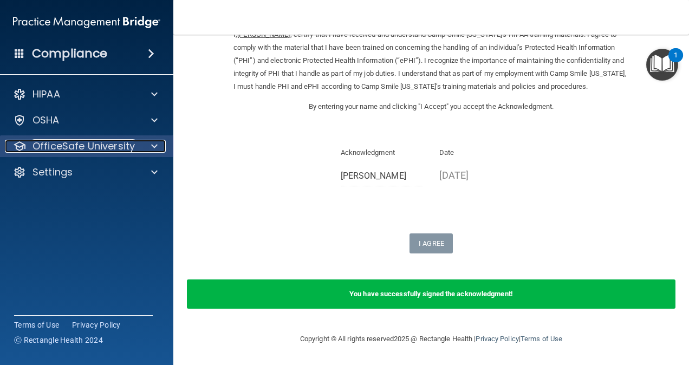
click at [60, 150] on p "OfficeSafe University" at bounding box center [84, 146] width 102 height 13
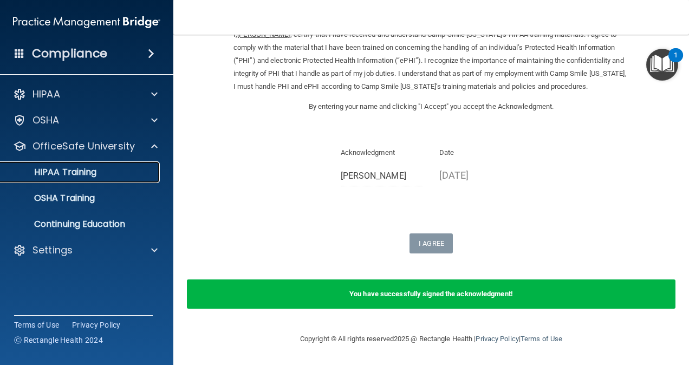
click at [86, 174] on p "HIPAA Training" at bounding box center [51, 172] width 89 height 11
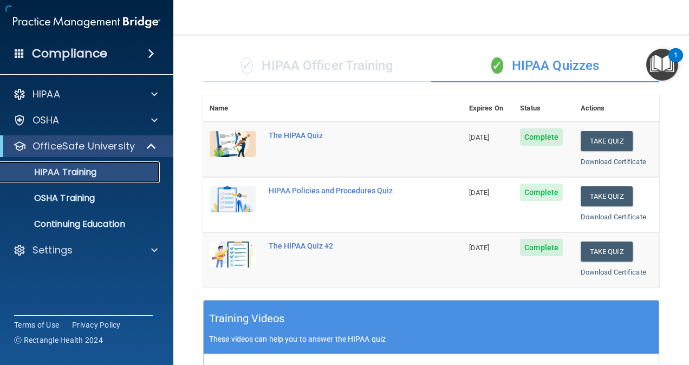
scroll to position [497, 0]
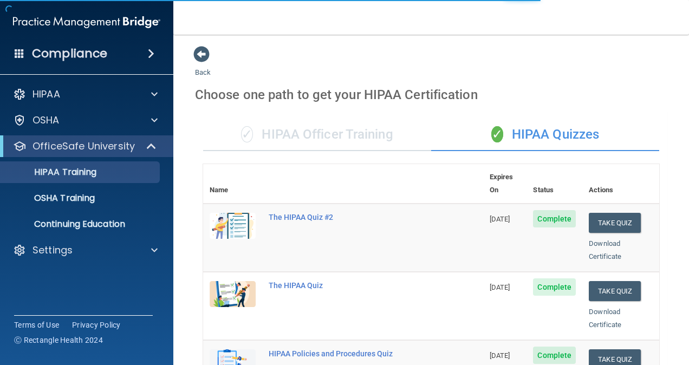
scroll to position [217, 0]
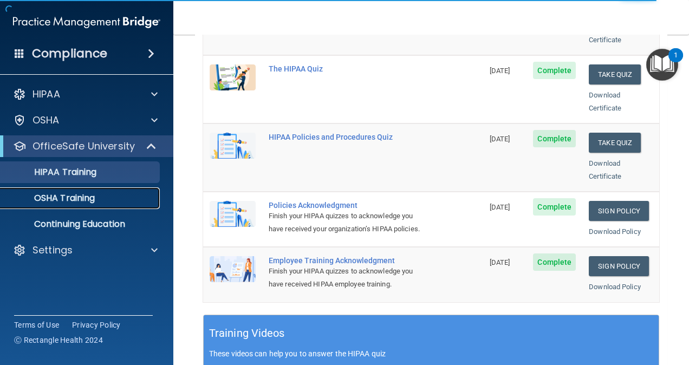
click at [74, 195] on p "OSHA Training" at bounding box center [51, 198] width 88 height 11
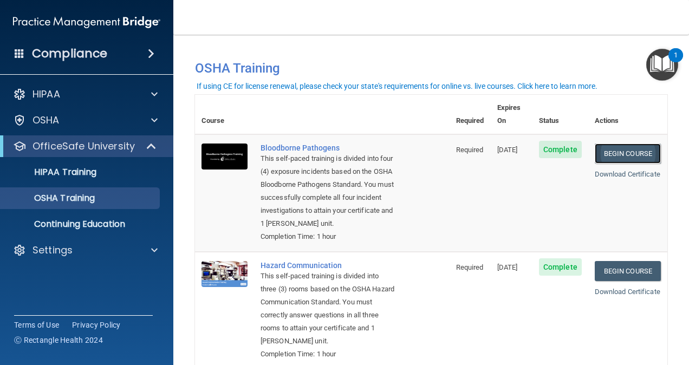
click at [619, 144] on link "Begin Course" at bounding box center [628, 154] width 66 height 20
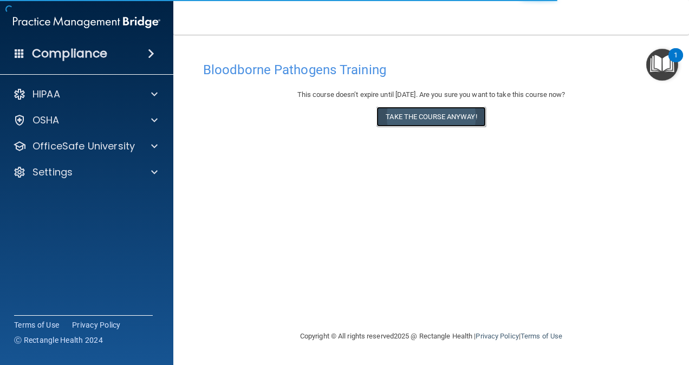
click at [470, 112] on button "Take the course anyway!" at bounding box center [431, 117] width 109 height 20
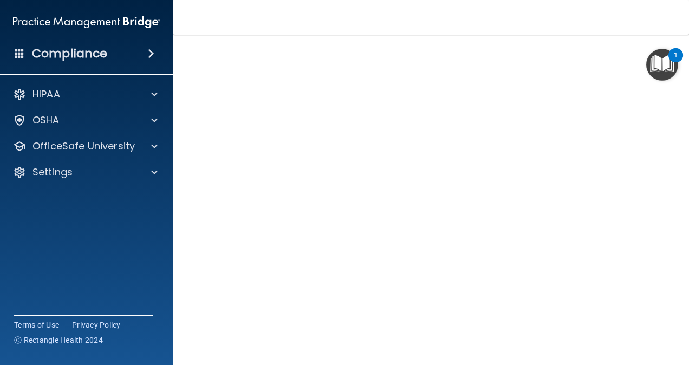
scroll to position [99, 0]
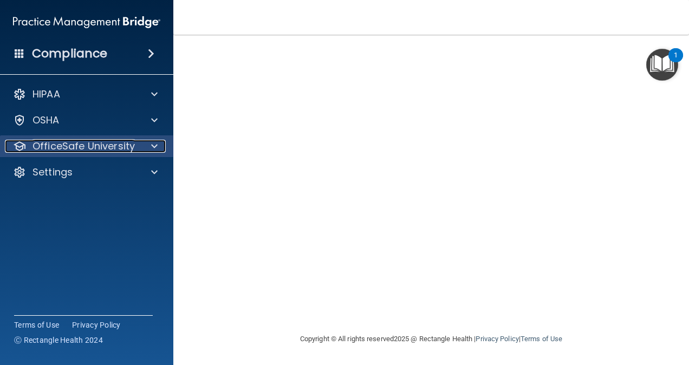
click at [83, 148] on p "OfficeSafe University" at bounding box center [84, 146] width 102 height 13
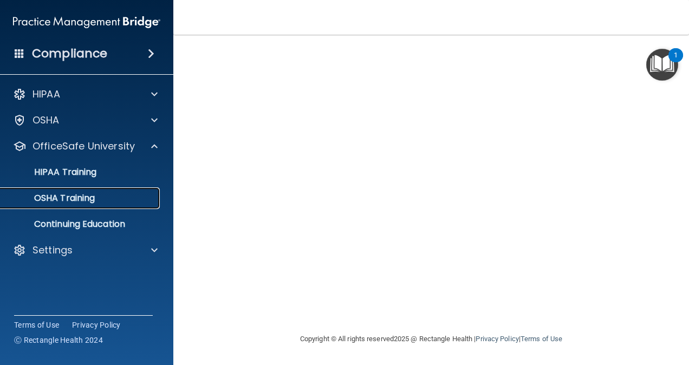
click at [89, 197] on p "OSHA Training" at bounding box center [51, 198] width 88 height 11
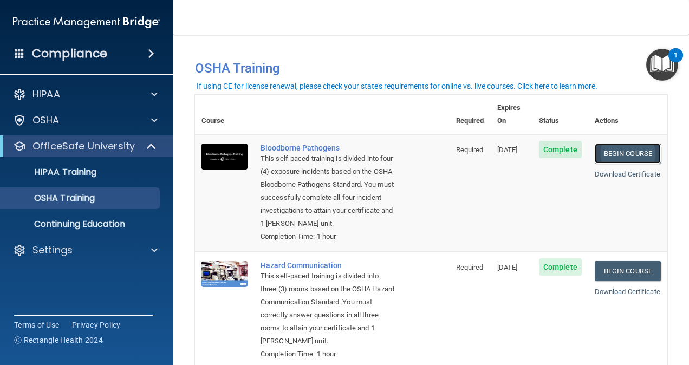
click at [632, 144] on link "Begin Course" at bounding box center [628, 154] width 66 height 20
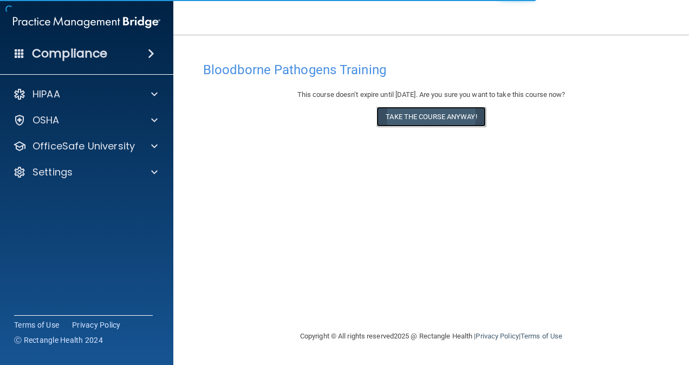
click at [458, 118] on button "Take the course anyway!" at bounding box center [431, 117] width 109 height 20
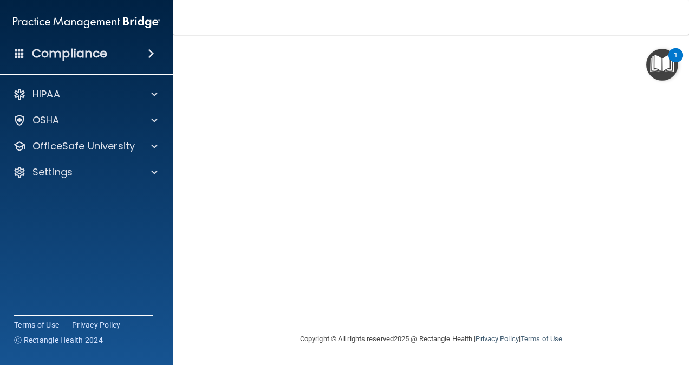
scroll to position [5, 0]
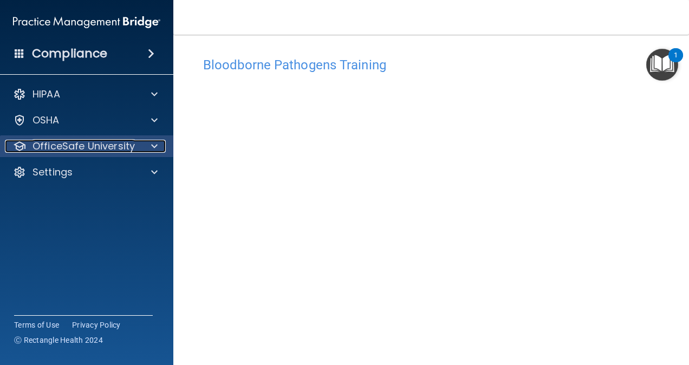
click at [109, 140] on p "OfficeSafe University" at bounding box center [84, 146] width 102 height 13
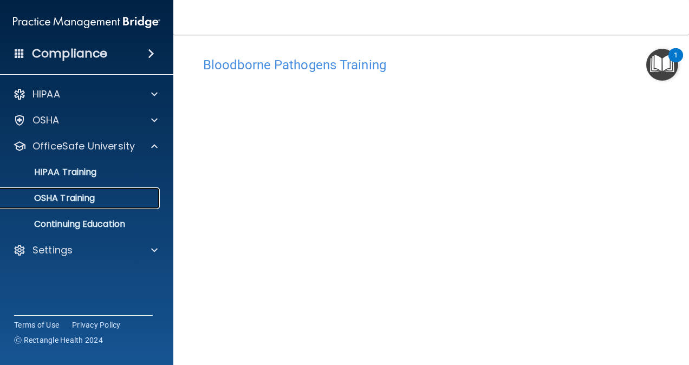
click at [89, 202] on p "OSHA Training" at bounding box center [51, 198] width 88 height 11
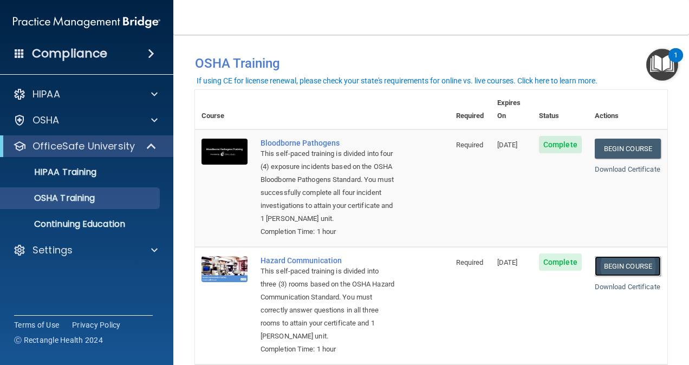
click at [606, 270] on link "Begin Course" at bounding box center [628, 266] width 66 height 20
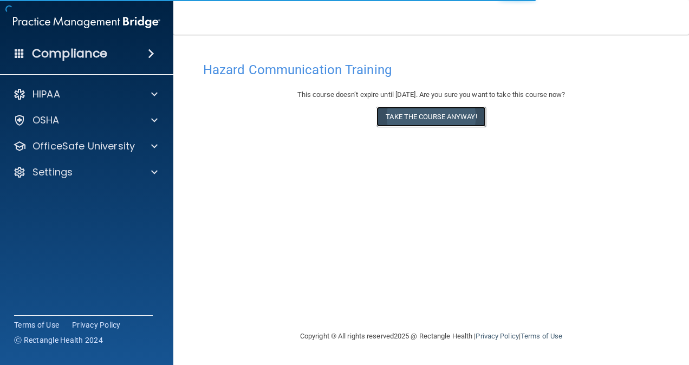
click at [463, 115] on button "Take the course anyway!" at bounding box center [431, 117] width 109 height 20
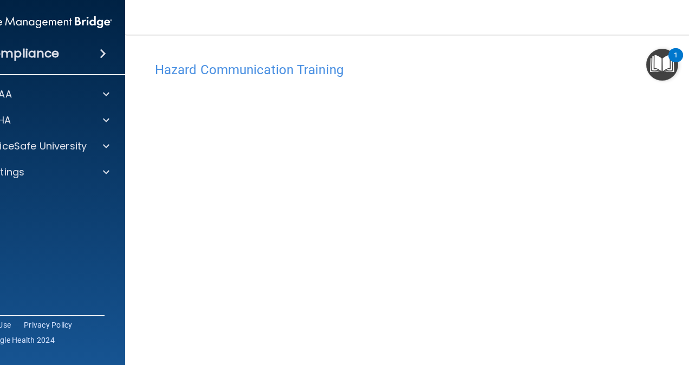
scroll to position [42, 0]
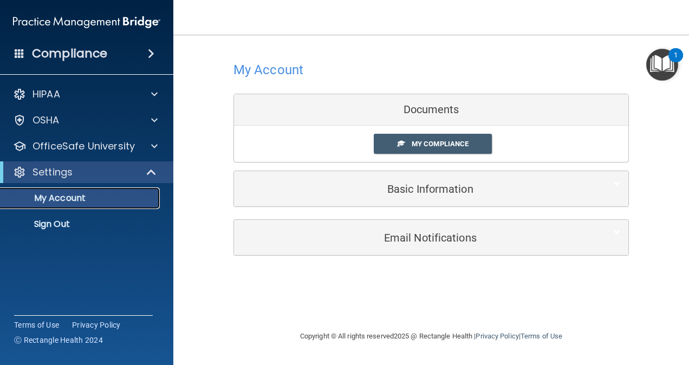
click at [87, 202] on p "My Account" at bounding box center [81, 198] width 148 height 11
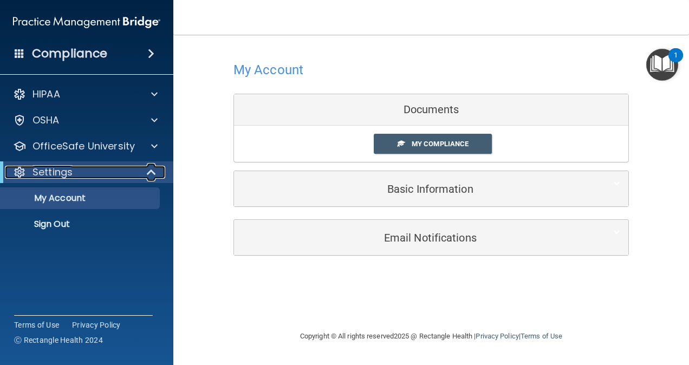
click at [85, 172] on div "Settings" at bounding box center [72, 172] width 134 height 13
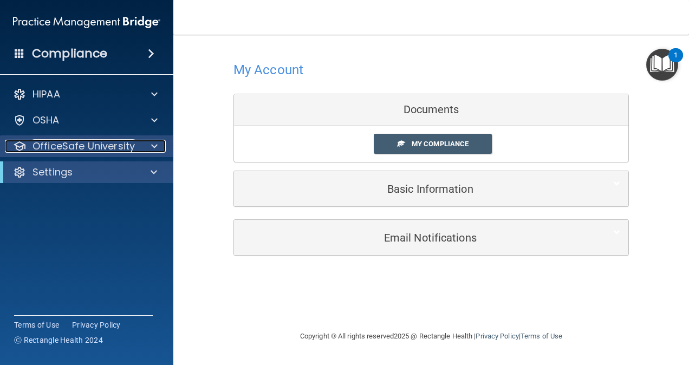
click at [98, 148] on p "OfficeSafe University" at bounding box center [84, 146] width 102 height 13
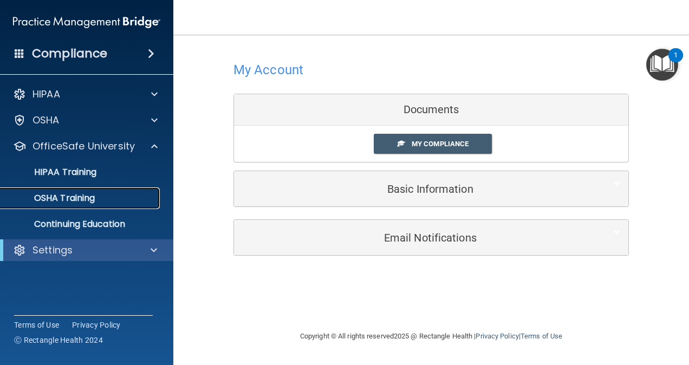
click at [77, 196] on p "OSHA Training" at bounding box center [51, 198] width 88 height 11
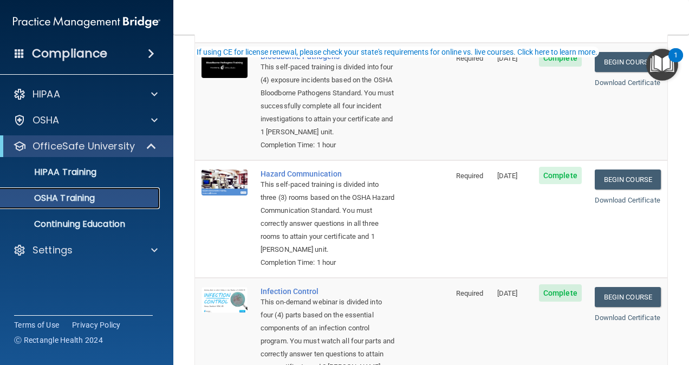
scroll to position [163, 0]
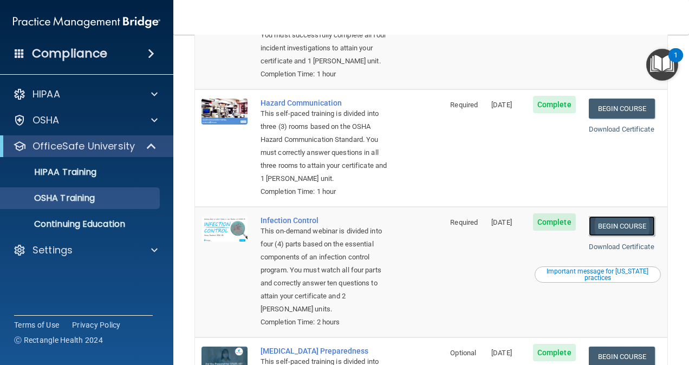
click at [611, 236] on link "Begin Course" at bounding box center [622, 226] width 66 height 20
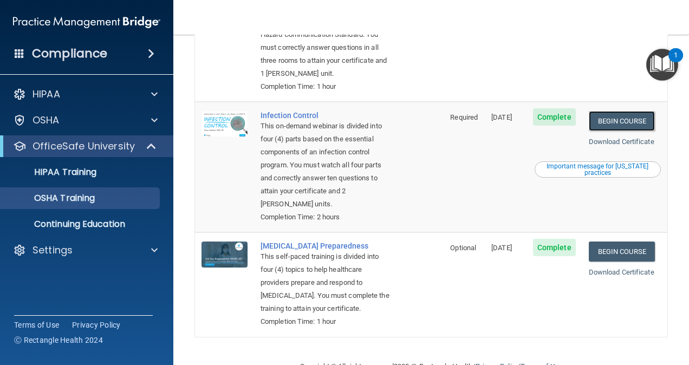
scroll to position [271, 0]
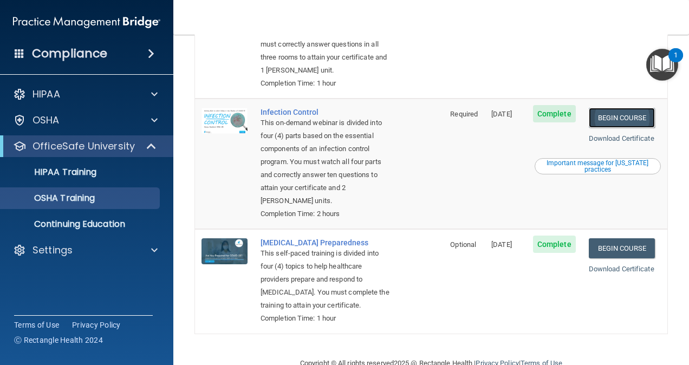
click at [600, 128] on link "Begin Course" at bounding box center [622, 118] width 66 height 20
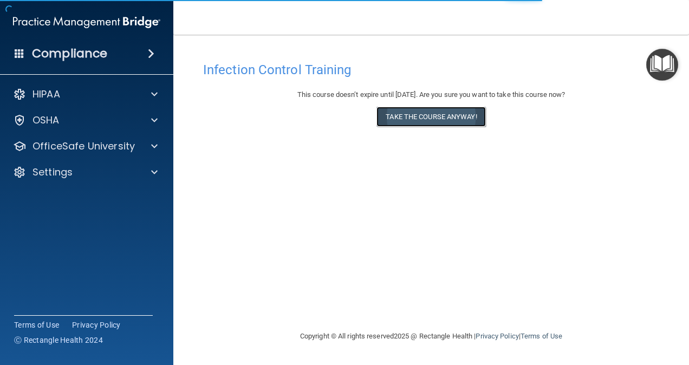
click at [448, 124] on button "Take the course anyway!" at bounding box center [431, 117] width 109 height 20
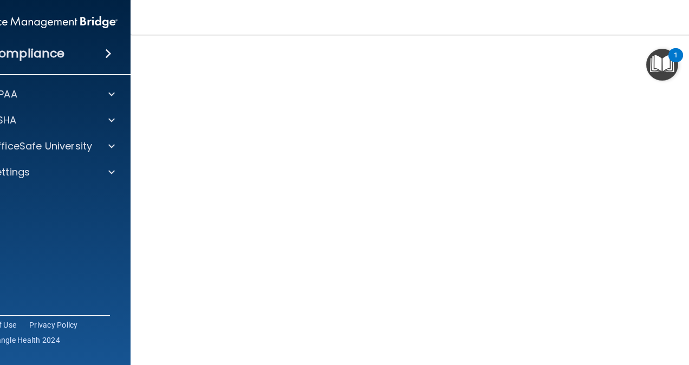
scroll to position [44, 0]
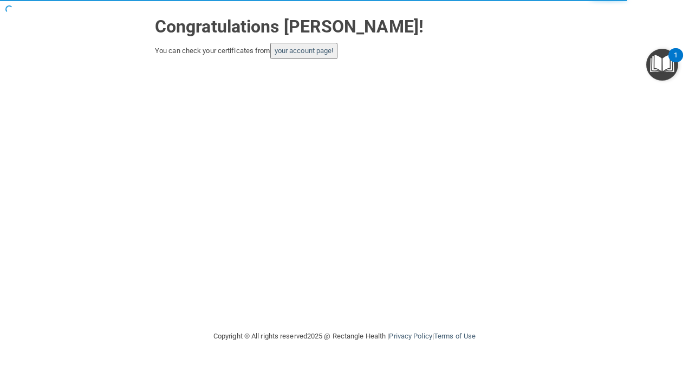
drag, startPoint x: 588, startPoint y: 63, endPoint x: 585, endPoint y: 44, distance: 19.2
click at [588, 63] on div "Congratulations [PERSON_NAME]! You can check your certificates from your accoun…" at bounding box center [345, 165] width 646 height 308
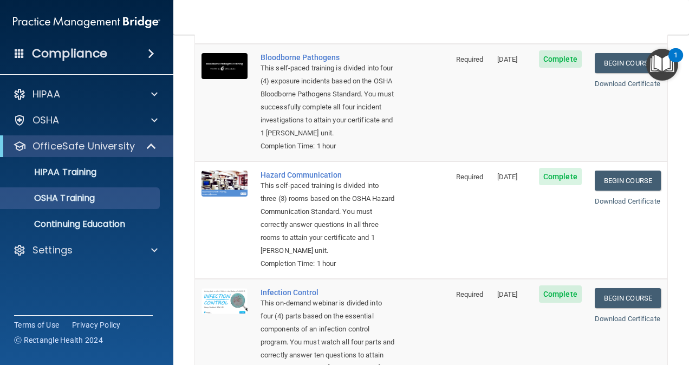
scroll to position [108, 0]
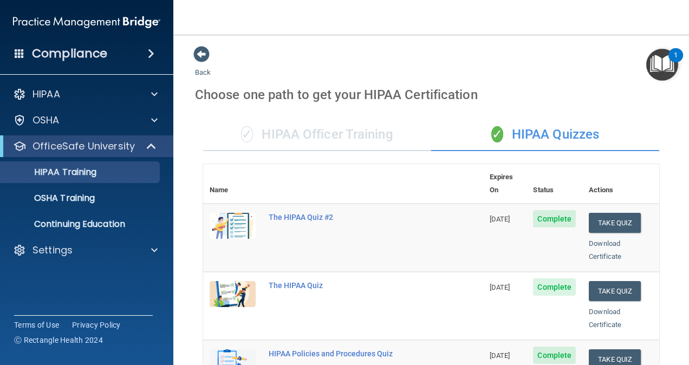
scroll to position [271, 0]
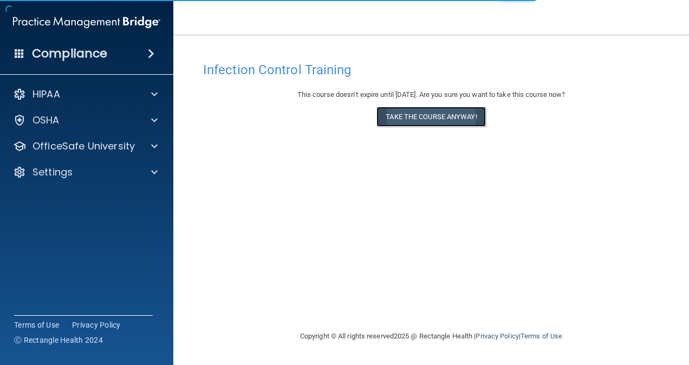
click at [444, 119] on button "Take the course anyway!" at bounding box center [431, 117] width 109 height 20
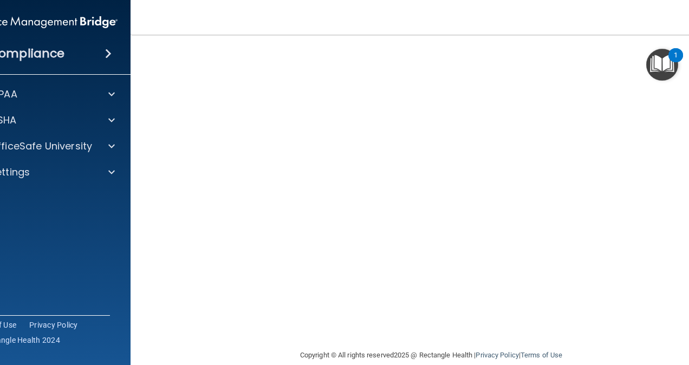
scroll to position [99, 0]
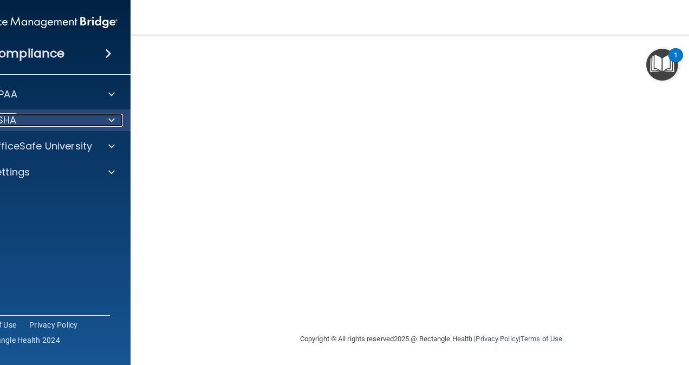
click at [36, 125] on div "OSHA" at bounding box center [29, 120] width 134 height 13
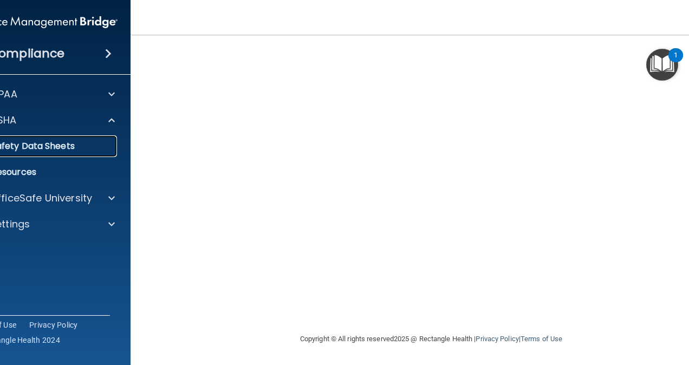
click at [59, 150] on p "Safety Data Sheets" at bounding box center [38, 146] width 148 height 11
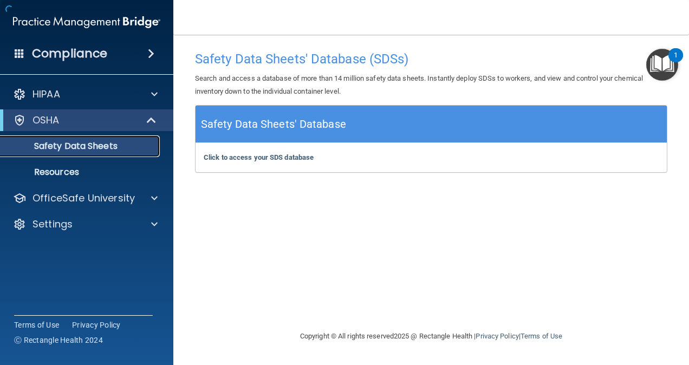
click at [60, 151] on p "Safety Data Sheets" at bounding box center [81, 146] width 148 height 11
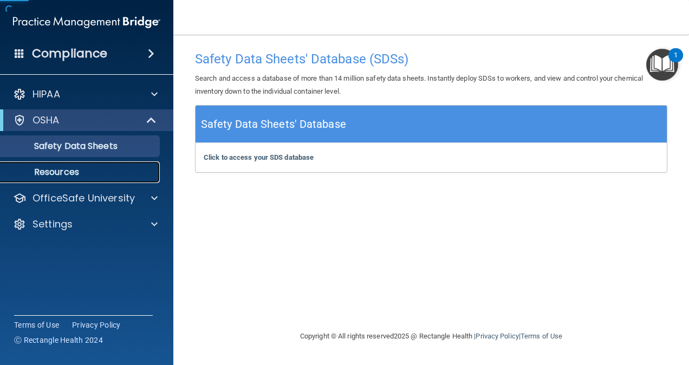
click at [79, 176] on p "Resources" at bounding box center [81, 172] width 148 height 11
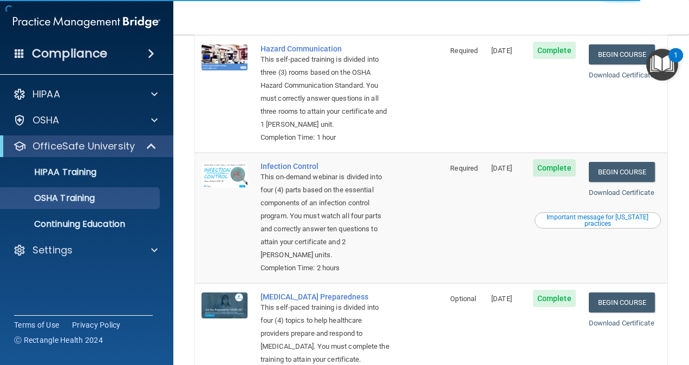
scroll to position [322, 0]
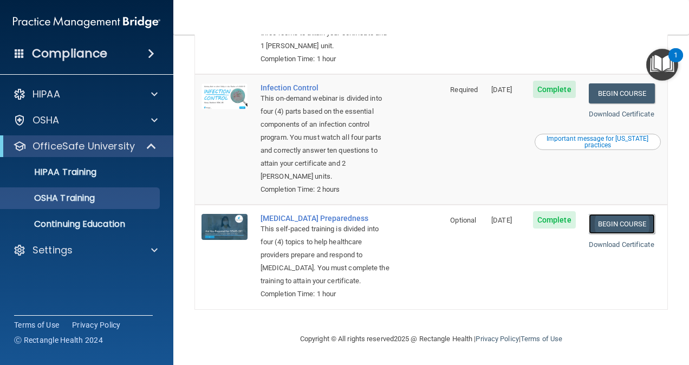
click at [630, 214] on link "Begin Course" at bounding box center [622, 224] width 66 height 20
click at [81, 171] on p "HIPAA Training" at bounding box center [51, 172] width 89 height 11
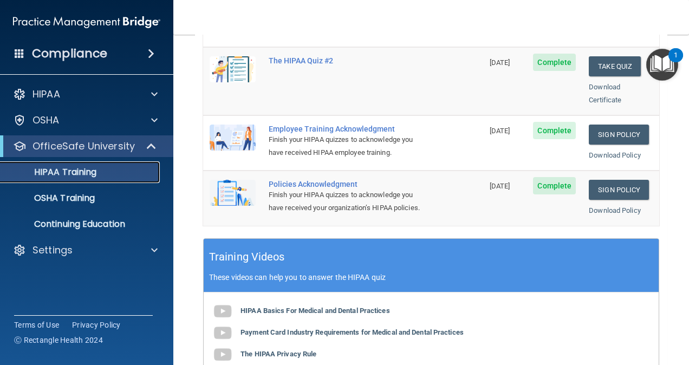
scroll to position [281, 0]
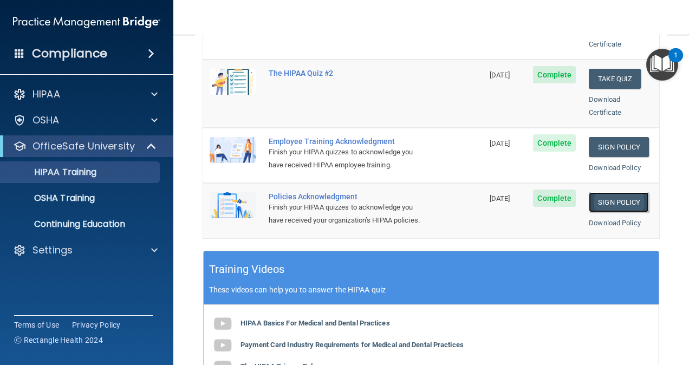
click at [594, 192] on link "Sign Policy" at bounding box center [619, 202] width 60 height 20
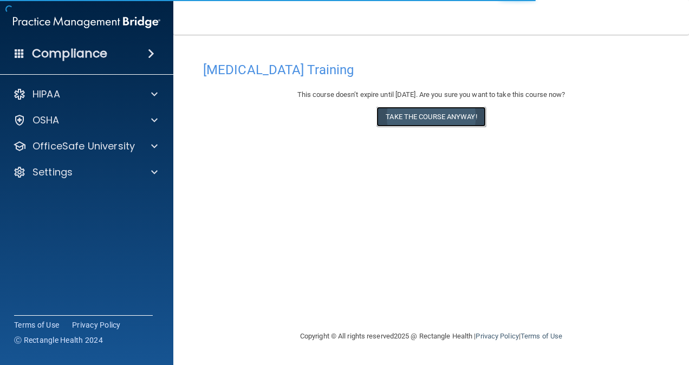
click at [451, 120] on button "Take the course anyway!" at bounding box center [431, 117] width 109 height 20
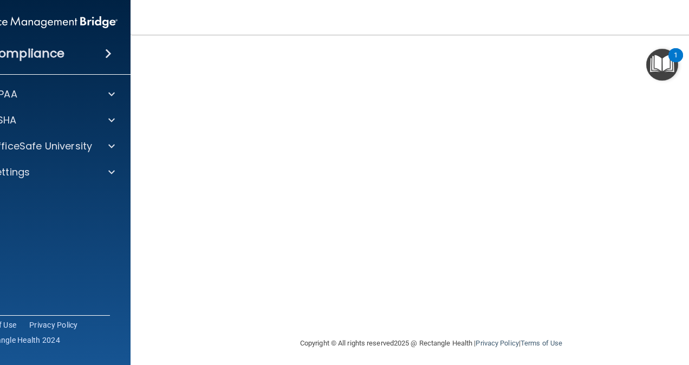
scroll to position [99, 0]
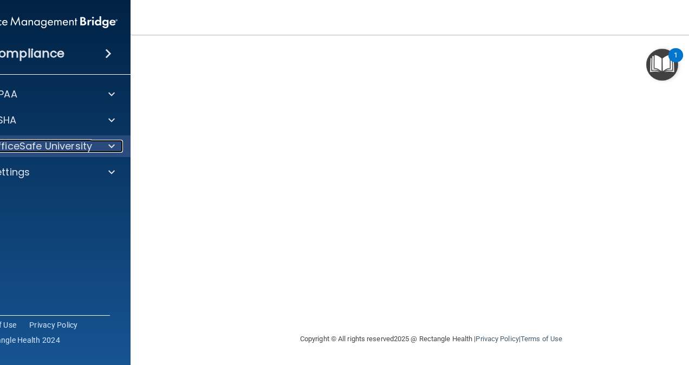
click at [26, 146] on p "OfficeSafe University" at bounding box center [41, 146] width 102 height 13
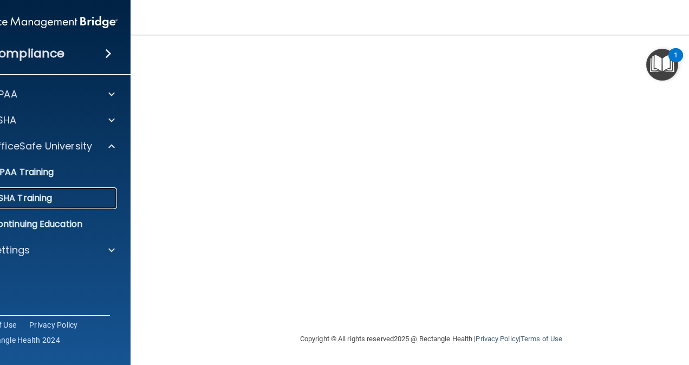
click at [42, 202] on p "OSHA Training" at bounding box center [8, 198] width 88 height 11
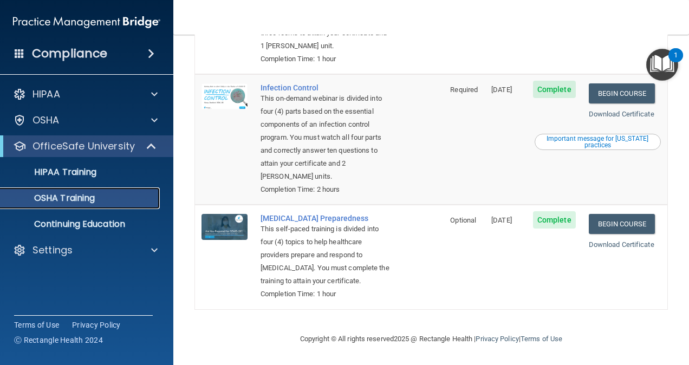
scroll to position [322, 0]
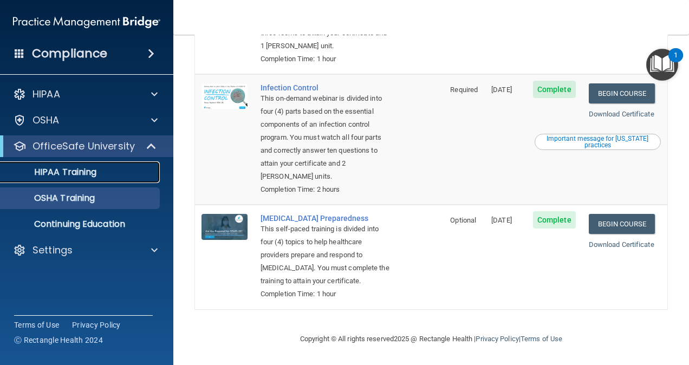
click at [84, 170] on p "HIPAA Training" at bounding box center [51, 172] width 89 height 11
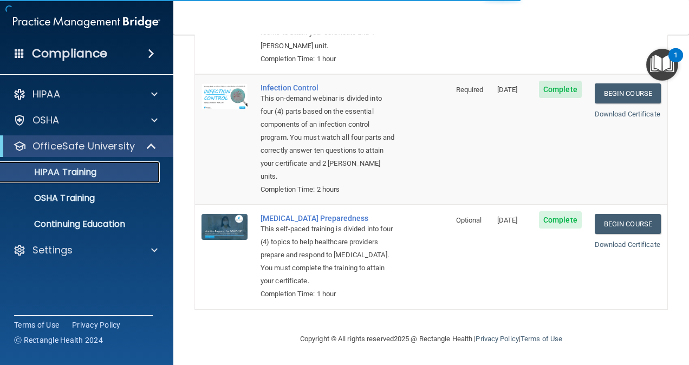
scroll to position [497, 0]
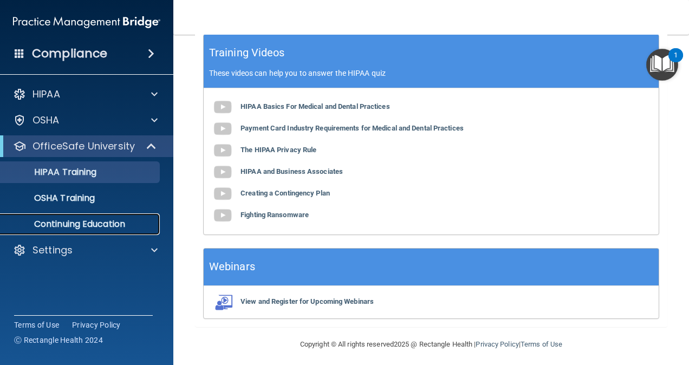
click at [73, 230] on p "Continuing Education" at bounding box center [81, 224] width 148 height 11
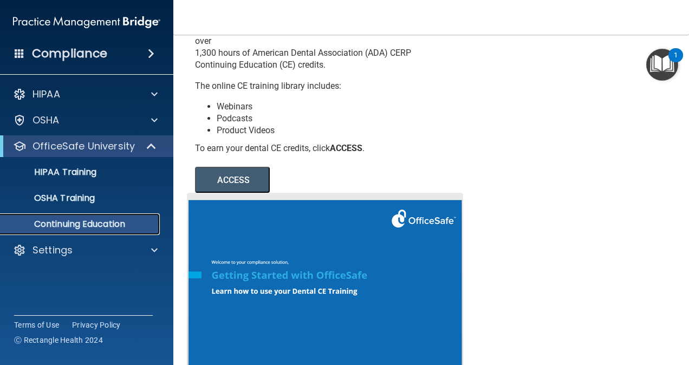
scroll to position [77, 0]
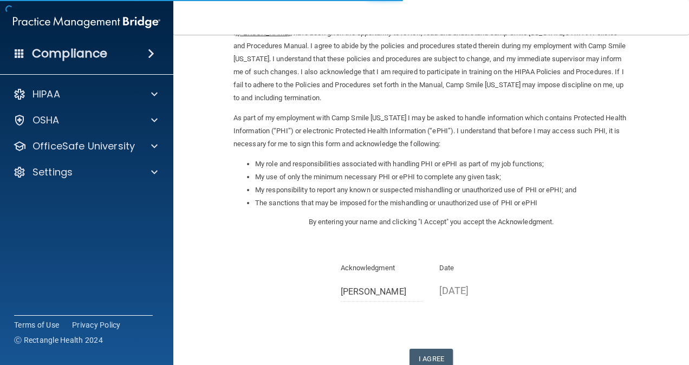
scroll to position [108, 0]
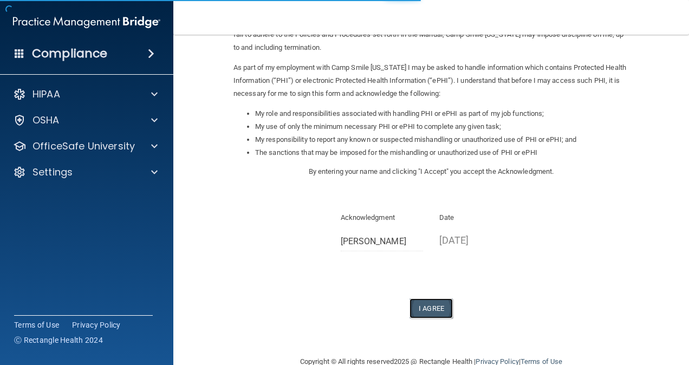
click at [423, 310] on button "I Agree" at bounding box center [431, 309] width 43 height 20
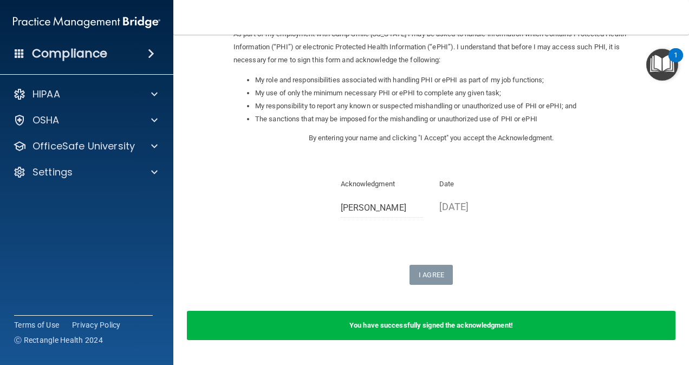
scroll to position [173, 0]
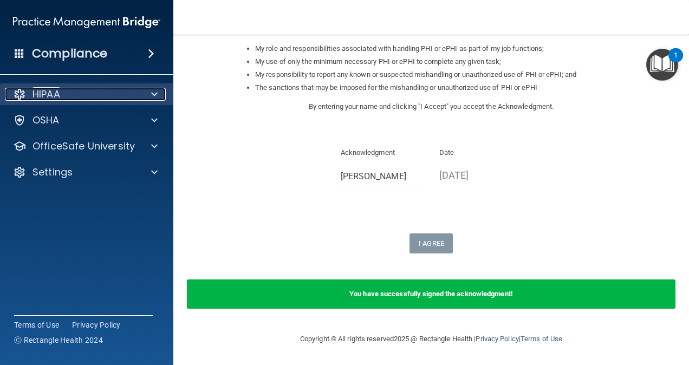
click at [86, 98] on div "HIPAA" at bounding box center [72, 94] width 134 height 13
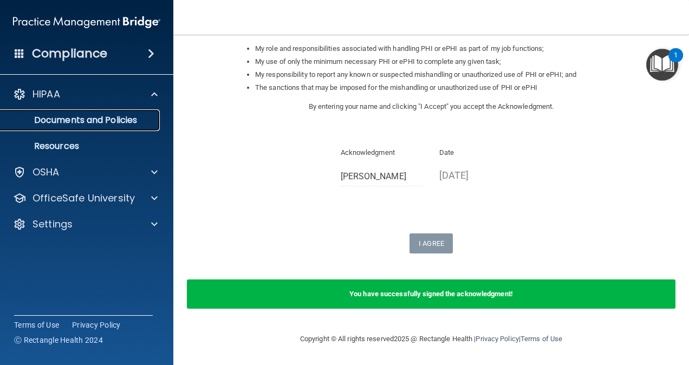
click at [80, 120] on p "Documents and Policies" at bounding box center [81, 120] width 148 height 11
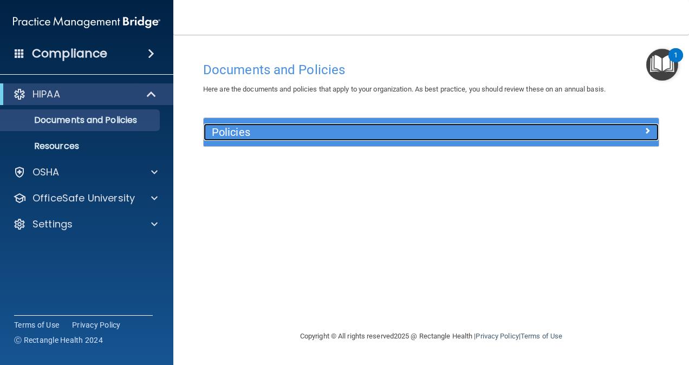
click at [242, 131] on h5 "Policies" at bounding box center [374, 132] width 325 height 12
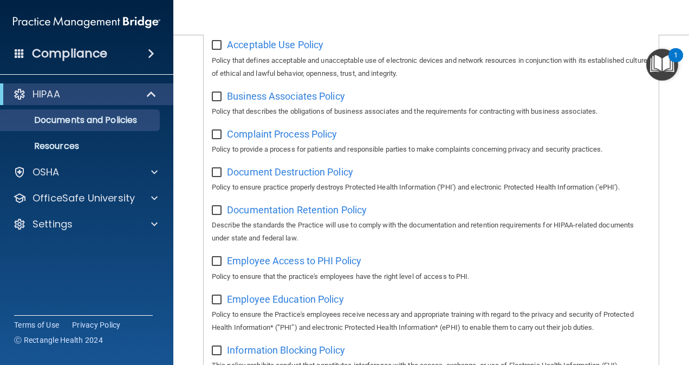
scroll to position [56, 0]
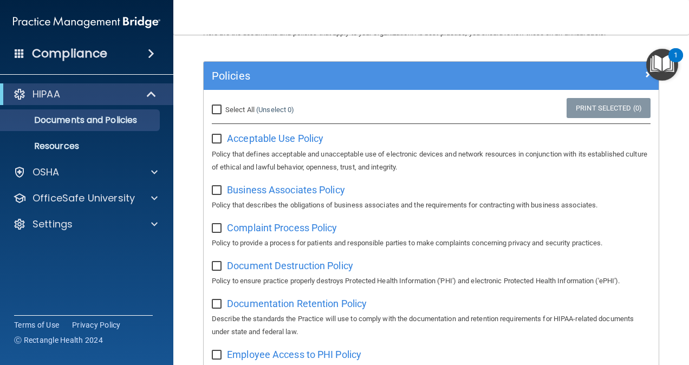
click at [212, 104] on label "Select All (Unselect 0) Unselect All" at bounding box center [253, 109] width 82 height 13
click at [212, 106] on input "Select All (Unselect 0) Unselect All" at bounding box center [218, 110] width 12 height 9
checkbox input "true"
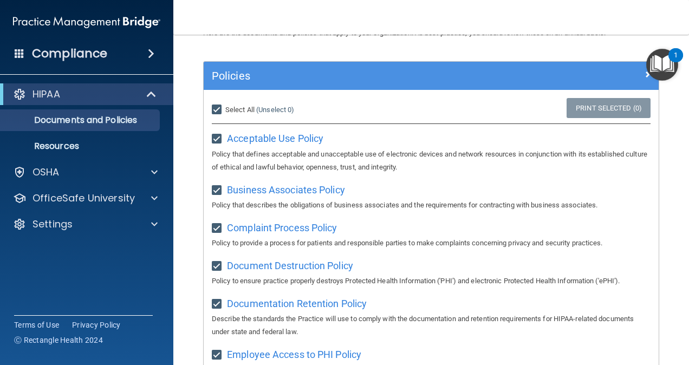
checkbox input "true"
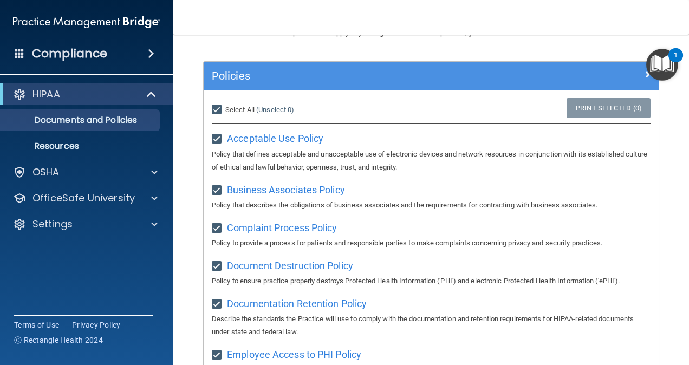
checkbox input "true"
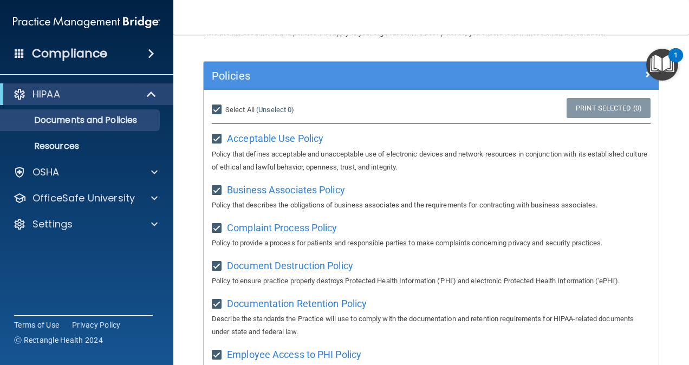
checkbox input "true"
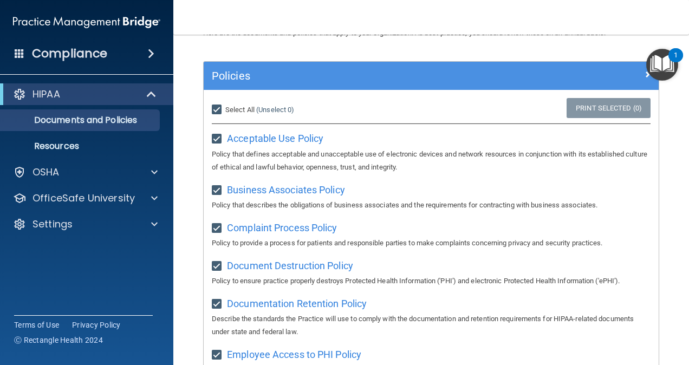
checkbox input "true"
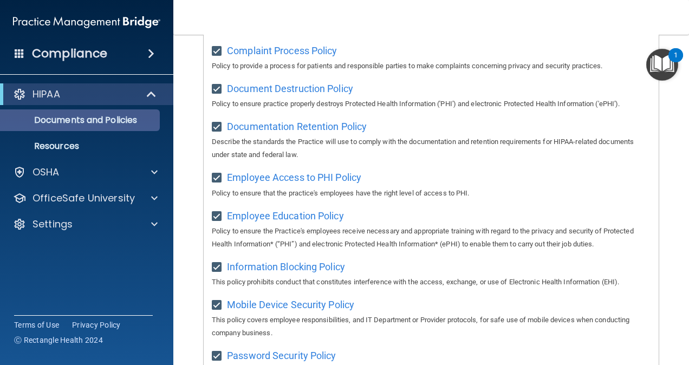
scroll to position [273, 0]
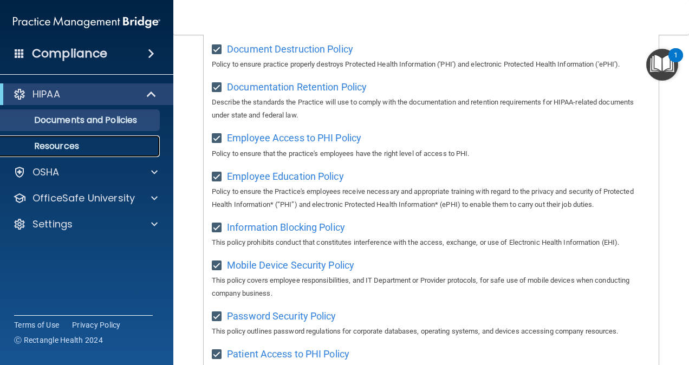
click at [57, 143] on p "Resources" at bounding box center [81, 146] width 148 height 11
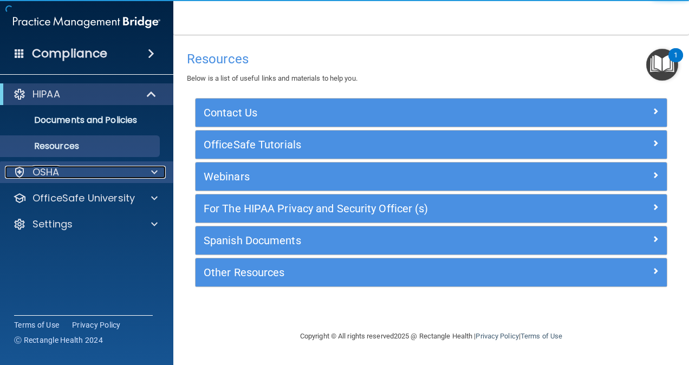
click at [82, 167] on div "OSHA" at bounding box center [72, 172] width 134 height 13
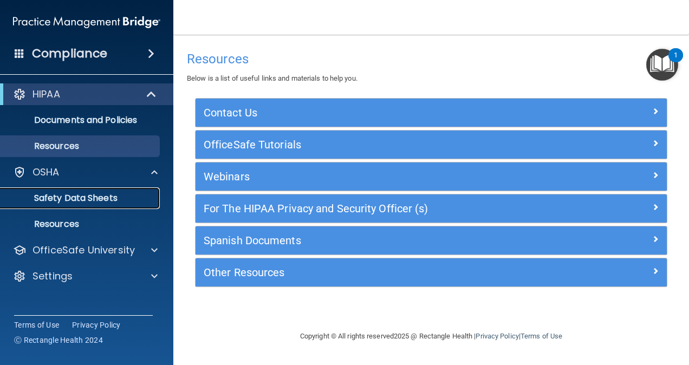
click at [60, 196] on p "Safety Data Sheets" at bounding box center [81, 198] width 148 height 11
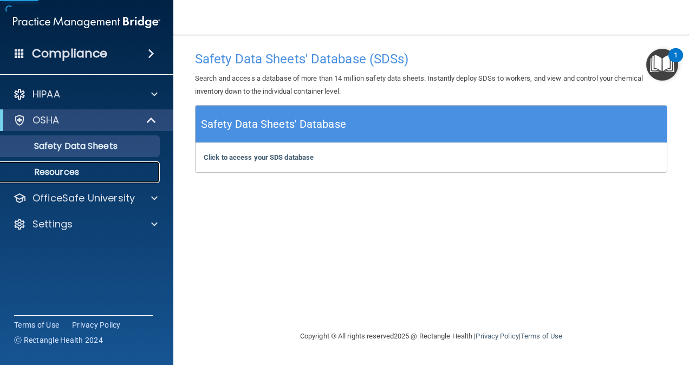
click at [77, 174] on p "Resources" at bounding box center [81, 172] width 148 height 11
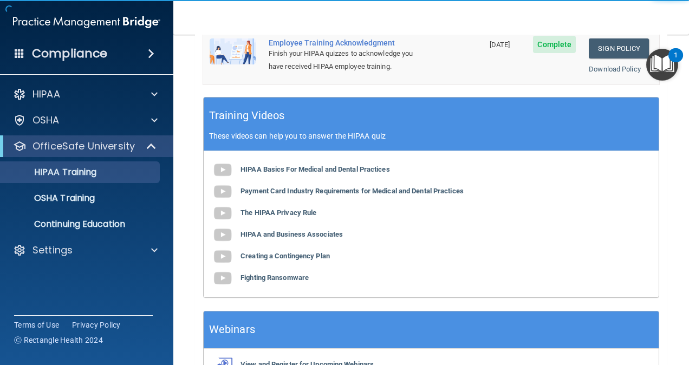
scroll to position [497, 0]
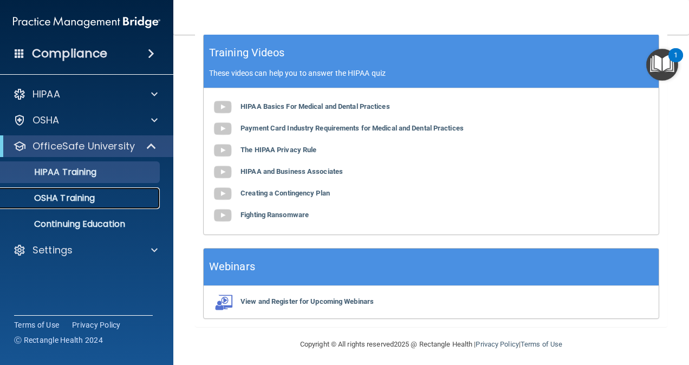
click at [79, 197] on p "OSHA Training" at bounding box center [51, 198] width 88 height 11
